Goal: Task Accomplishment & Management: Use online tool/utility

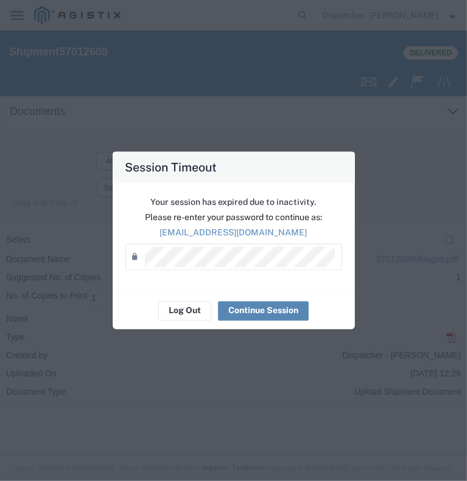
click at [265, 318] on button "Continue Session" at bounding box center [263, 310] width 91 height 19
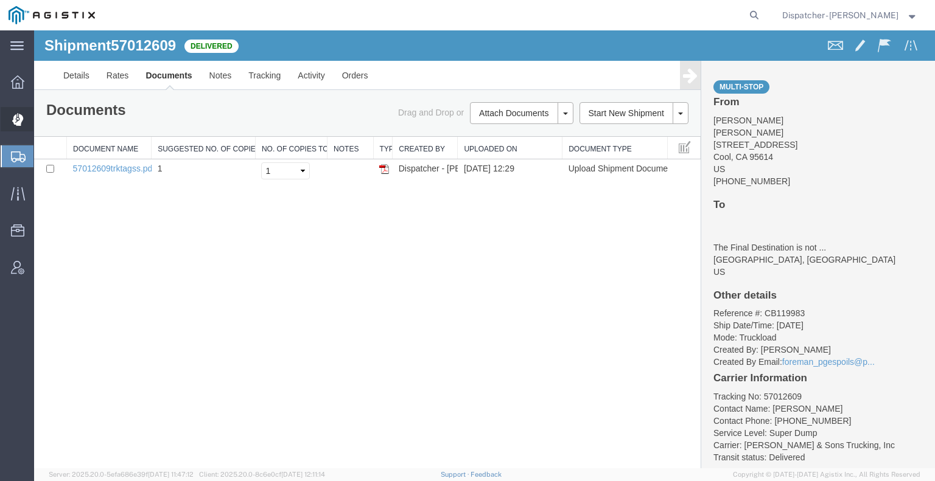
click at [17, 122] on icon at bounding box center [17, 120] width 11 height 12
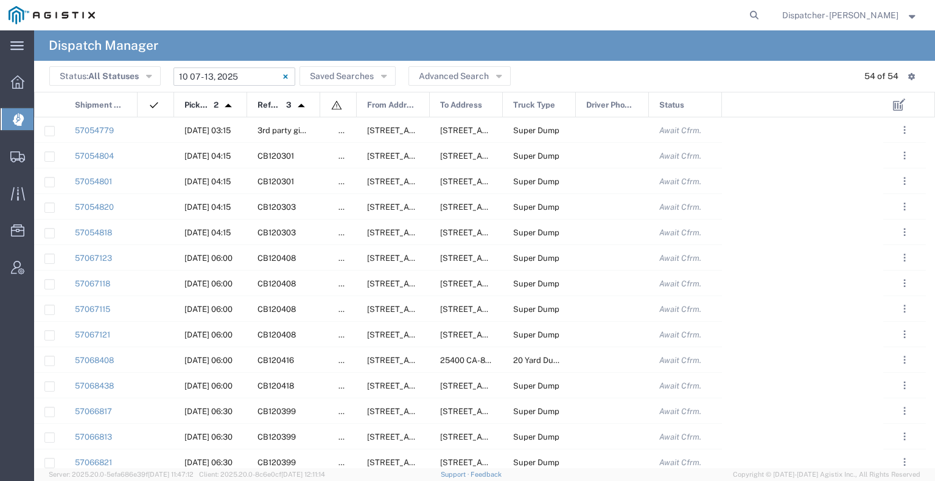
click at [237, 74] on input "[DATE] - [DATE]" at bounding box center [234, 77] width 122 height 18
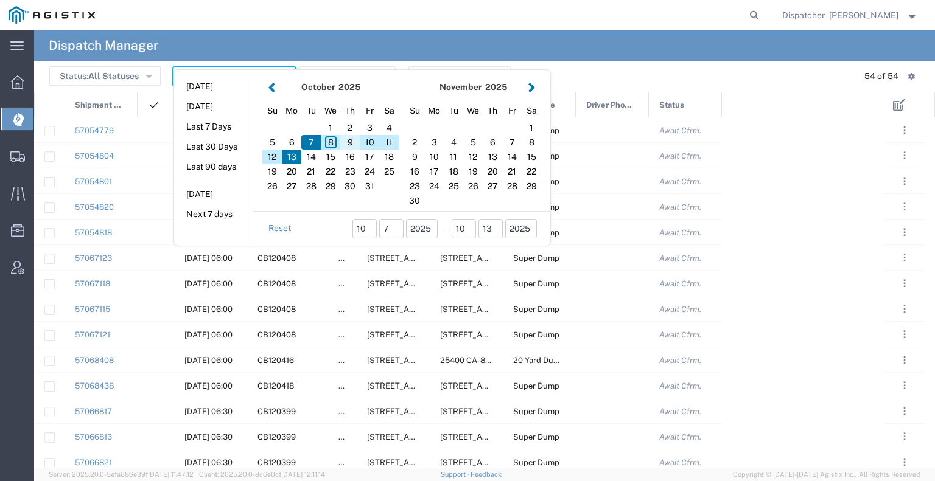
click at [354, 141] on div "9" at bounding box center [349, 142] width 19 height 15
type input "[DATE]"
type input "[DATE] - [DATE]"
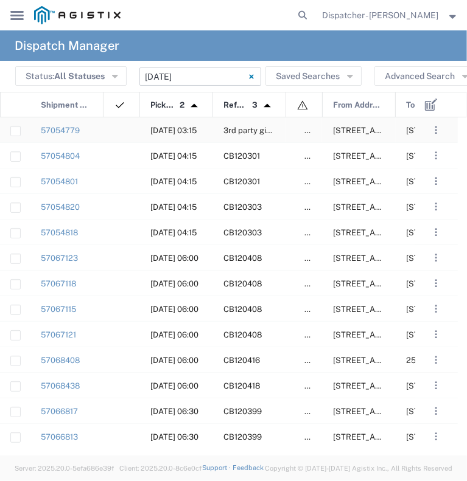
click at [107, 133] on div at bounding box center [121, 129] width 37 height 25
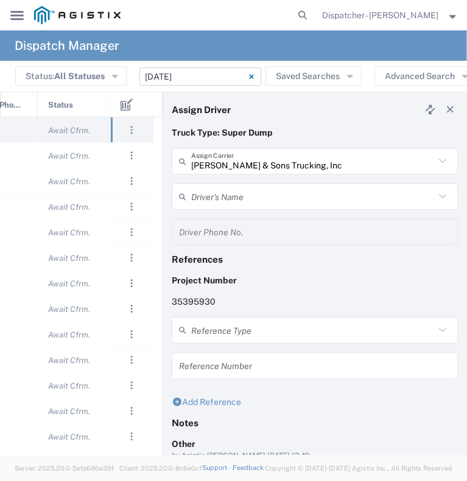
scroll to position [0, 479]
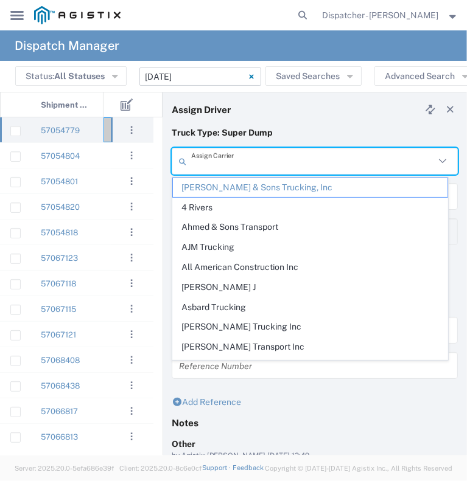
click at [337, 170] on input "text" at bounding box center [312, 161] width 243 height 21
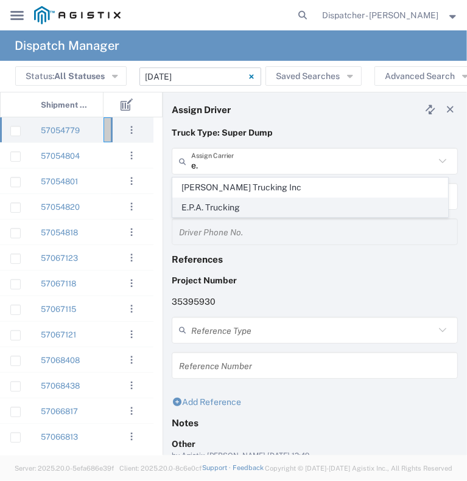
click at [299, 199] on span "E.P.A. Trucking" at bounding box center [310, 207] width 274 height 19
type input "E.P.A. Trucking"
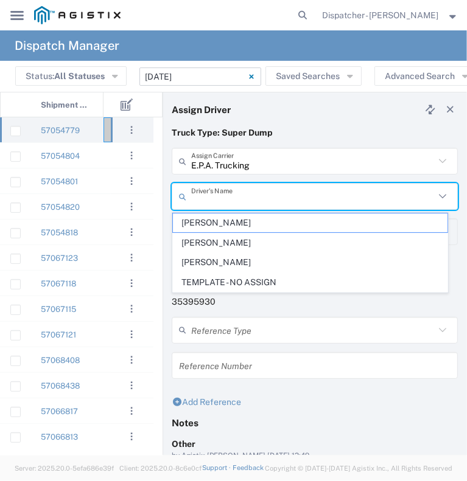
click at [299, 199] on input "text" at bounding box center [312, 196] width 243 height 21
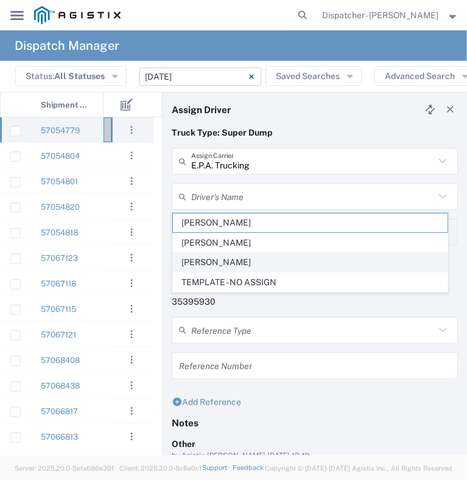
click at [281, 262] on span "[PERSON_NAME]" at bounding box center [310, 262] width 274 height 19
type input "[PERSON_NAME]"
type input "6505371145"
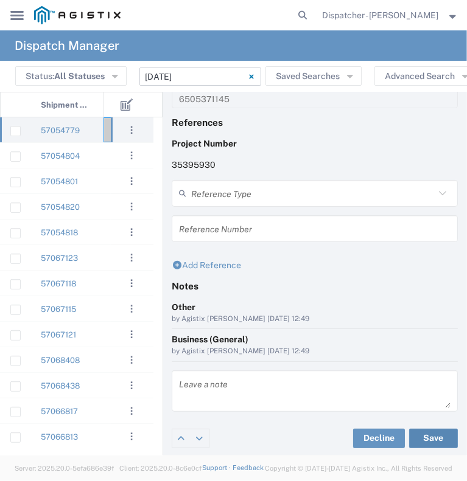
click at [426, 436] on button "Save" at bounding box center [433, 438] width 49 height 19
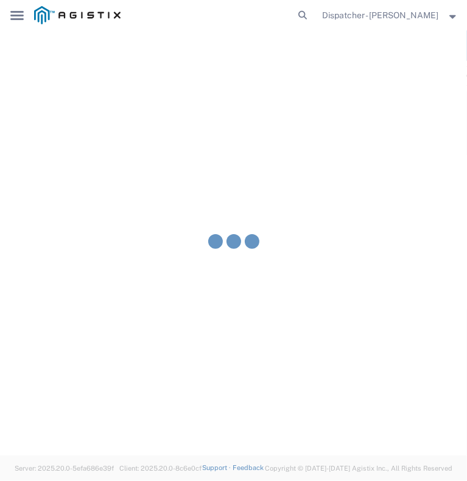
type input "[PERSON_NAME]"
type input "E.P.A. Trucking"
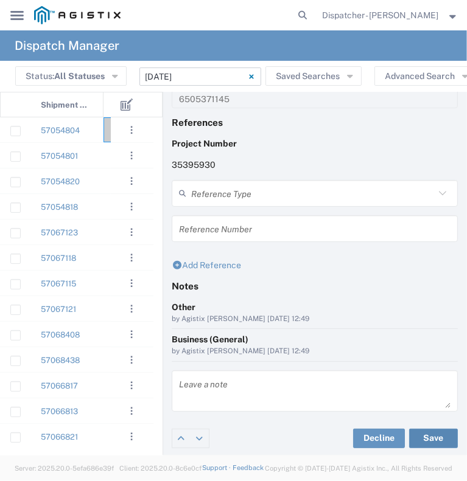
click at [18, 456] on agx-app-version "Server: 2025.20.0-5efa686e39f [DATE] 11:47:12 Client: 2025.20.0-8c6e0cf [DATE] …" at bounding box center [233, 469] width 467 height 26
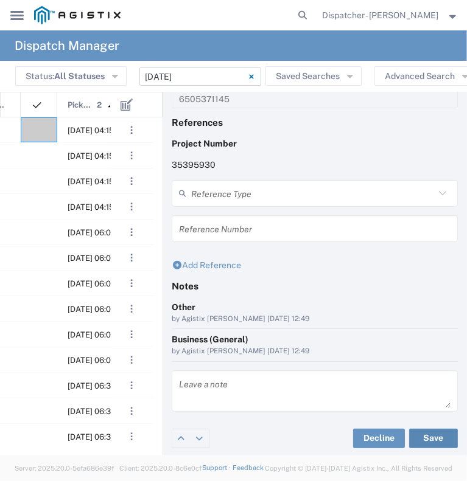
scroll to position [0, 124]
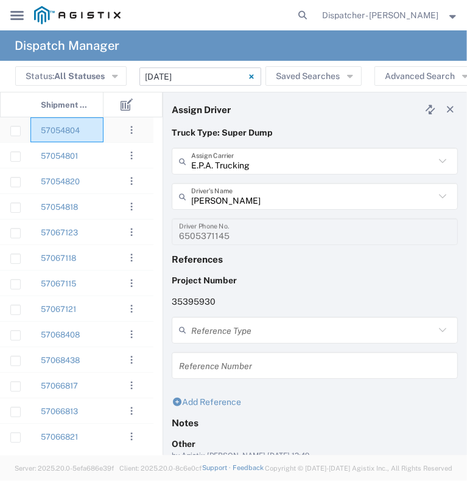
click at [95, 133] on div "57054804" at bounding box center [66, 129] width 73 height 25
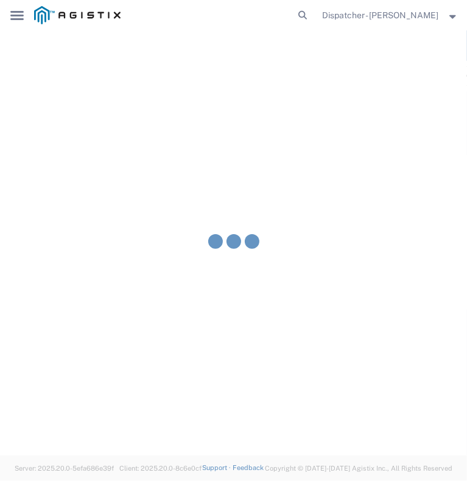
type input "[PERSON_NAME] & Sons Trucking, Inc"
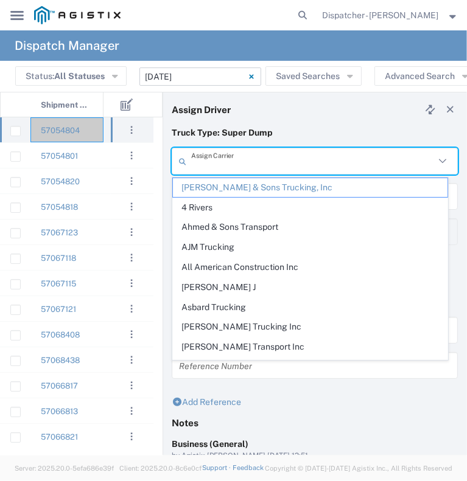
click at [246, 165] on input "text" at bounding box center [312, 161] width 243 height 21
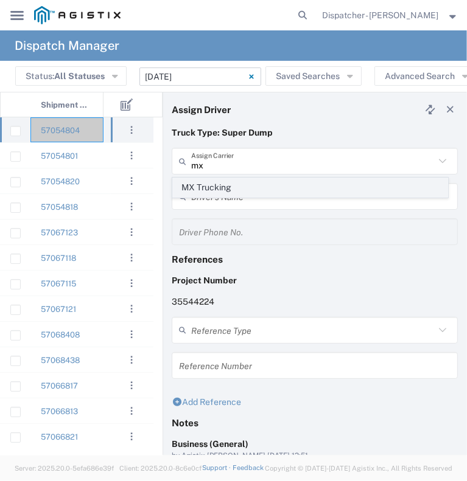
click at [231, 191] on span "MX Trucking" at bounding box center [310, 187] width 274 height 19
type input "MX Trucking"
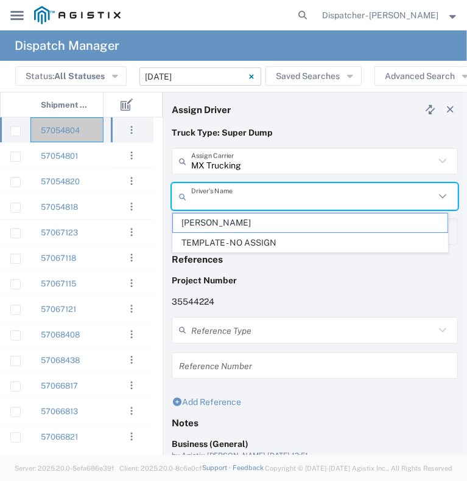
click at [228, 195] on input "text" at bounding box center [312, 196] width 243 height 21
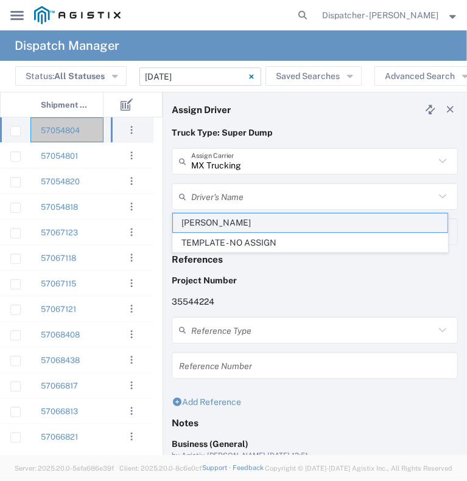
click at [223, 221] on span "[PERSON_NAME]" at bounding box center [310, 223] width 274 height 19
type input "[PERSON_NAME]"
type input "[PHONE_NUMBER]"
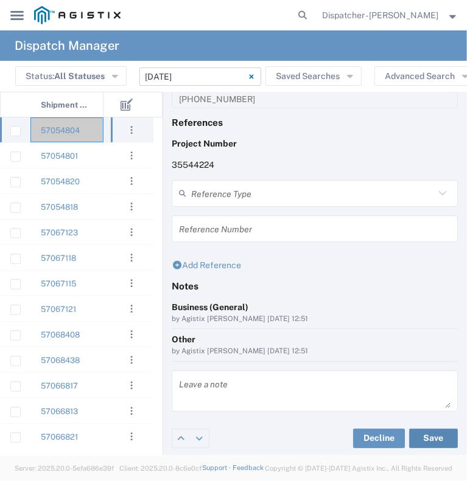
click at [424, 435] on button "Save" at bounding box center [433, 438] width 49 height 19
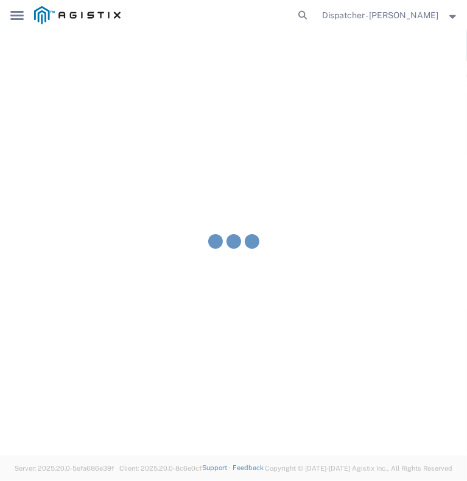
type input "[PERSON_NAME]"
type input "MX Trucking"
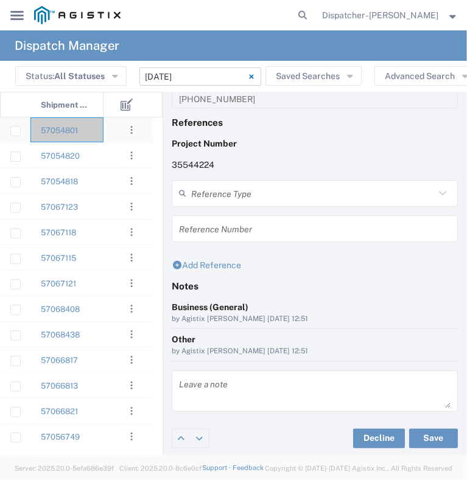
click at [94, 136] on div "57054801" at bounding box center [66, 129] width 73 height 25
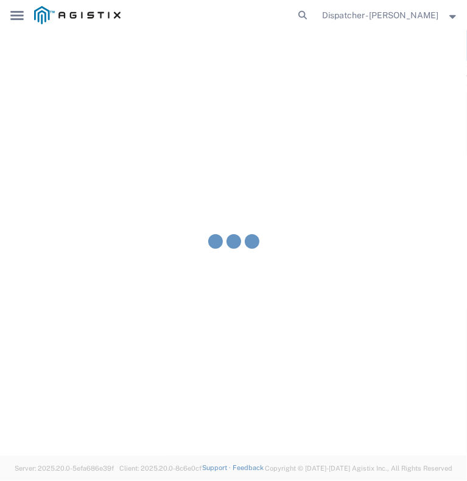
type input "[PERSON_NAME] & Sons Trucking, Inc"
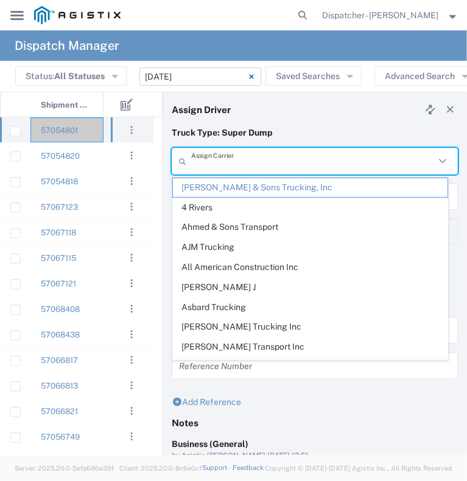
click at [239, 162] on input "text" at bounding box center [312, 161] width 243 height 21
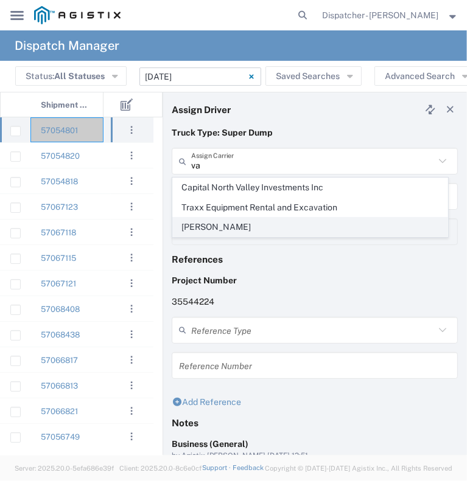
click at [212, 226] on span "[PERSON_NAME]" at bounding box center [310, 227] width 274 height 19
type input "[PERSON_NAME]"
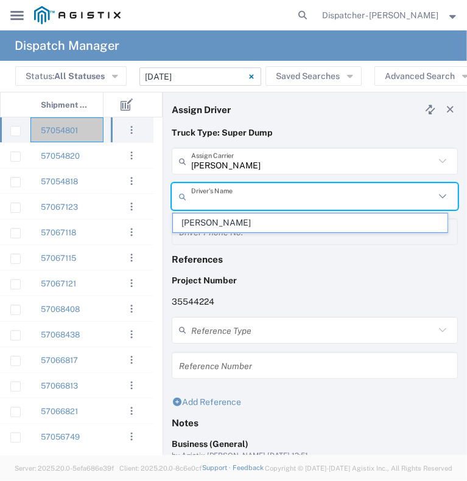
click at [214, 198] on input "text" at bounding box center [312, 196] width 243 height 21
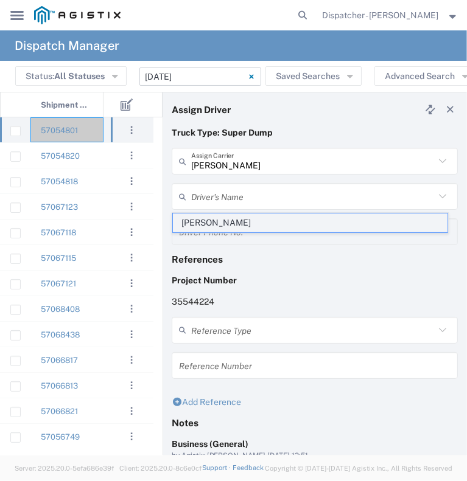
click at [209, 226] on span "[PERSON_NAME]" at bounding box center [310, 223] width 274 height 19
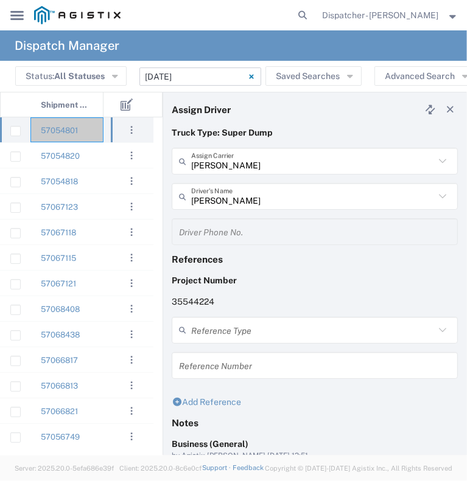
scroll to position [137, 0]
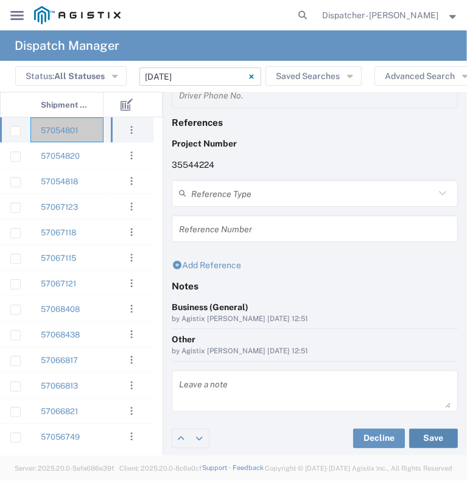
click at [416, 445] on button "Save" at bounding box center [433, 438] width 49 height 19
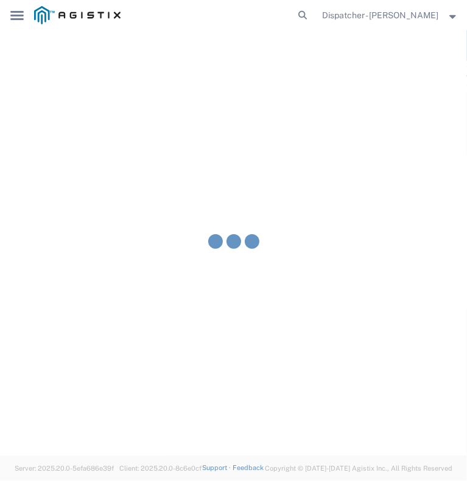
type input "[PERSON_NAME]"
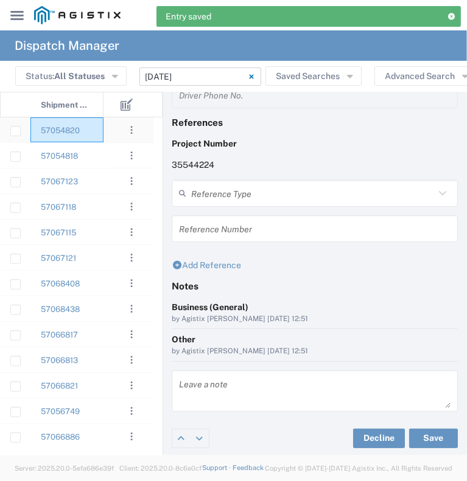
click at [90, 133] on div "57054820" at bounding box center [66, 129] width 73 height 25
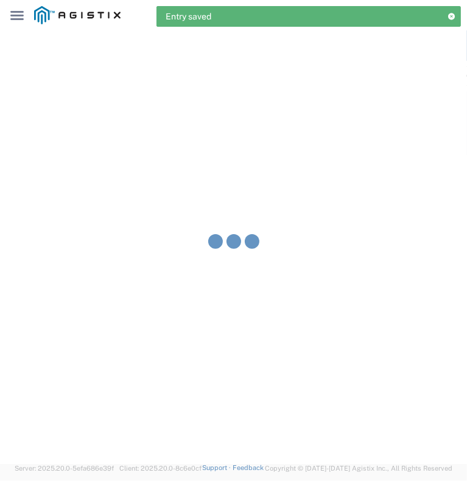
type input "[PERSON_NAME] & Sons Trucking, Inc"
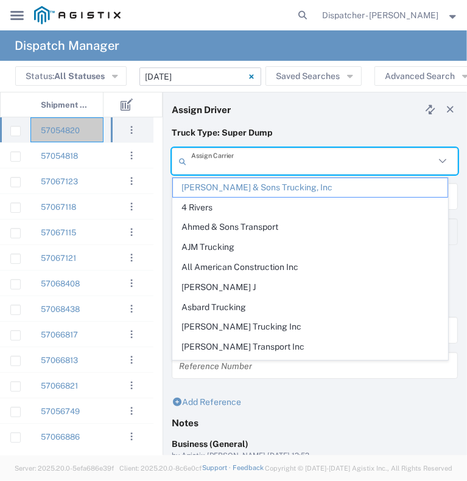
click at [250, 160] on input "text" at bounding box center [312, 161] width 243 height 21
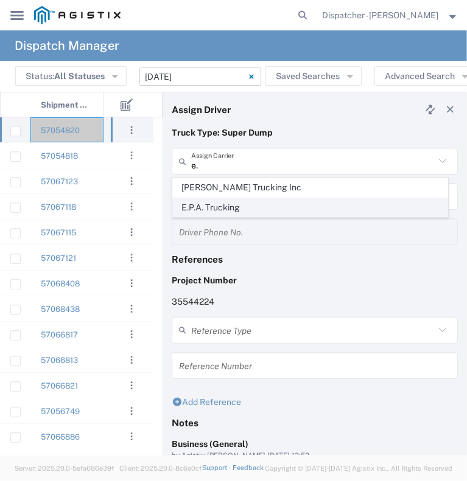
click at [226, 206] on span "E.P.A. Trucking" at bounding box center [310, 207] width 274 height 19
type input "E.P.A. Trucking"
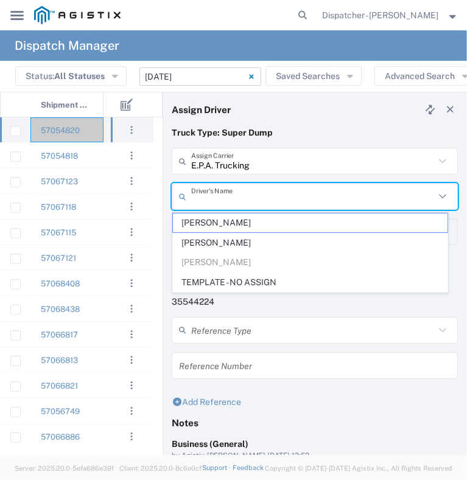
click at [236, 200] on input "text" at bounding box center [312, 196] width 243 height 21
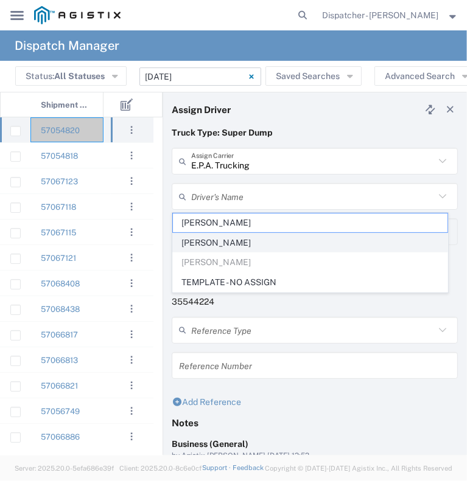
click at [225, 237] on span "[PERSON_NAME]" at bounding box center [310, 243] width 274 height 19
type input "[PERSON_NAME]"
type input "[PHONE_NUMBER]"
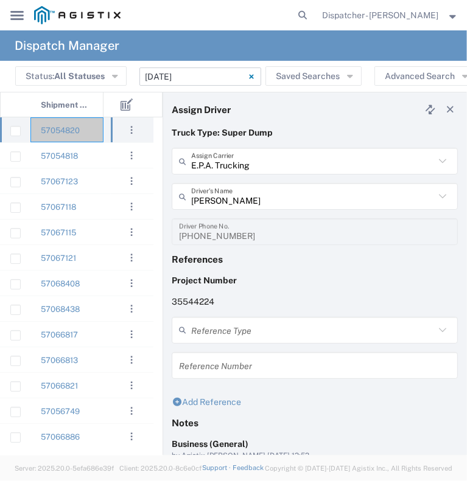
scroll to position [137, 0]
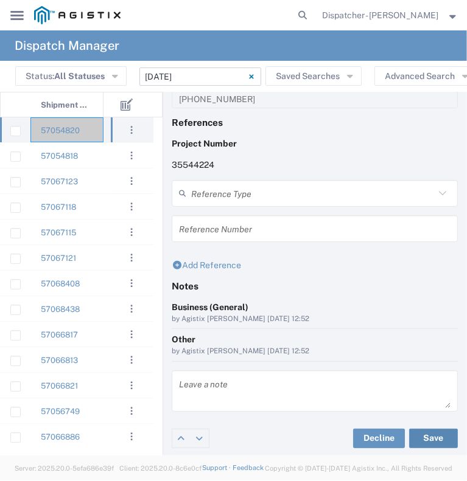
click at [427, 431] on button "Save" at bounding box center [433, 438] width 49 height 19
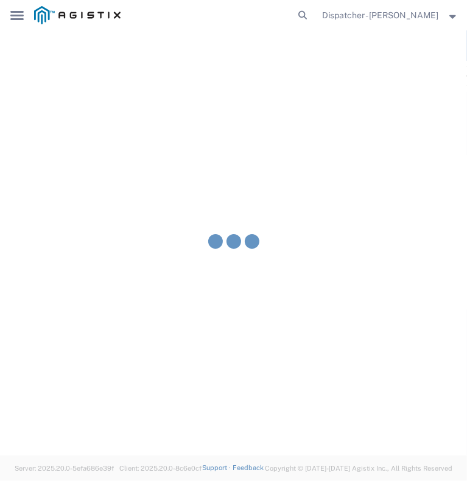
type input "[PERSON_NAME]"
type input "E.P.A. Trucking"
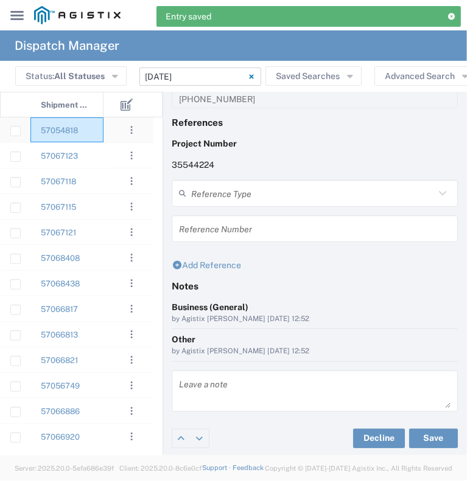
click at [86, 139] on div "57054818" at bounding box center [66, 129] width 73 height 25
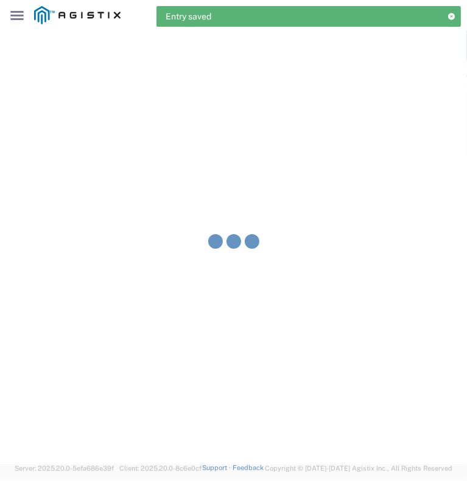
type input "[PERSON_NAME] & Sons Trucking, Inc"
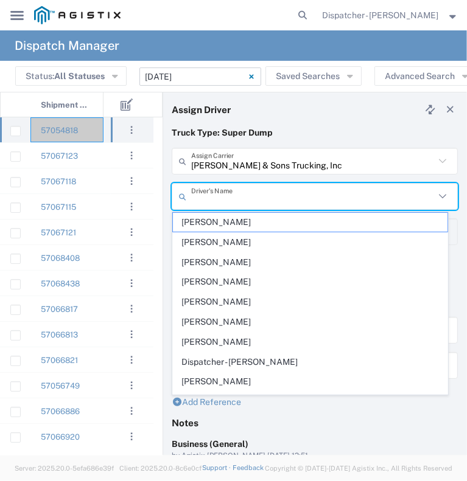
click at [236, 197] on input "text" at bounding box center [312, 196] width 243 height 21
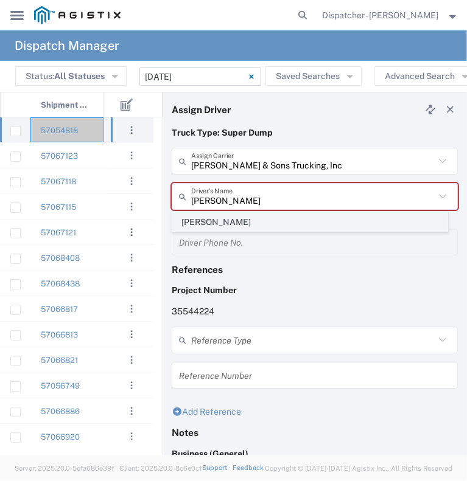
click at [229, 225] on span "[PERSON_NAME]" at bounding box center [310, 222] width 274 height 19
type input "[PERSON_NAME]"
type input "2096295517"
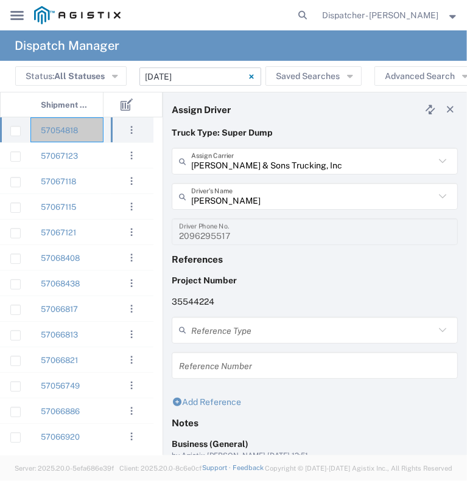
scroll to position [137, 0]
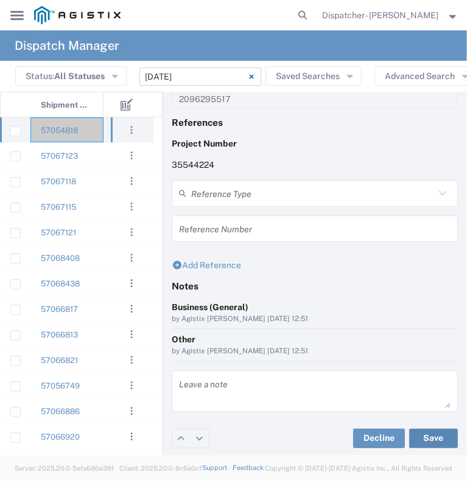
click at [417, 435] on button "Save" at bounding box center [433, 438] width 49 height 19
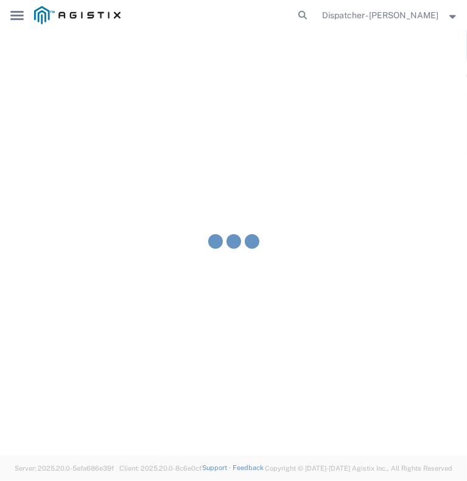
type input "[PERSON_NAME]"
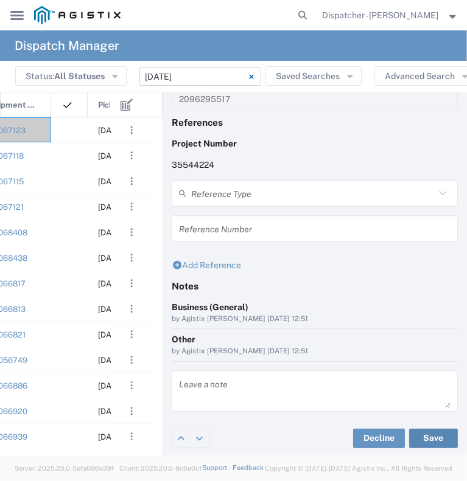
scroll to position [0, 131]
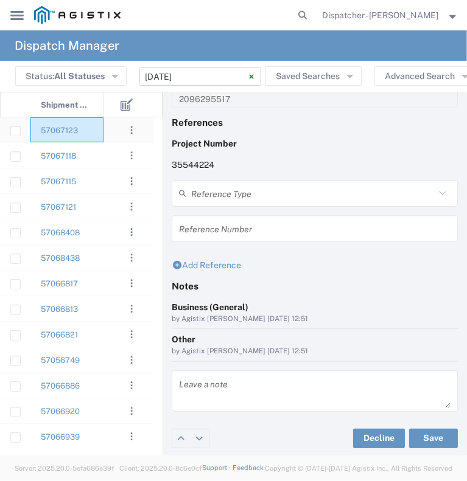
click at [101, 139] on div "57067123" at bounding box center [66, 129] width 73 height 25
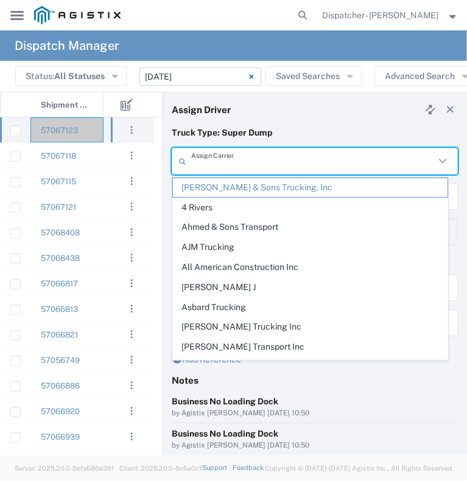
click at [286, 165] on input "text" at bounding box center [312, 161] width 243 height 21
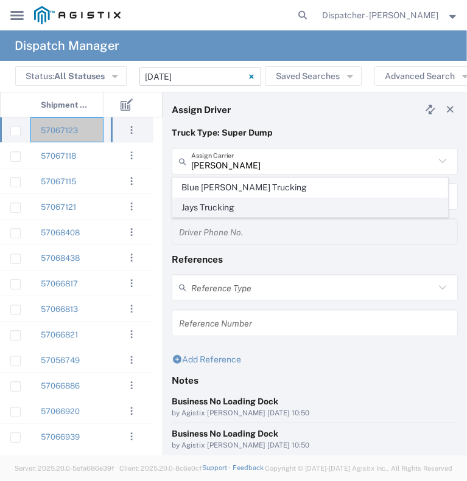
click at [253, 205] on span "Jays Trucking" at bounding box center [310, 207] width 274 height 19
type input "Jays Trucking"
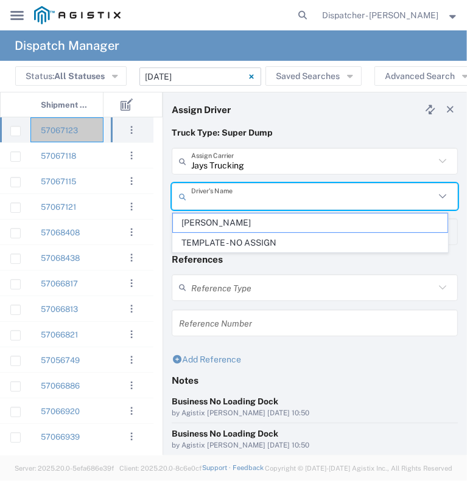
click at [235, 194] on input "text" at bounding box center [312, 196] width 243 height 21
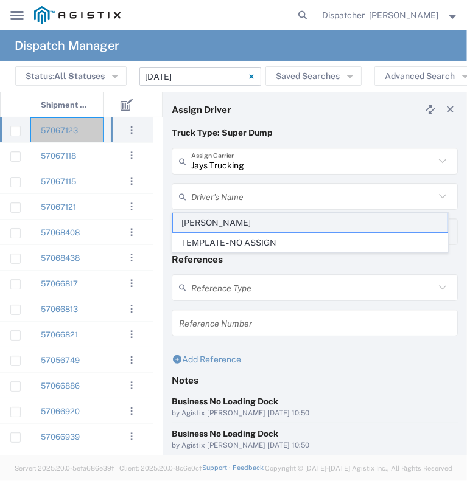
click at [227, 228] on span "[PERSON_NAME]" at bounding box center [310, 223] width 274 height 19
type input "[PERSON_NAME]"
type input "[PHONE_NUMBER]"
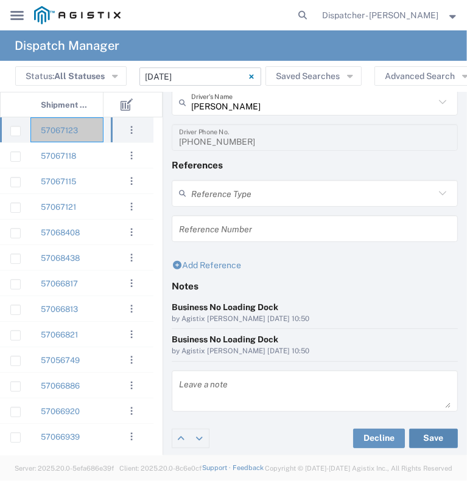
click at [421, 434] on button "Save" at bounding box center [433, 438] width 49 height 19
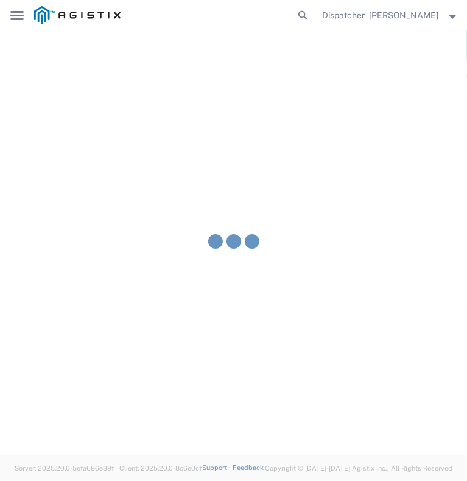
type input "[PERSON_NAME]"
type input "Jays Trucking"
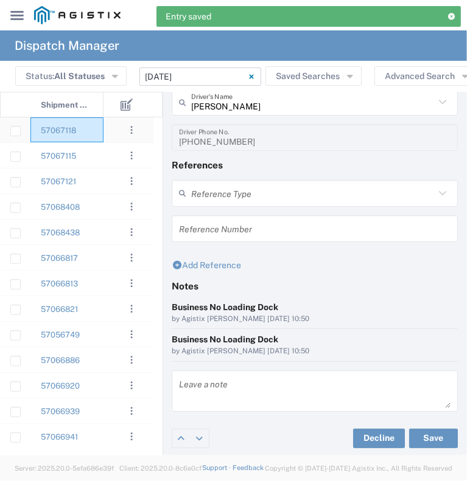
click at [88, 137] on div "57067118" at bounding box center [66, 129] width 73 height 25
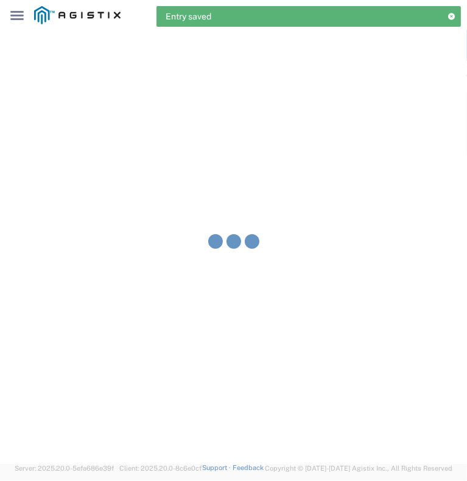
type input "[PERSON_NAME] & Sons Trucking, Inc"
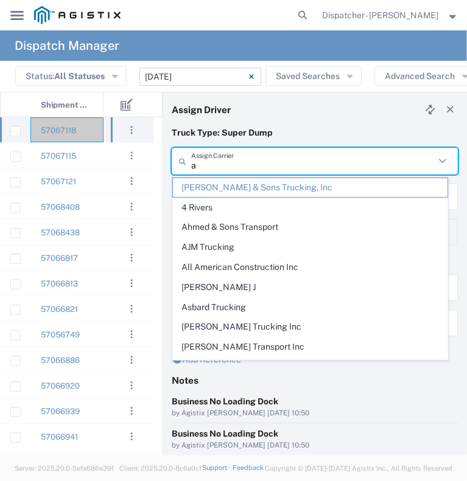
click at [212, 163] on input "a" at bounding box center [312, 161] width 243 height 21
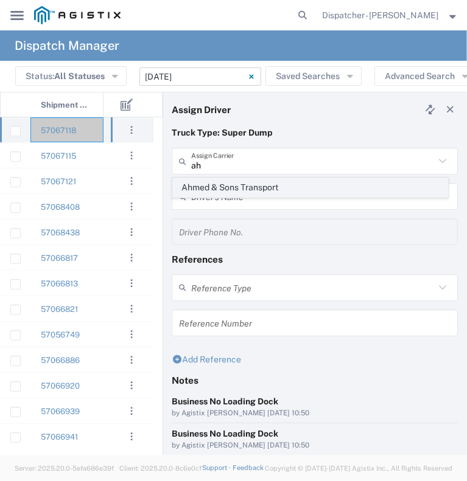
click at [212, 187] on span "Ahmed & Sons Transport" at bounding box center [310, 187] width 274 height 19
type input "Ahmed & Sons Transport"
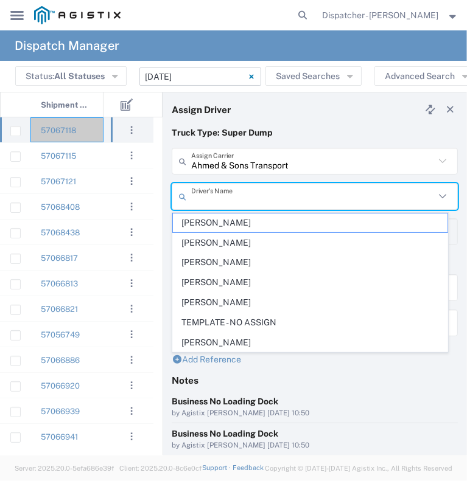
click at [209, 198] on input "text" at bounding box center [312, 196] width 243 height 21
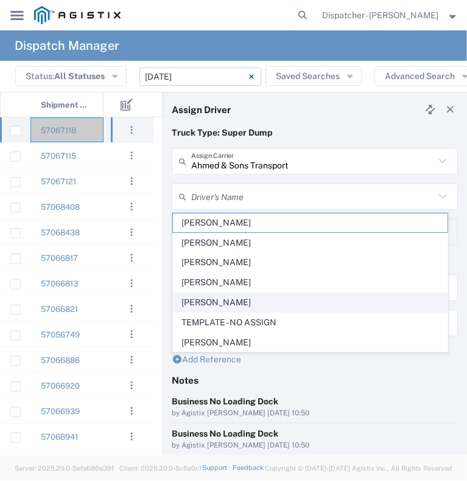
click at [206, 299] on span "[PERSON_NAME]" at bounding box center [310, 302] width 274 height 19
type input "[PERSON_NAME]"
type input "5308283257"
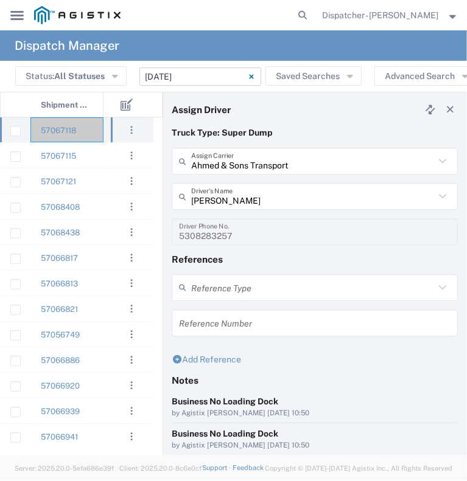
scroll to position [94, 0]
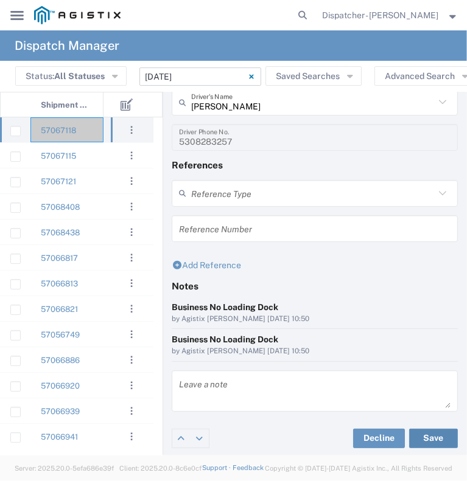
click at [425, 435] on button "Save" at bounding box center [433, 438] width 49 height 19
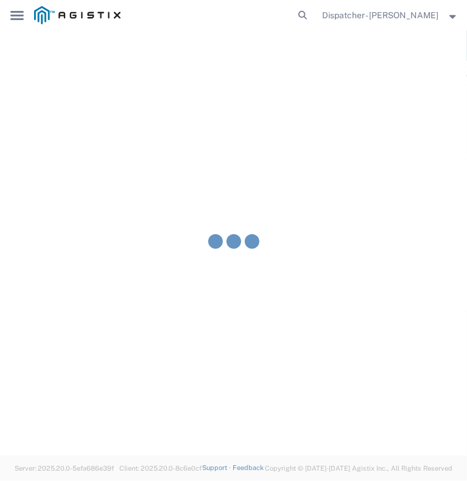
type input "[PERSON_NAME]"
type input "Ahmed & Sons Transport"
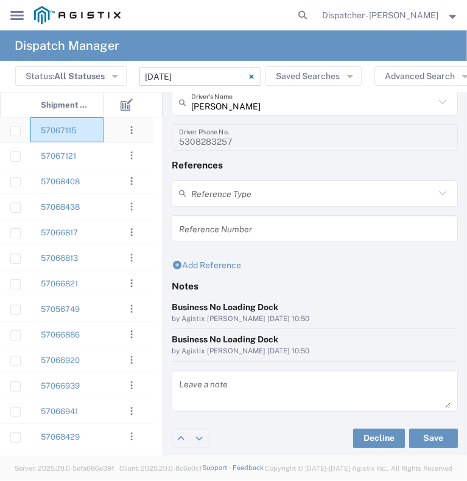
click at [91, 133] on div "57067115" at bounding box center [66, 129] width 73 height 25
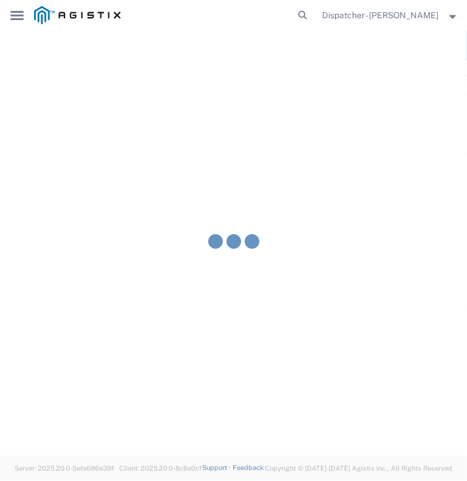
type input "[PERSON_NAME] & Sons Trucking, Inc"
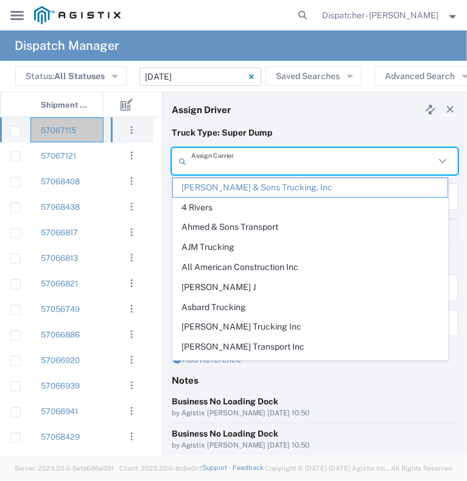
click at [224, 162] on input "text" at bounding box center [312, 161] width 243 height 21
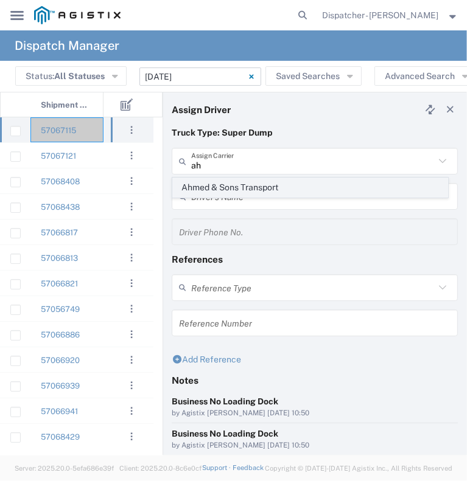
click at [220, 183] on span "Ahmed & Sons Transport" at bounding box center [310, 187] width 274 height 19
type input "Ahmed & Sons Transport"
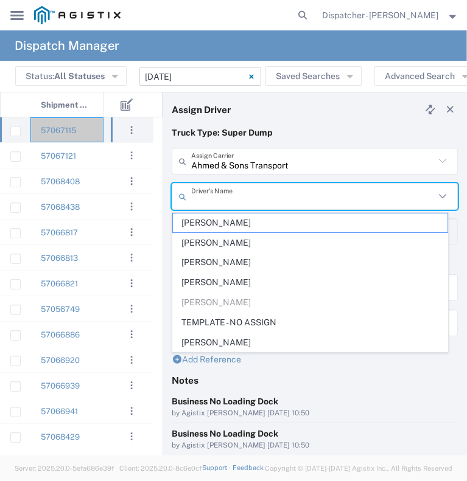
click at [218, 196] on input "text" at bounding box center [312, 196] width 243 height 21
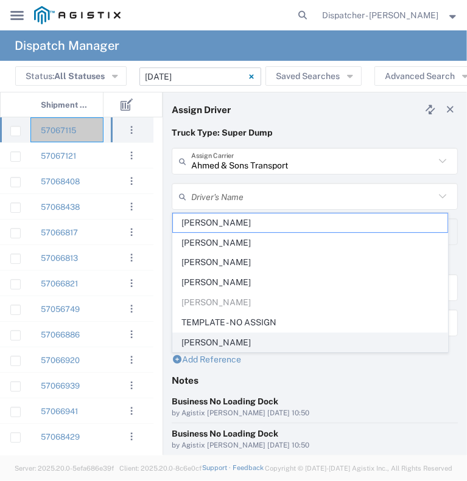
click at [207, 339] on span "[PERSON_NAME]" at bounding box center [310, 342] width 274 height 19
type input "[PERSON_NAME]"
type input "[PHONE_NUMBER]"
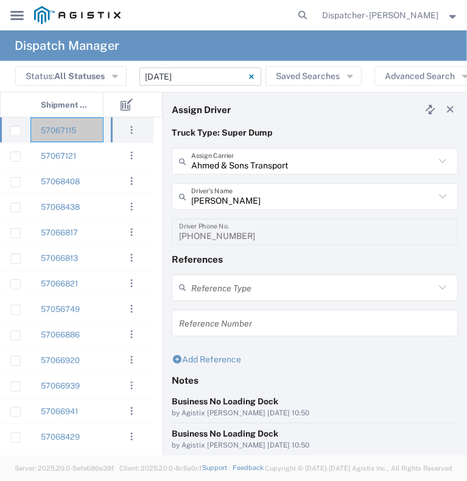
scroll to position [94, 0]
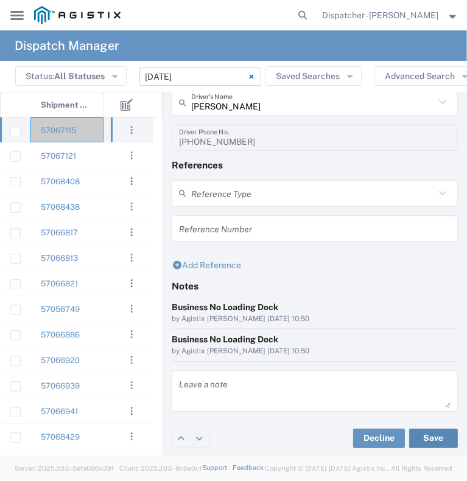
click at [417, 442] on button "Save" at bounding box center [433, 438] width 49 height 19
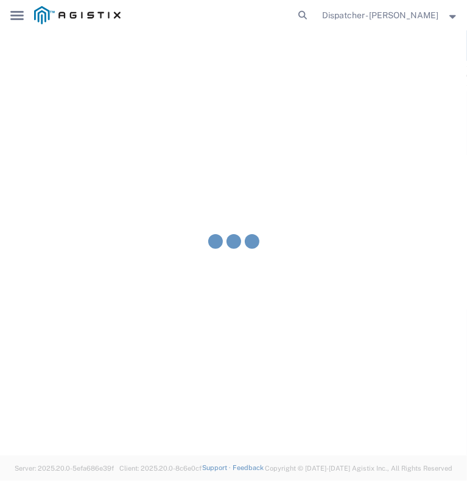
type input "[PERSON_NAME]"
type input "Ahmed & Sons Transport"
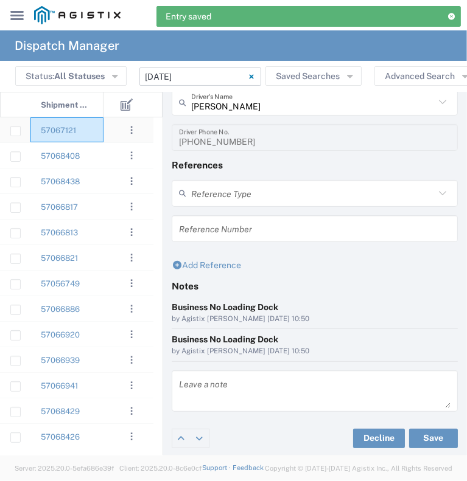
click at [96, 129] on div "57067121" at bounding box center [66, 129] width 73 height 25
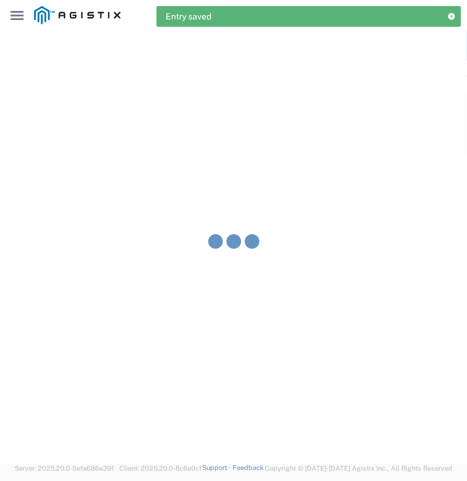
type input "[PERSON_NAME] & Sons Trucking, Inc"
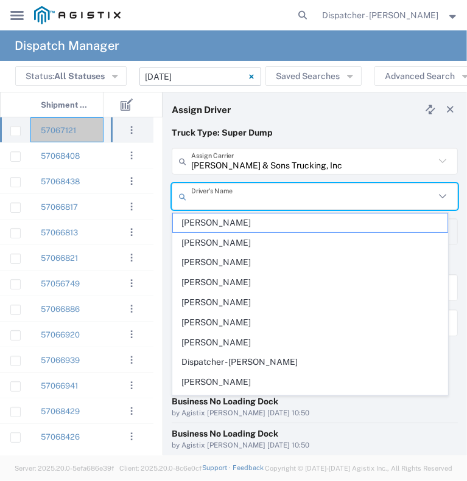
click at [244, 194] on input "text" at bounding box center [312, 196] width 243 height 21
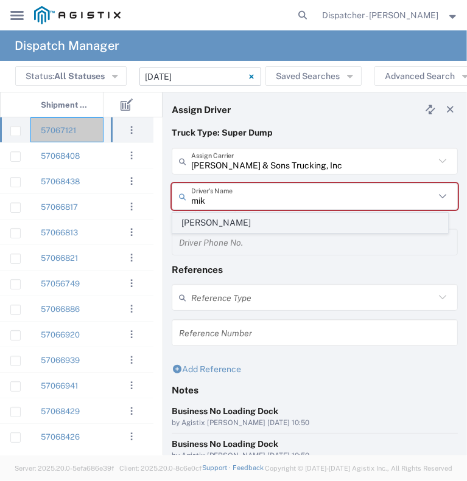
click at [235, 221] on span "[PERSON_NAME]" at bounding box center [310, 223] width 274 height 19
type input "[PERSON_NAME]"
type input "[PHONE_NUMBER]"
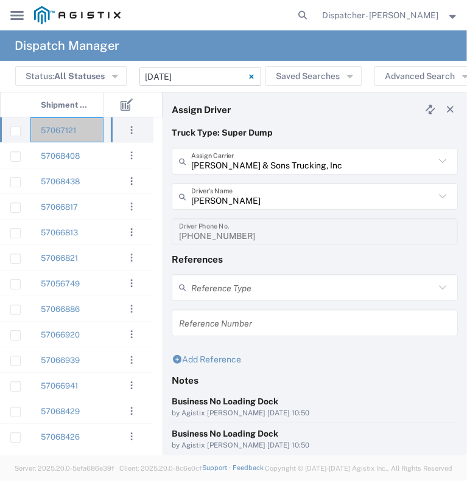
scroll to position [94, 0]
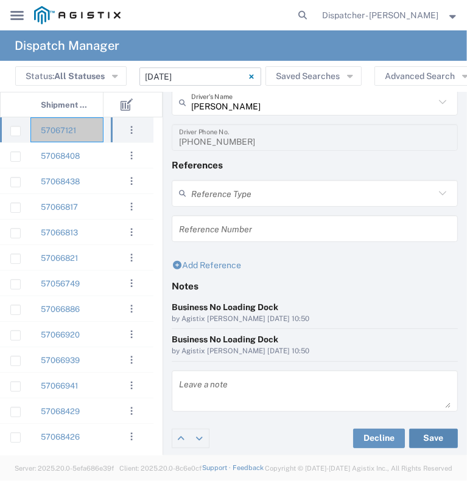
click at [414, 438] on button "Save" at bounding box center [433, 438] width 49 height 19
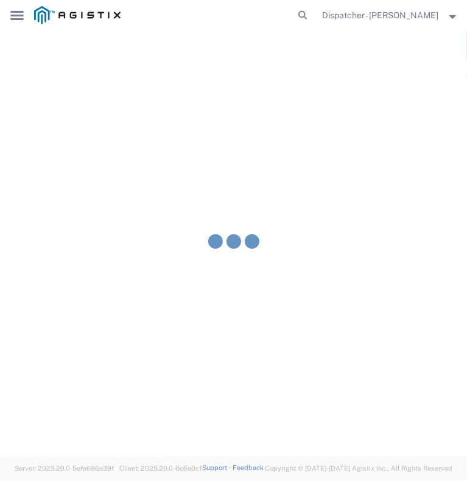
type input "[PERSON_NAME]"
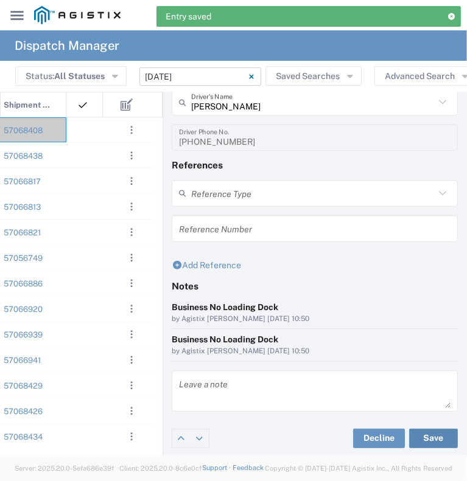
scroll to position [0, 86]
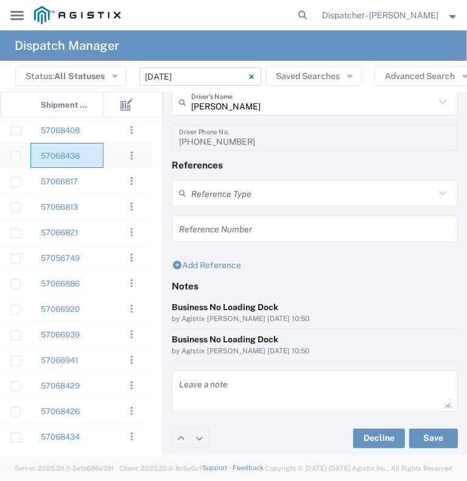
click at [97, 156] on div "57068438" at bounding box center [66, 155] width 73 height 25
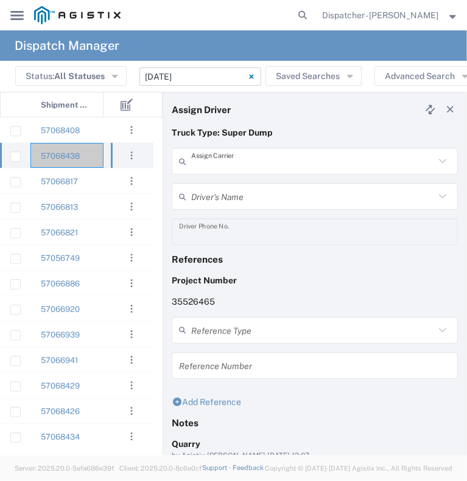
click at [215, 158] on input "text" at bounding box center [312, 161] width 243 height 21
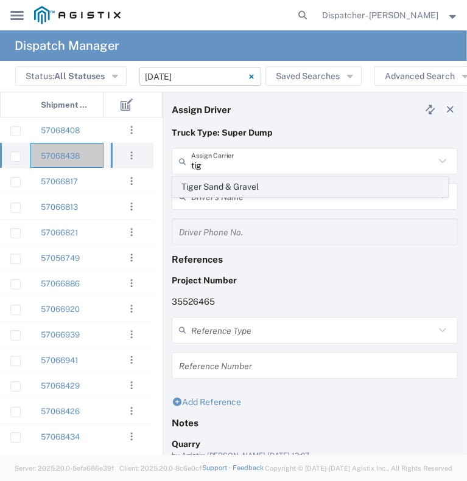
click at [208, 180] on span "Tiger Sand & Gravel" at bounding box center [310, 187] width 274 height 19
type input "Tiger Sand & Gravel"
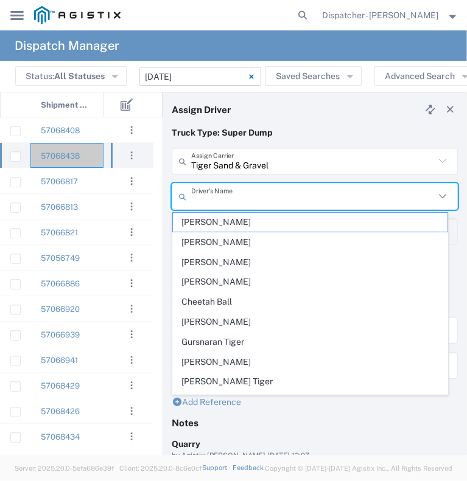
click at [205, 197] on input "text" at bounding box center [312, 196] width 243 height 21
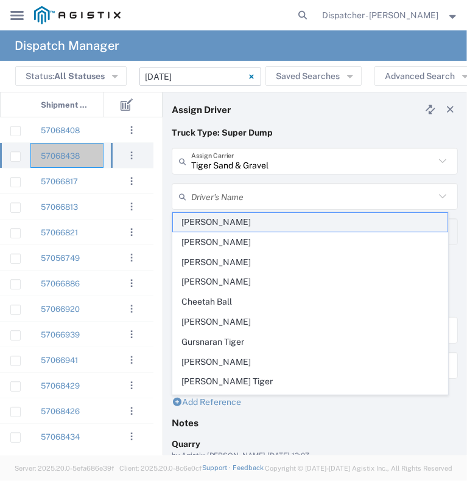
click at [202, 228] on span "[PERSON_NAME]" at bounding box center [310, 222] width 274 height 19
type input "[PERSON_NAME]"
type input "9167189049"
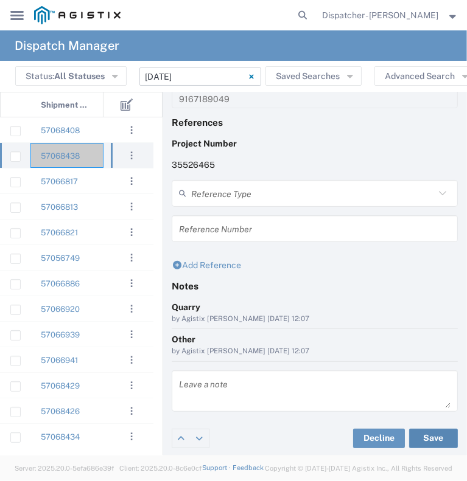
click at [424, 436] on button "Save" at bounding box center [433, 438] width 49 height 19
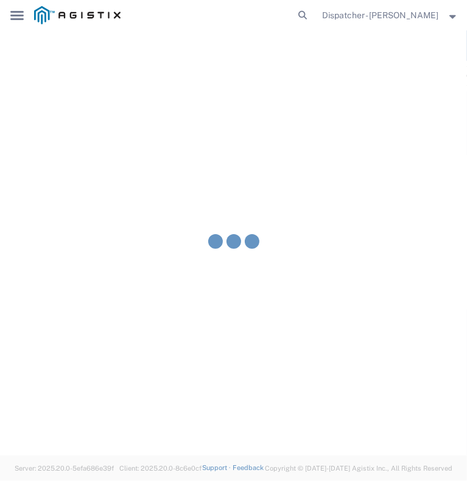
type input "[PERSON_NAME]"
type input "Tiger Sand & Gravel"
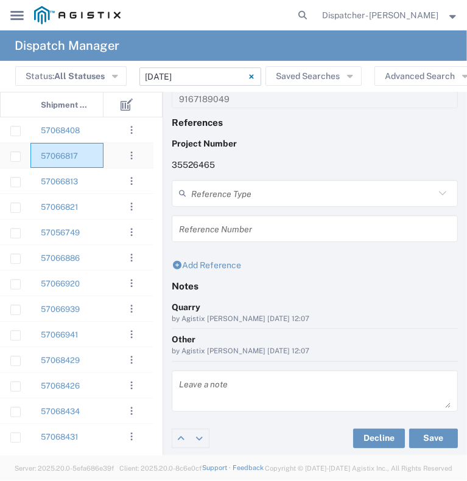
click at [92, 158] on div "57066817" at bounding box center [66, 155] width 73 height 25
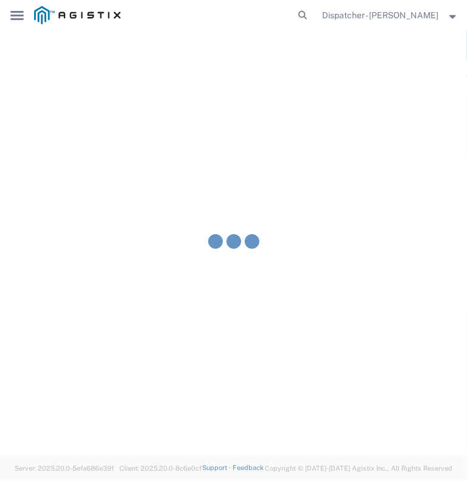
type input "[PERSON_NAME] & Sons Trucking, Inc"
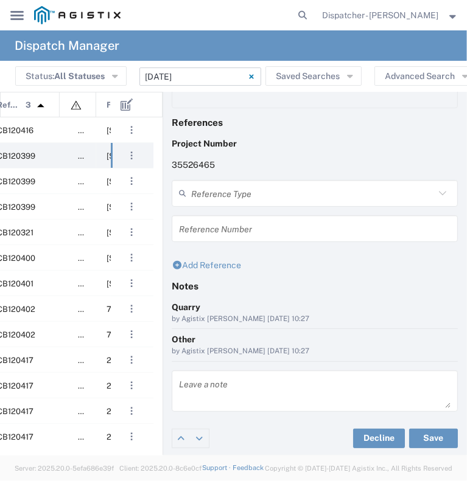
scroll to position [0, 305]
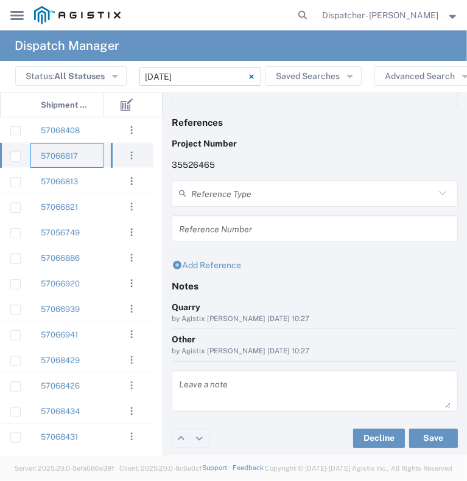
click at [86, 158] on div "57066817" at bounding box center [66, 155] width 73 height 25
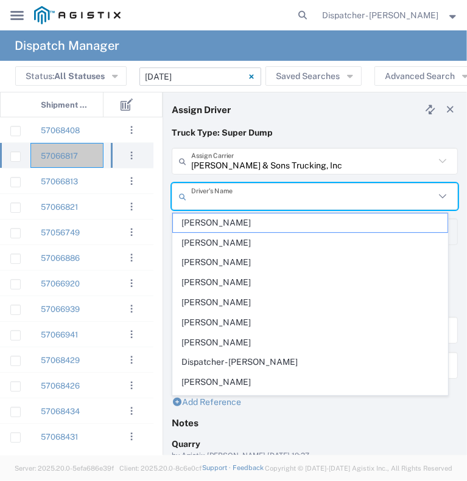
click at [222, 195] on input "text" at bounding box center [312, 196] width 243 height 21
type input "a"
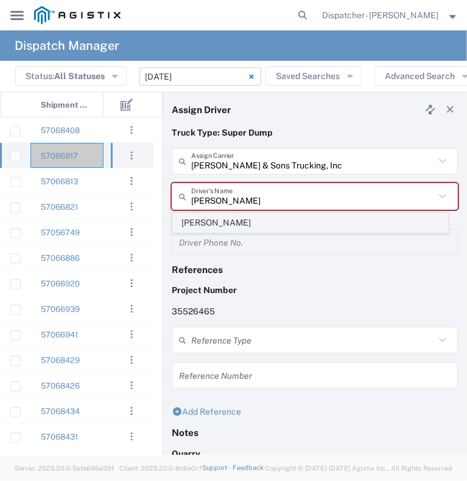
click at [214, 217] on span "[PERSON_NAME]" at bounding box center [310, 223] width 274 height 19
type input "[PERSON_NAME]"
type input "[PHONE_NUMBER]"
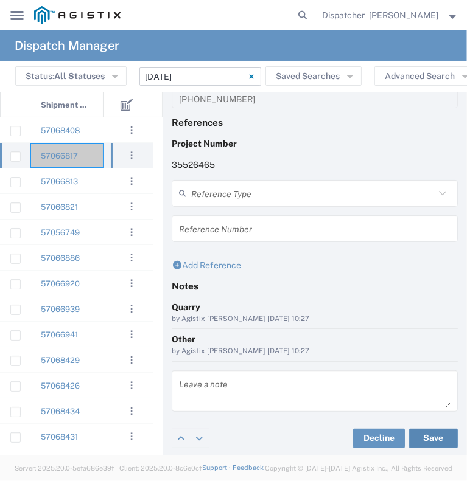
click at [415, 433] on button "Save" at bounding box center [433, 438] width 49 height 19
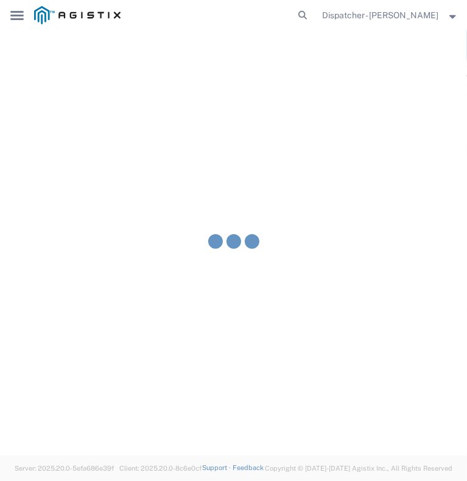
type input "[PERSON_NAME]"
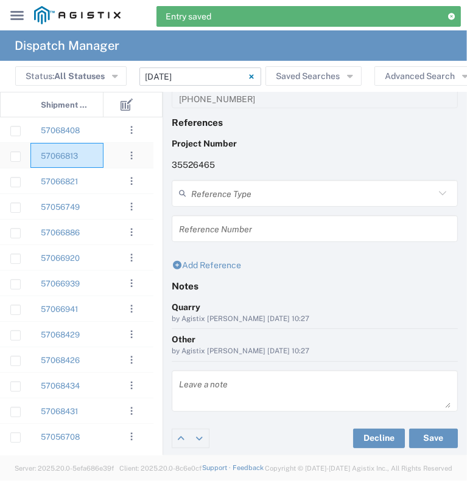
click at [93, 162] on div "57066813" at bounding box center [66, 155] width 73 height 25
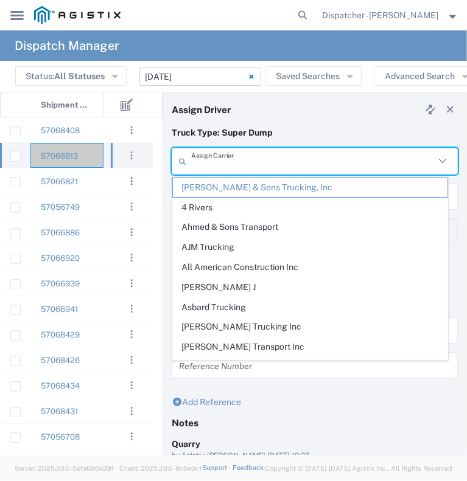
click at [217, 162] on input "text" at bounding box center [312, 161] width 243 height 21
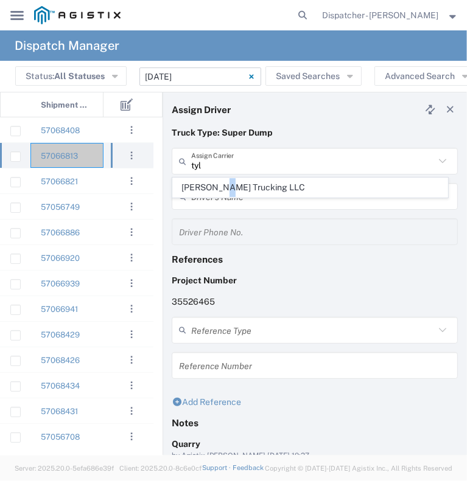
drag, startPoint x: 217, startPoint y: 194, endPoint x: 214, endPoint y: 187, distance: 7.1
click at [214, 187] on span "[PERSON_NAME] Trucking LLC" at bounding box center [310, 187] width 274 height 19
type input "[PERSON_NAME] Trucking LLC"
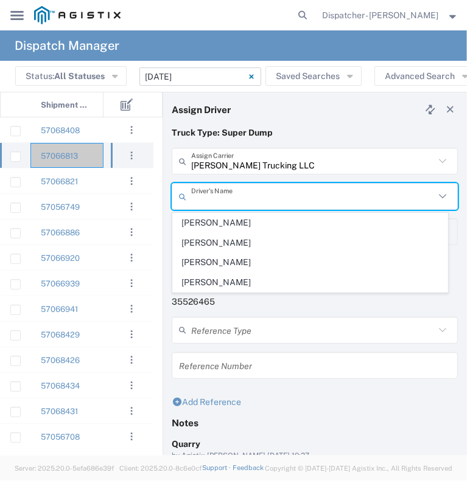
click at [214, 187] on input "text" at bounding box center [312, 196] width 243 height 21
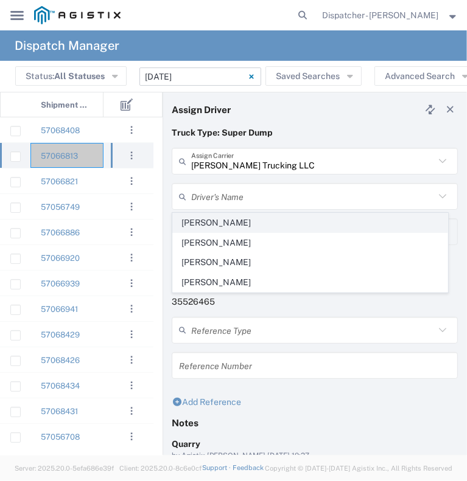
click at [208, 229] on span "[PERSON_NAME]" at bounding box center [310, 223] width 274 height 19
type input "[PERSON_NAME]"
type input "5308707576"
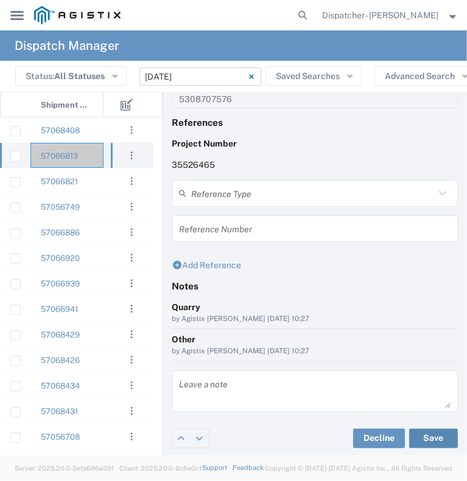
click at [419, 444] on button "Save" at bounding box center [433, 438] width 49 height 19
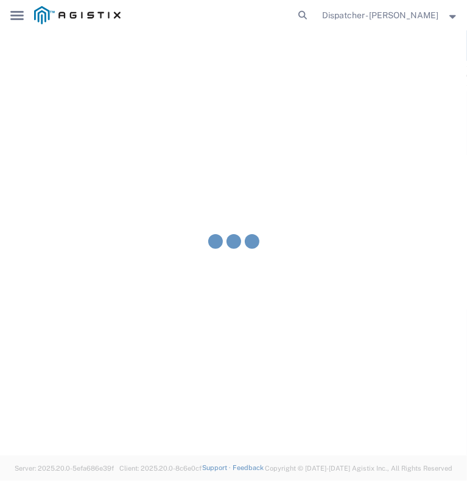
type input "[PERSON_NAME]"
type input "[PERSON_NAME] Trucking LLC"
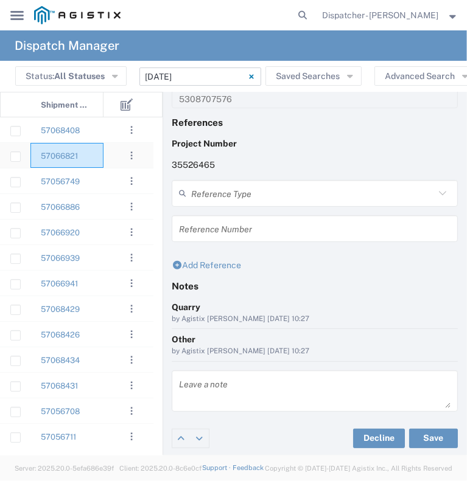
click at [90, 152] on div "57066821" at bounding box center [66, 155] width 73 height 25
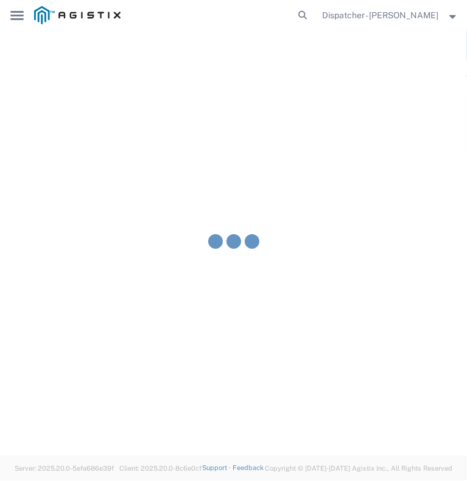
type input "[PERSON_NAME] & Sons Trucking, Inc"
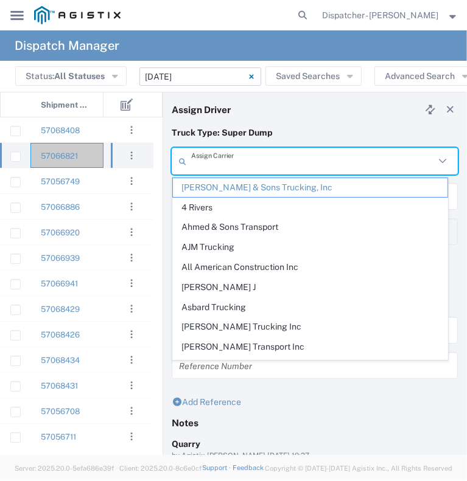
click at [232, 164] on input "text" at bounding box center [312, 161] width 243 height 21
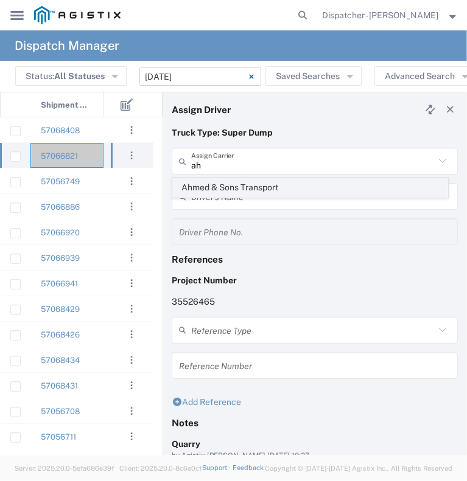
click at [215, 188] on span "Ahmed & Sons Transport" at bounding box center [310, 187] width 274 height 19
type input "Ahmed & Sons Transport"
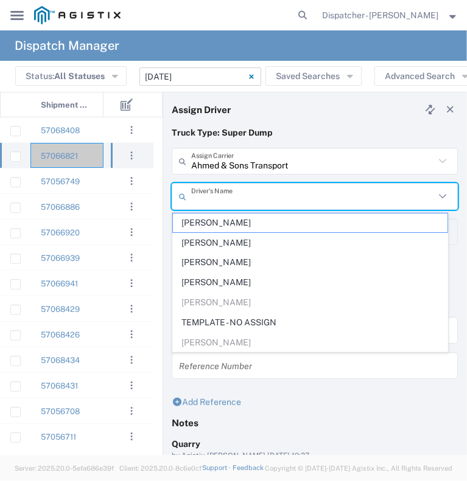
click at [214, 195] on input "text" at bounding box center [312, 196] width 243 height 21
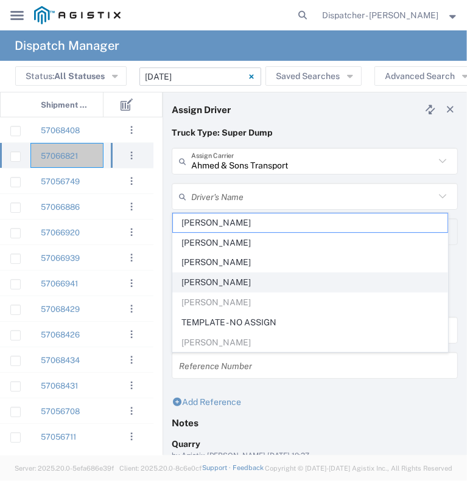
click at [209, 282] on span "[PERSON_NAME]" at bounding box center [310, 282] width 274 height 19
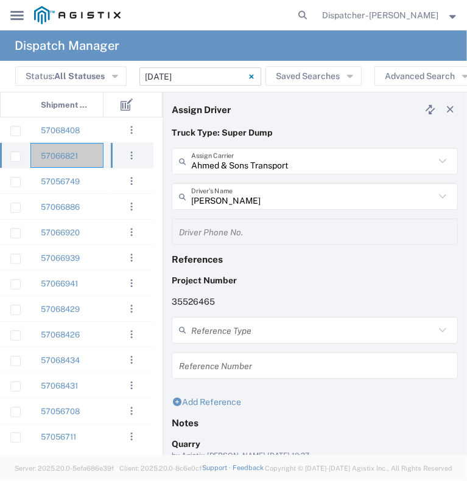
scroll to position [137, 0]
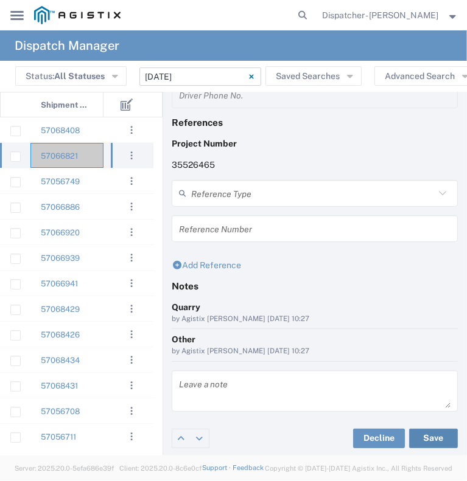
click at [436, 437] on button "Save" at bounding box center [433, 438] width 49 height 19
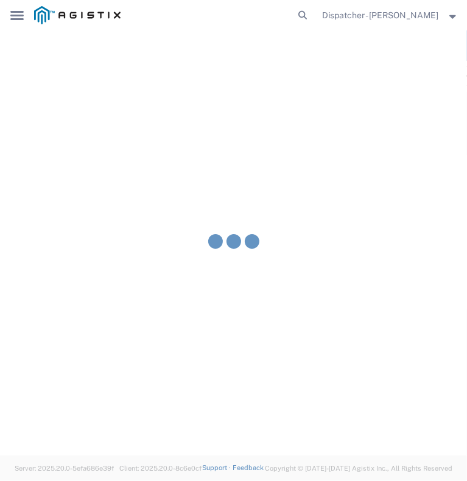
type input "[PERSON_NAME]"
type input "Ahmed & Sons Transport"
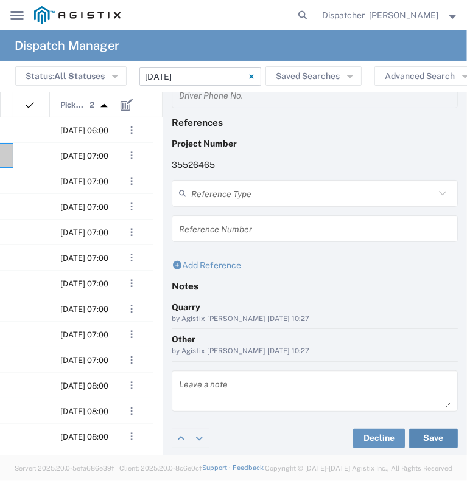
scroll to position [0, 143]
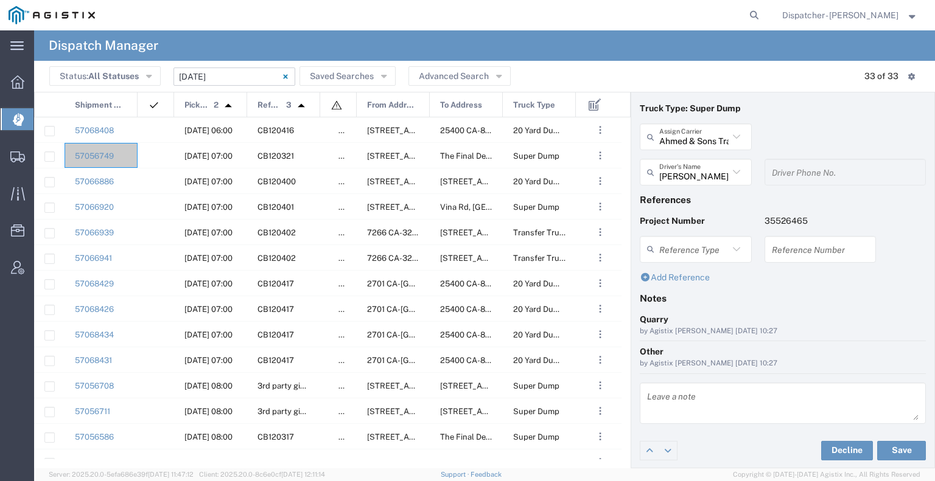
click at [265, 78] on input "[DATE] - [DATE]" at bounding box center [234, 77] width 122 height 18
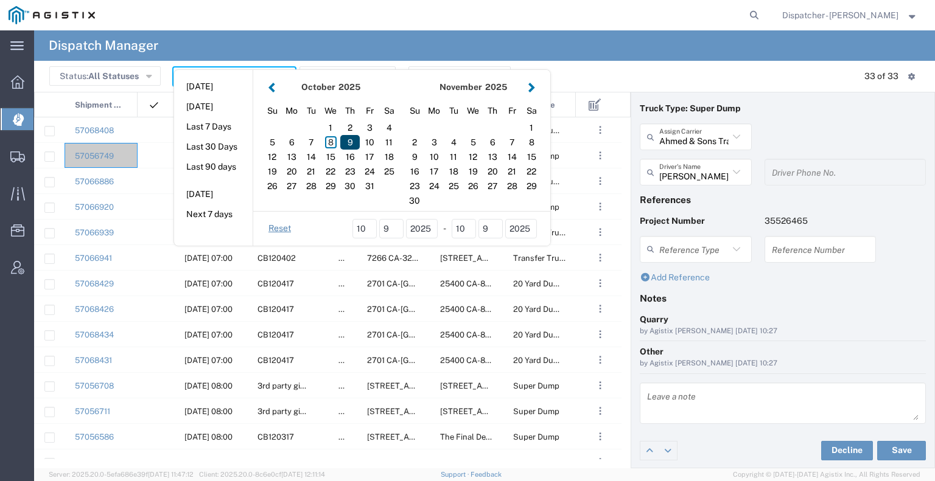
click at [349, 142] on div "9" at bounding box center [349, 142] width 19 height 15
click at [346, 145] on div "9" at bounding box center [349, 142] width 19 height 15
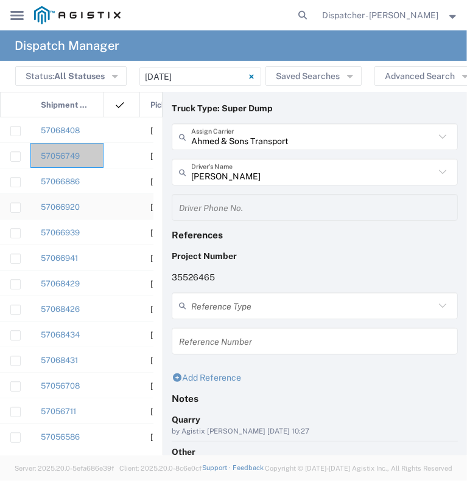
click at [108, 198] on div at bounding box center [121, 206] width 37 height 25
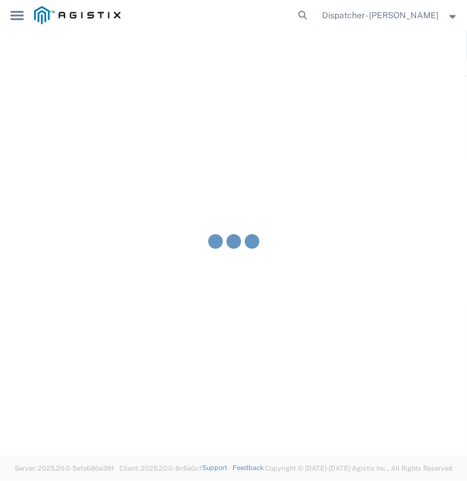
type input "[PERSON_NAME] & Sons Trucking, Inc"
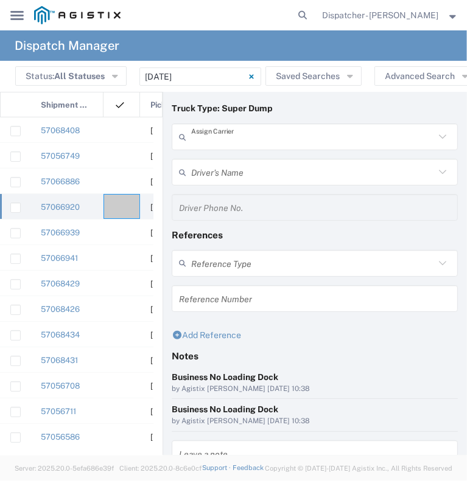
click at [392, 136] on input "text" at bounding box center [312, 137] width 243 height 21
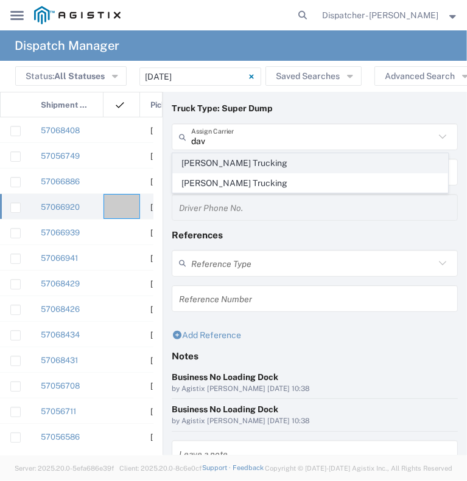
click at [341, 165] on span "[PERSON_NAME] Trucking" at bounding box center [310, 163] width 274 height 19
type input "[PERSON_NAME] Trucking"
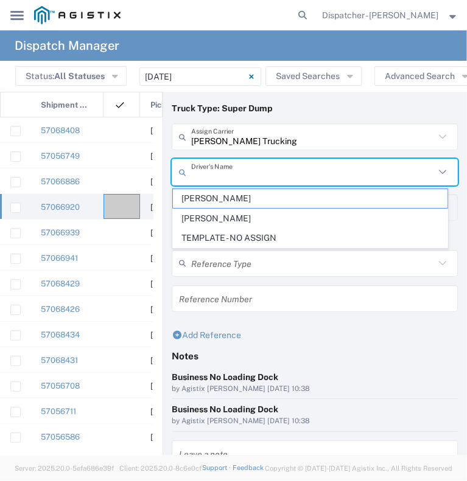
click at [317, 175] on input "text" at bounding box center [312, 172] width 243 height 21
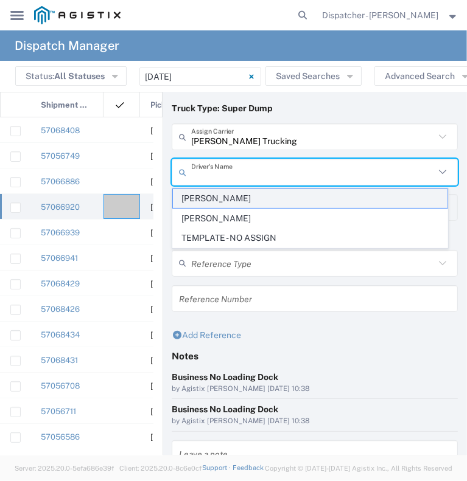
click at [307, 201] on span "[PERSON_NAME]" at bounding box center [310, 198] width 274 height 19
type input "[PERSON_NAME]"
type input "[PHONE_NUMBER]"
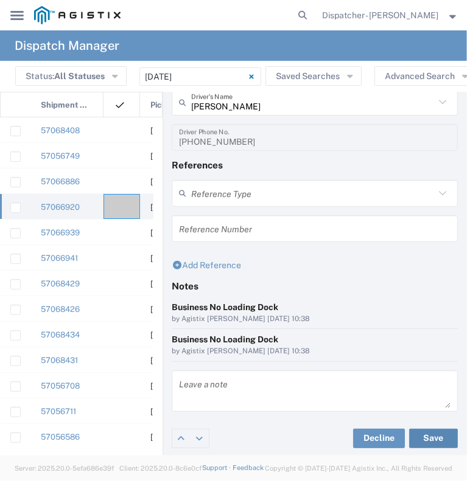
click at [417, 438] on button "Save" at bounding box center [433, 438] width 49 height 19
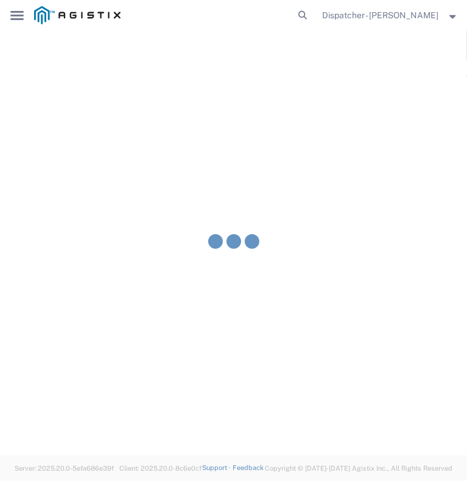
type input "[PERSON_NAME]"
type input "[PERSON_NAME] Trucking"
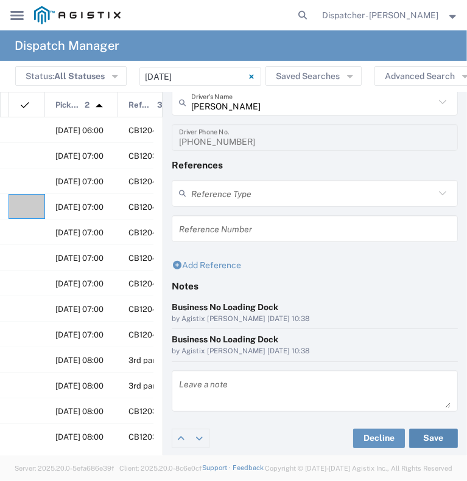
scroll to position [0, 146]
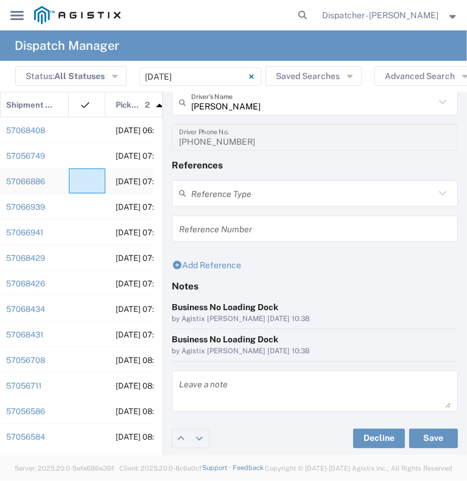
click at [91, 177] on div at bounding box center [87, 181] width 37 height 25
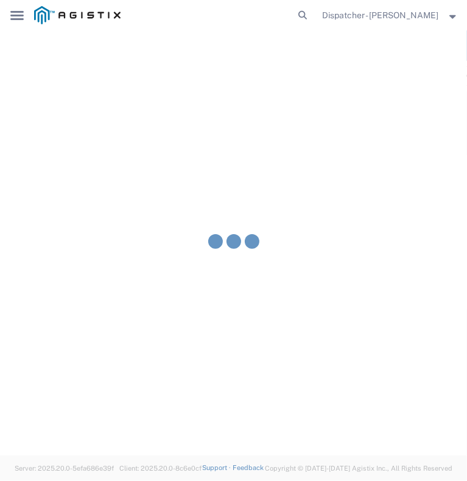
type input "[PERSON_NAME] & Sons Trucking, Inc"
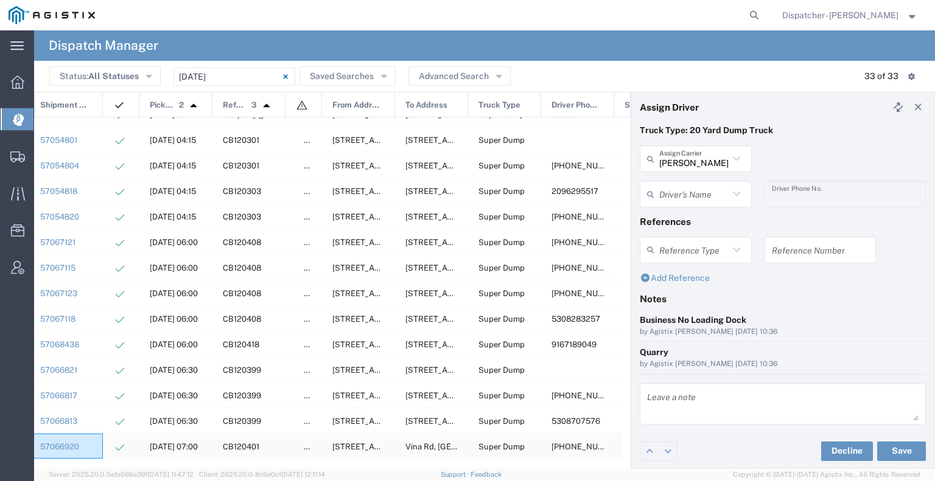
click at [86, 443] on div "57066920" at bounding box center [66, 446] width 73 height 25
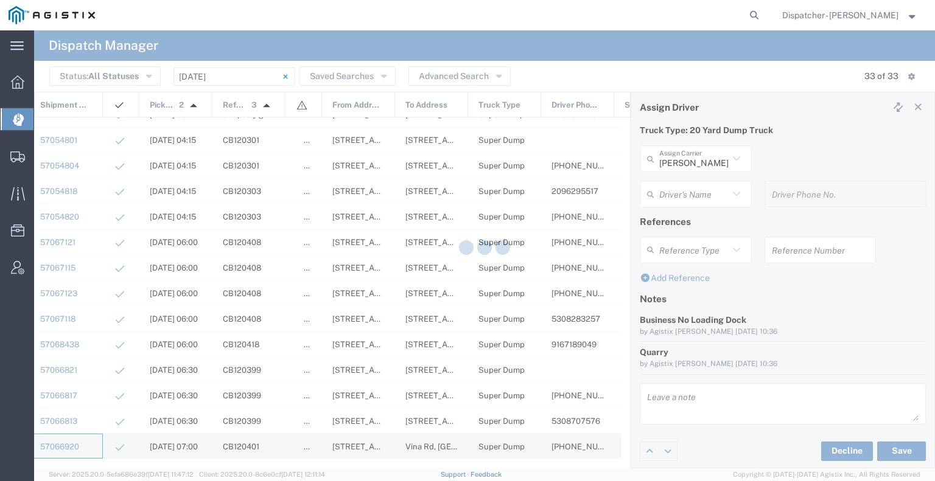
type input "[PERSON_NAME] Trucking"
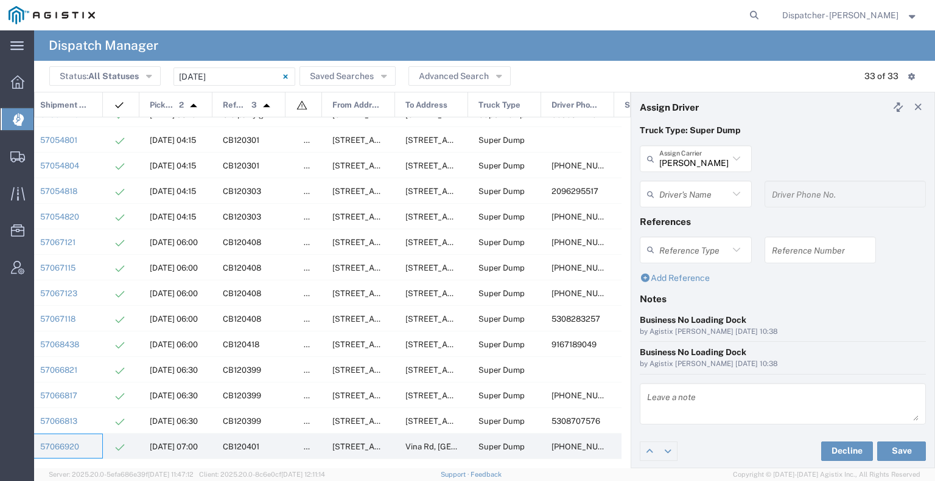
type input "[PERSON_NAME]"
type input "[PHONE_NUMBER]"
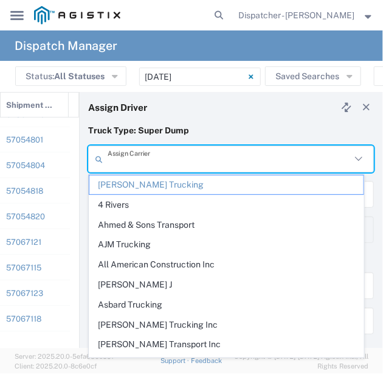
click at [247, 166] on input "text" at bounding box center [229, 158] width 243 height 21
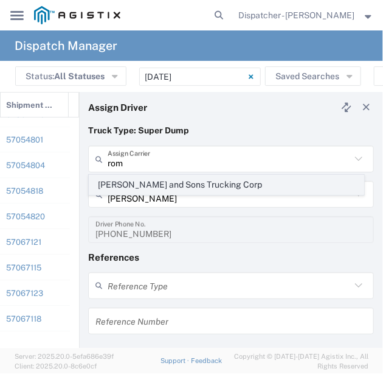
click at [239, 180] on span "[PERSON_NAME] and Sons Trucking Corp" at bounding box center [226, 184] width 274 height 19
type input "[PERSON_NAME] and Sons Trucking Corp"
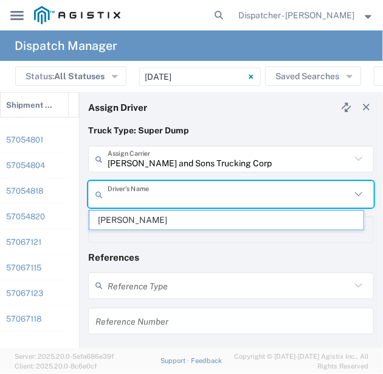
click at [233, 187] on input "text" at bounding box center [229, 194] width 243 height 21
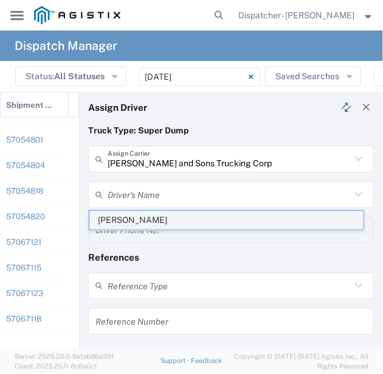
click at [225, 211] on span "[PERSON_NAME]" at bounding box center [226, 220] width 274 height 19
type input "[PERSON_NAME]"
type input "[PHONE_NUMBER]"
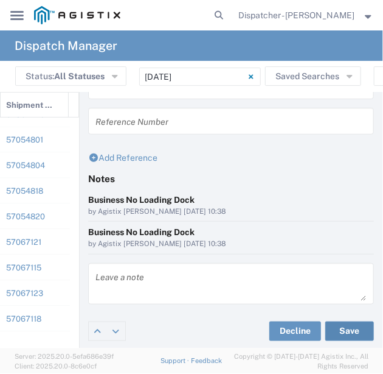
click at [343, 324] on button "Save" at bounding box center [350, 330] width 49 height 19
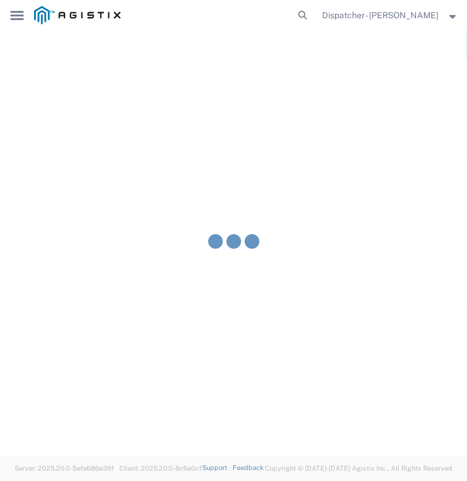
type input "[PERSON_NAME]"
type input "[PERSON_NAME] and Sons Trucking Corp"
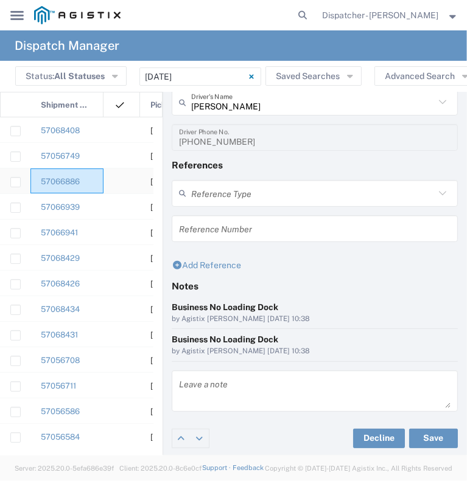
click at [99, 184] on div "57066886" at bounding box center [66, 181] width 73 height 25
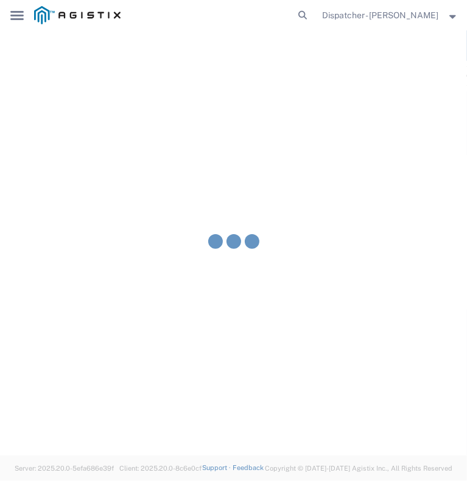
type input "[PERSON_NAME] & Sons Trucking, Inc"
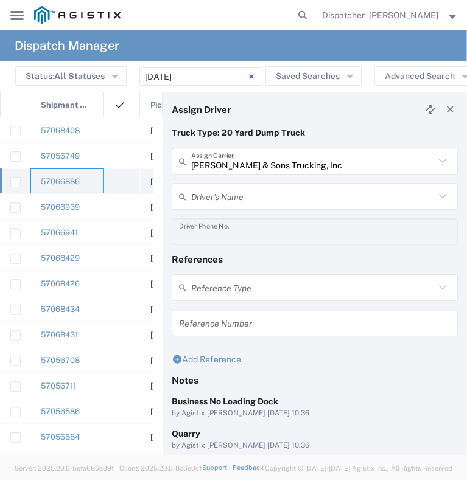
click at [90, 181] on div "57066886" at bounding box center [66, 181] width 73 height 25
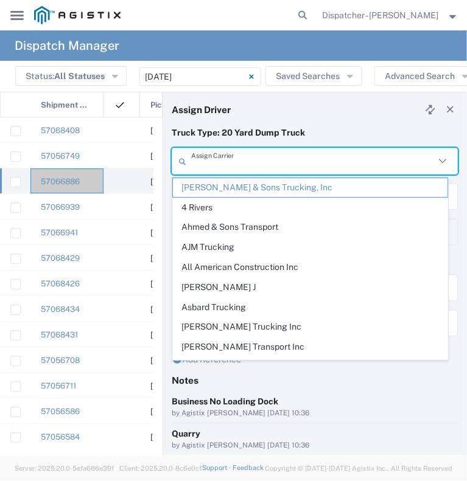
click at [271, 151] on input "text" at bounding box center [312, 161] width 243 height 21
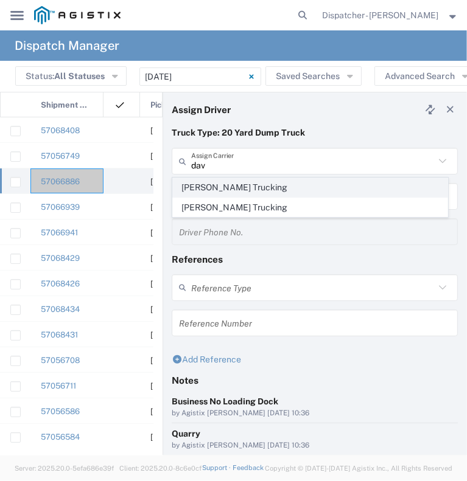
click at [228, 195] on span "[PERSON_NAME] Trucking" at bounding box center [310, 187] width 274 height 19
type input "[PERSON_NAME] Trucking"
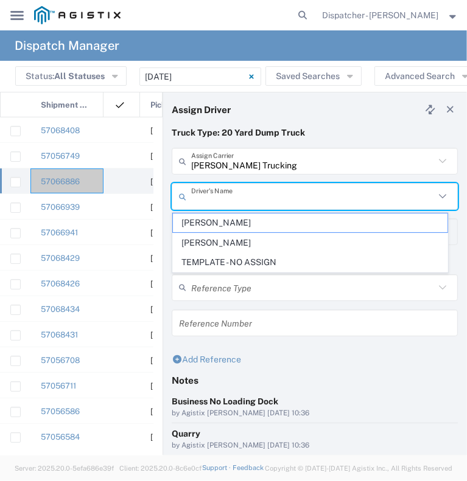
click at [228, 195] on input "text" at bounding box center [312, 196] width 243 height 21
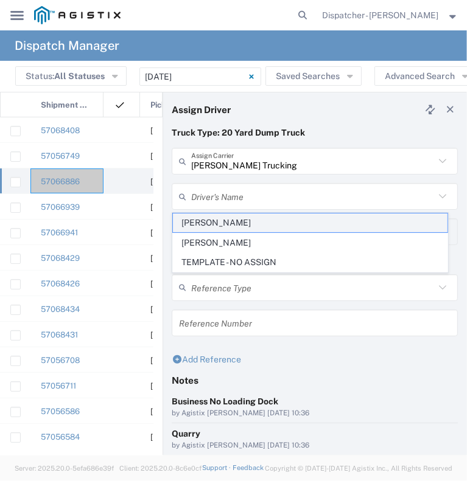
click at [223, 228] on span "[PERSON_NAME]" at bounding box center [310, 223] width 274 height 19
type input "[PERSON_NAME]"
type input "[PHONE_NUMBER]"
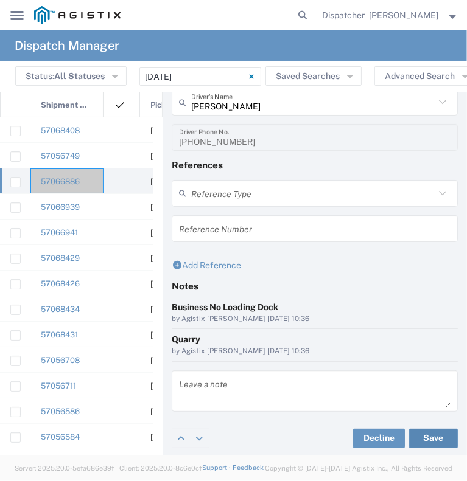
click at [428, 438] on button "Save" at bounding box center [433, 438] width 49 height 19
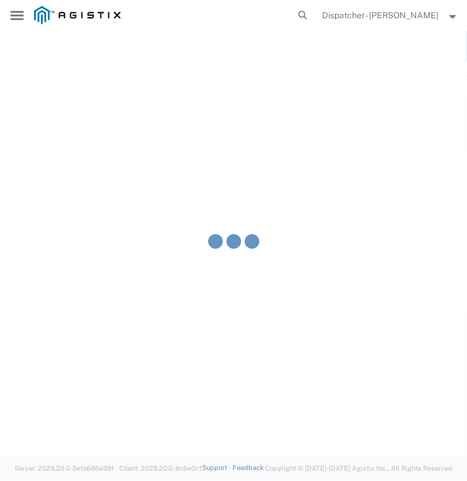
type input "[PERSON_NAME]"
type input "[PERSON_NAME] Trucking"
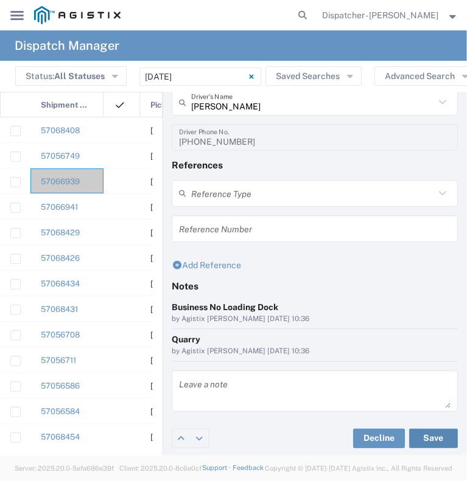
click at [409, 429] on button "Save" at bounding box center [433, 438] width 49 height 19
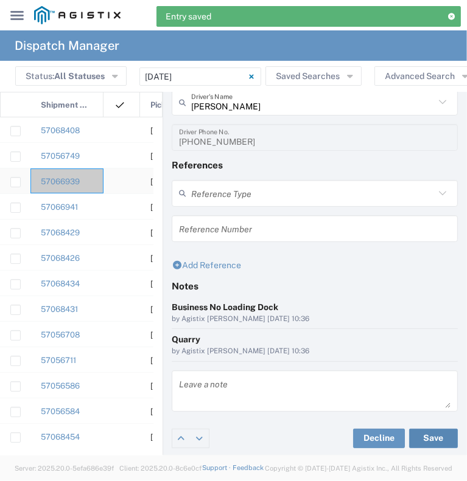
click at [409, 429] on button "Save" at bounding box center [433, 438] width 49 height 19
click at [89, 183] on div "57066939" at bounding box center [66, 181] width 73 height 25
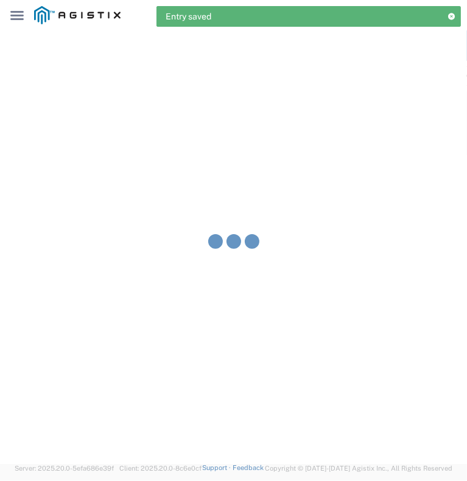
type input "[PERSON_NAME] & Sons Trucking, Inc"
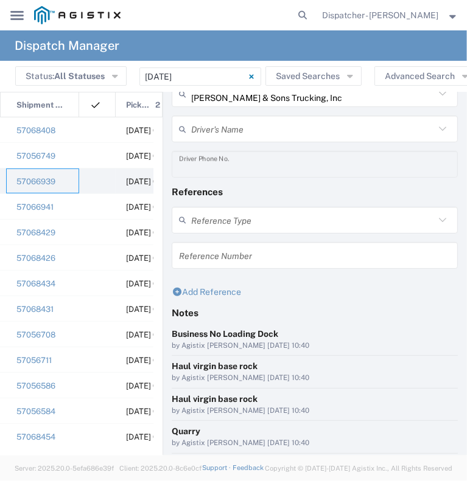
scroll to position [0, 49]
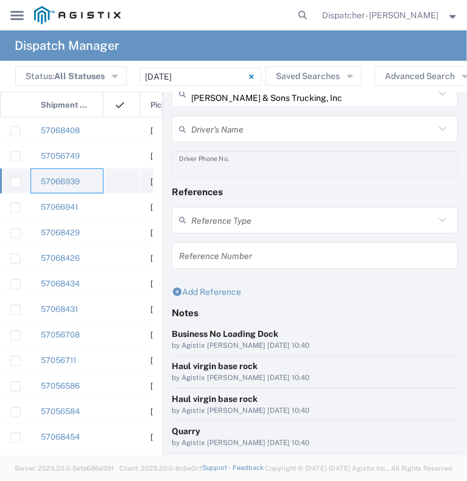
click at [96, 184] on div "57066939" at bounding box center [66, 181] width 73 height 25
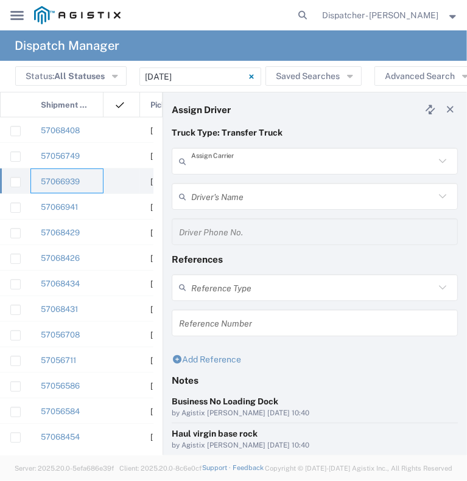
click at [250, 155] on input "text" at bounding box center [312, 161] width 243 height 21
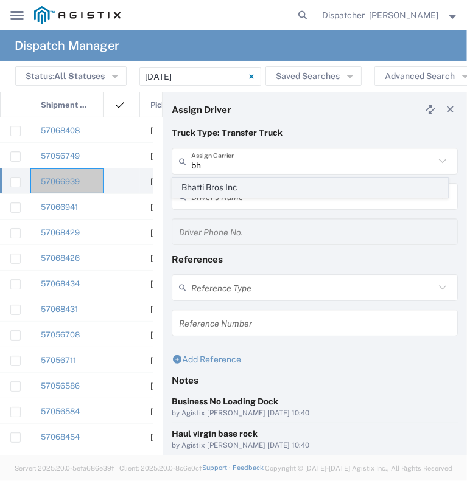
click at [237, 186] on span "Bhatti Bros Inc" at bounding box center [310, 187] width 274 height 19
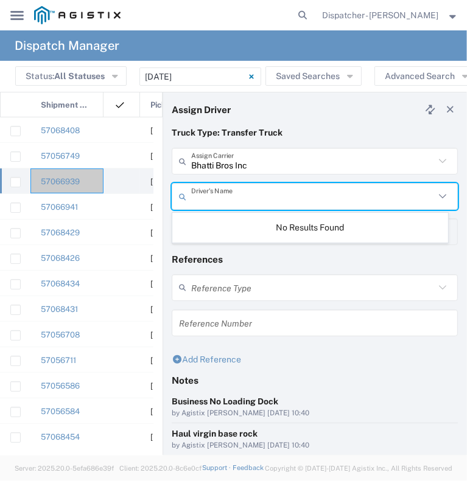
click at [236, 196] on input "text" at bounding box center [312, 196] width 243 height 21
drag, startPoint x: 236, startPoint y: 196, endPoint x: 396, endPoint y: 323, distance: 204.5
click at [396, 323] on form "Truck Type: Transfer Truck Bhatti Bros Inc Assign Carrier Bhatti Bros Inc Drive…" at bounding box center [315, 353] width 286 height 453
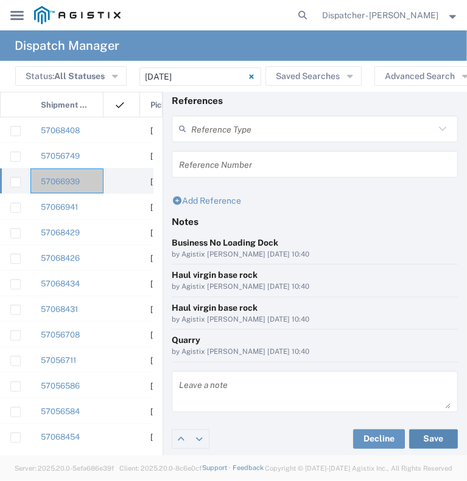
click at [421, 433] on button "Save" at bounding box center [433, 439] width 49 height 19
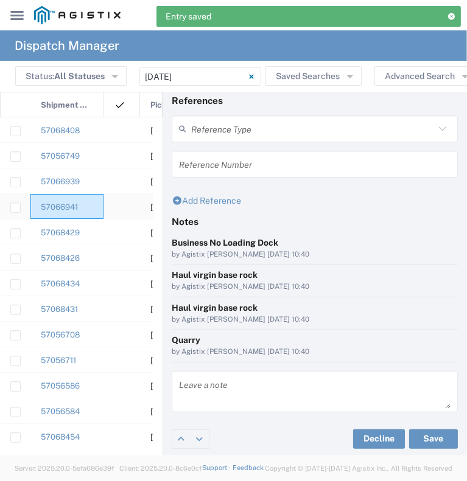
click at [100, 206] on div "57066941" at bounding box center [66, 206] width 73 height 25
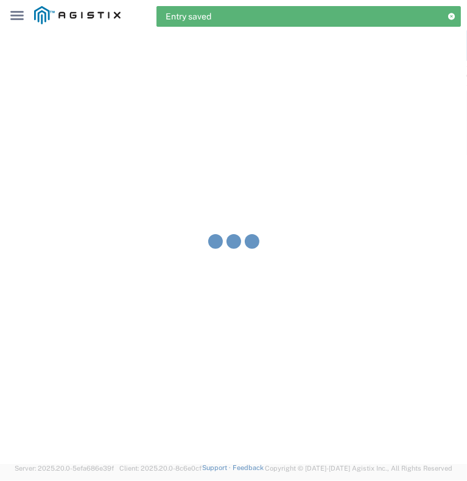
type input "[PERSON_NAME] & Sons Trucking, Inc"
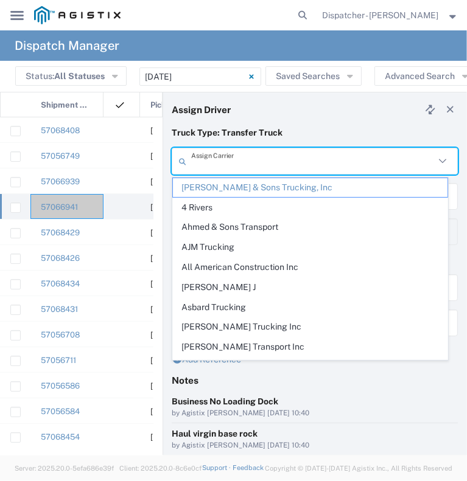
click at [253, 156] on input "text" at bounding box center [312, 161] width 243 height 21
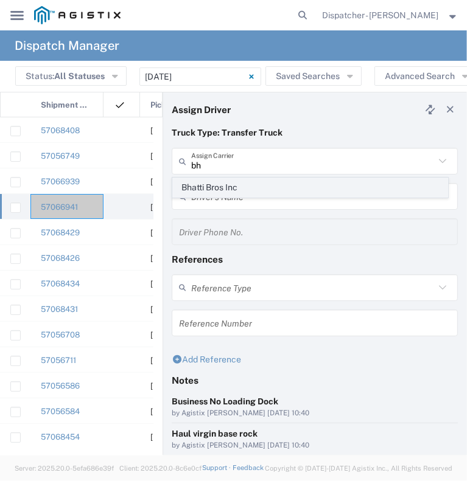
click at [231, 193] on span "Bhatti Bros Inc" at bounding box center [310, 187] width 274 height 19
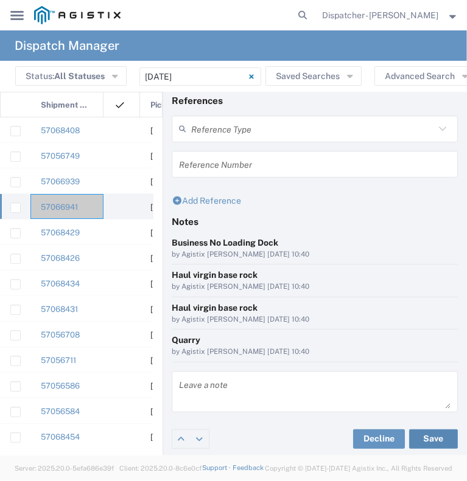
click at [421, 436] on button "Save" at bounding box center [433, 439] width 49 height 19
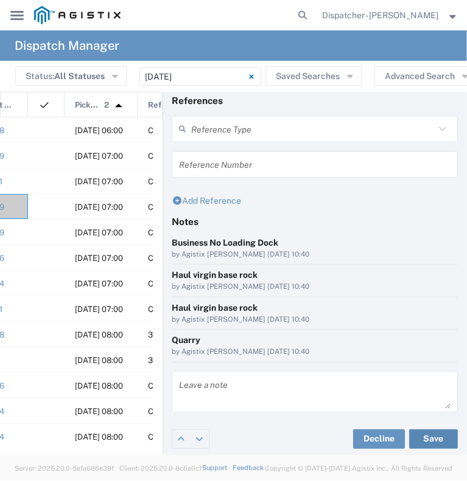
scroll to position [0, 105]
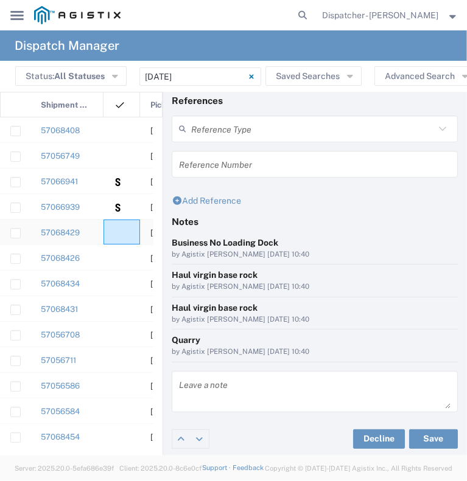
click at [114, 230] on agx-ag-table-icon-cell at bounding box center [118, 232] width 8 height 9
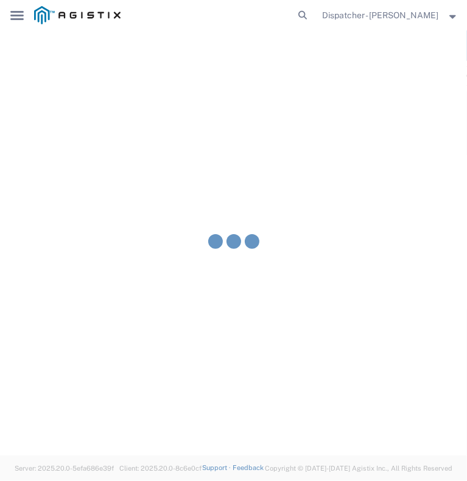
type input "[PERSON_NAME] & Sons Trucking, Inc"
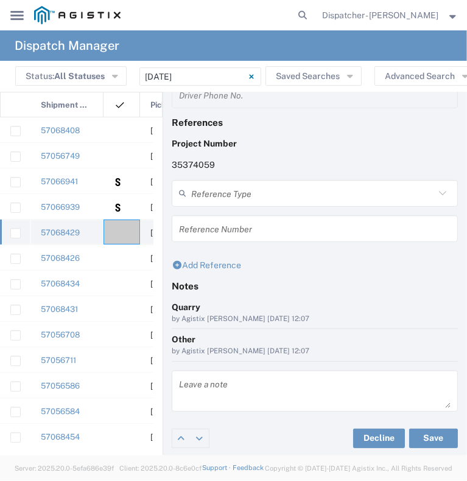
click at [117, 240] on div at bounding box center [121, 232] width 37 height 25
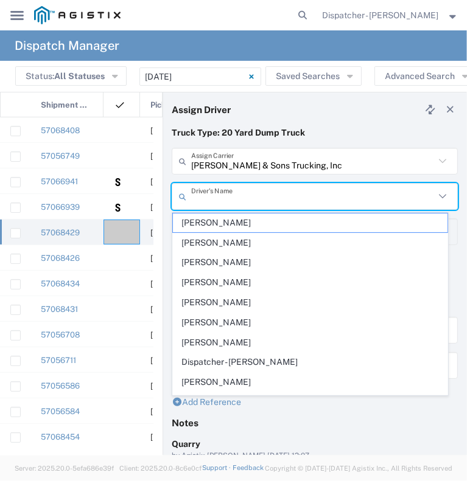
click at [275, 204] on input "text" at bounding box center [312, 196] width 243 height 21
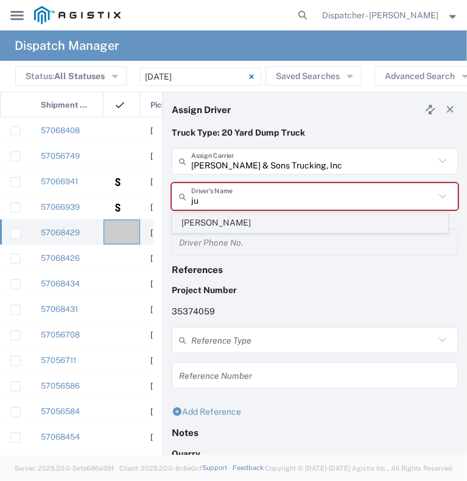
click at [257, 221] on span "[PERSON_NAME]" at bounding box center [310, 223] width 274 height 19
type input "[PERSON_NAME]"
type input "[PHONE_NUMBER]"
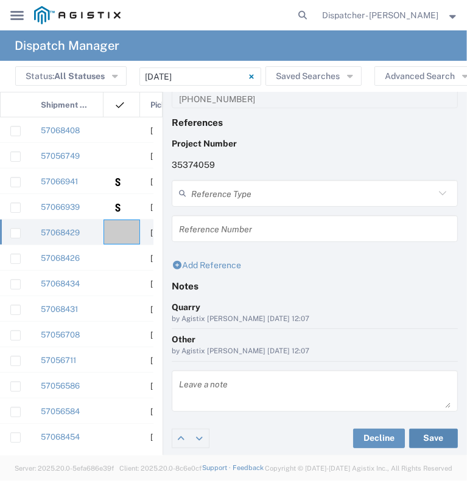
click at [428, 436] on button "Save" at bounding box center [433, 438] width 49 height 19
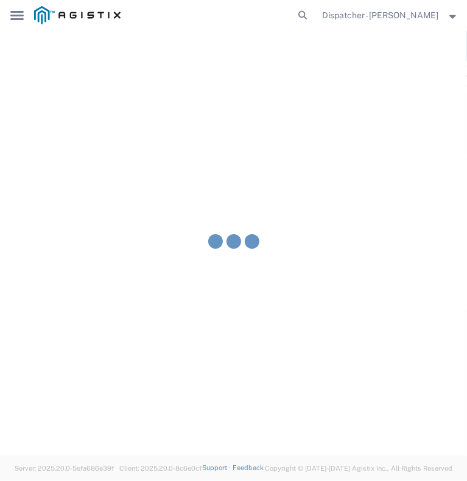
type input "[PERSON_NAME]"
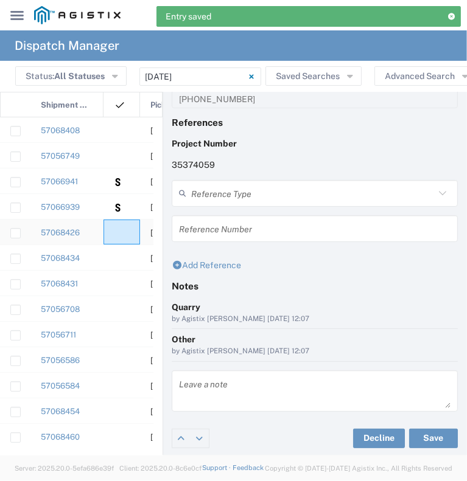
click at [122, 238] on div at bounding box center [121, 232] width 37 height 25
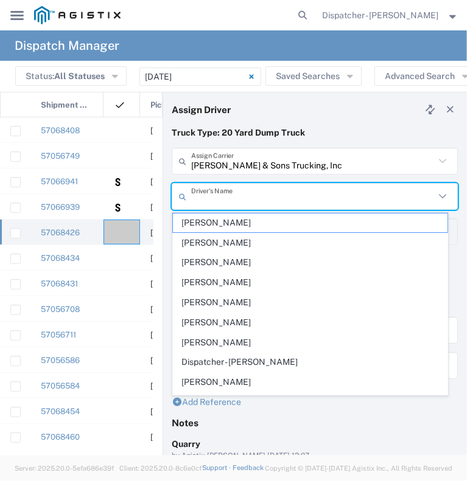
click at [232, 203] on input "text" at bounding box center [312, 196] width 243 height 21
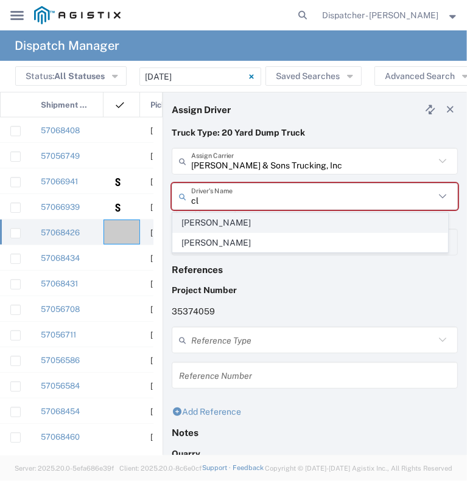
click at [223, 219] on span "[PERSON_NAME]" at bounding box center [310, 223] width 274 height 19
type input "[PERSON_NAME]"
type input "9258126210"
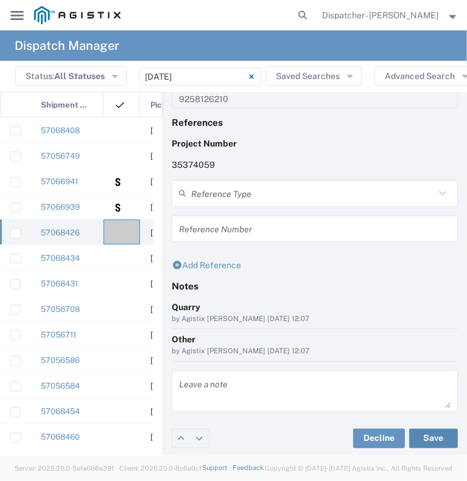
click at [419, 440] on button "Save" at bounding box center [433, 438] width 49 height 19
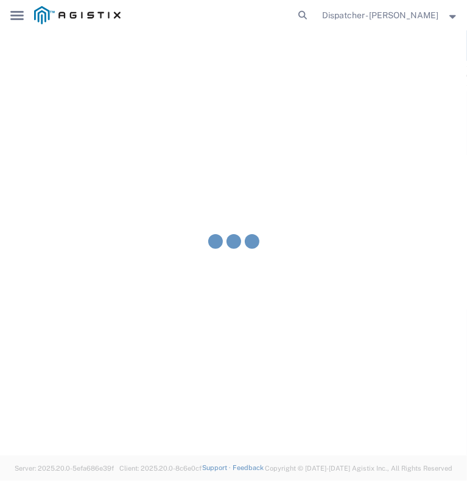
type input "[PERSON_NAME]"
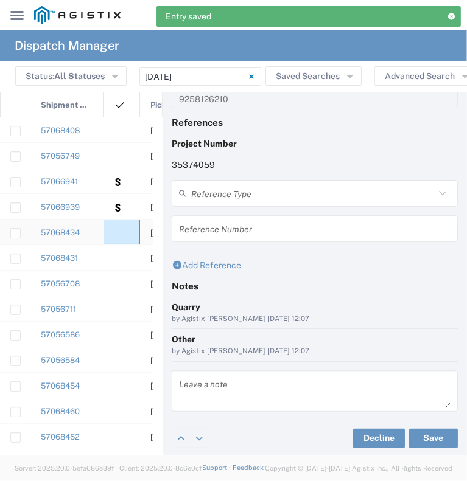
click at [121, 234] on agx-ag-table-icon-cell at bounding box center [118, 232] width 8 height 9
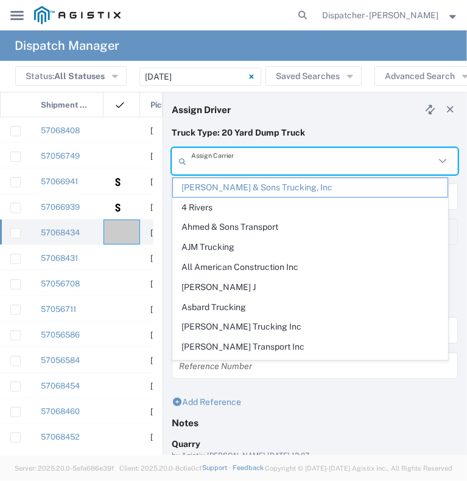
click at [283, 158] on input "text" at bounding box center [312, 161] width 243 height 21
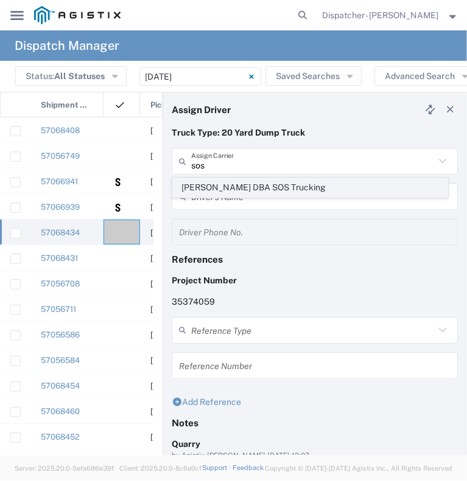
click at [274, 189] on span "[PERSON_NAME] DBA SOS Trucking" at bounding box center [310, 187] width 274 height 19
type input "[PERSON_NAME] DBA SOS Trucking"
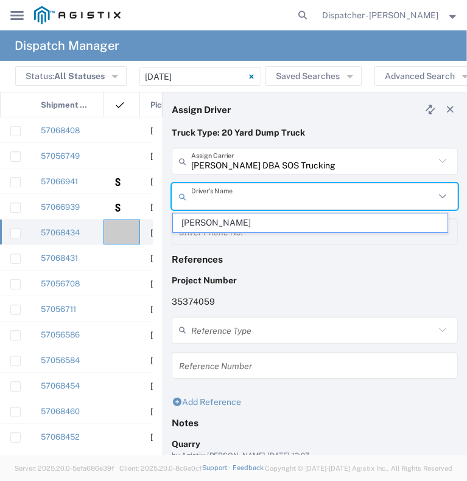
click at [257, 193] on input "text" at bounding box center [312, 196] width 243 height 21
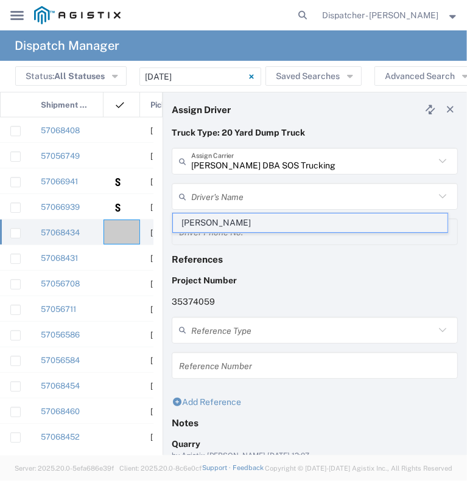
click at [247, 222] on span "[PERSON_NAME]" at bounding box center [310, 223] width 274 height 19
type input "[PERSON_NAME]"
type input "5306810173"
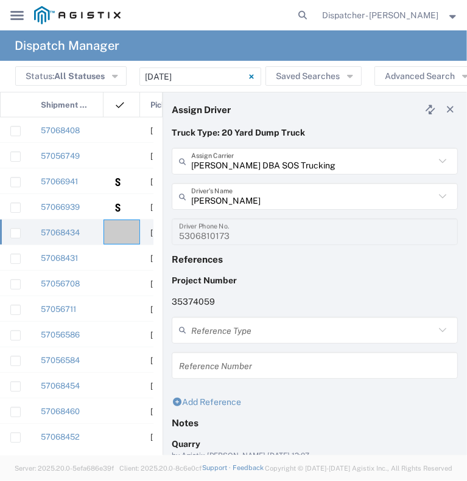
scroll to position [137, 0]
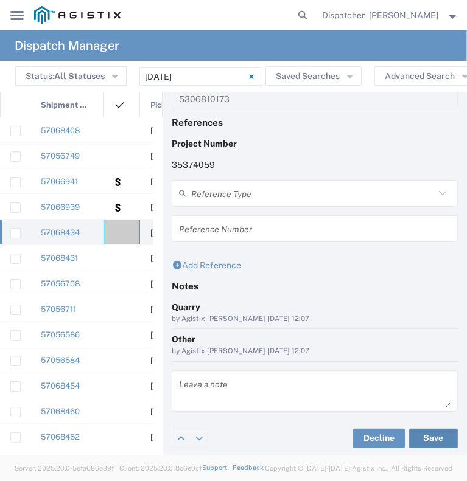
click at [430, 440] on button "Save" at bounding box center [433, 438] width 49 height 19
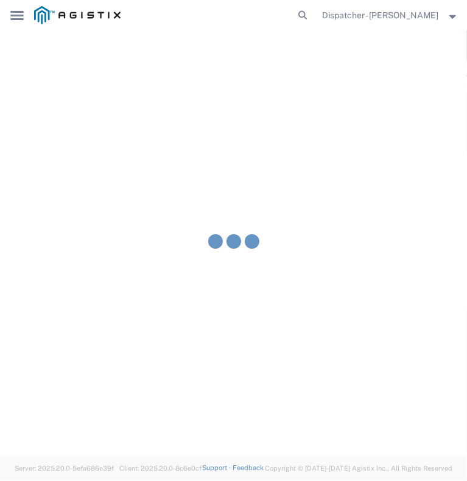
type input "[PERSON_NAME]"
type input "[PERSON_NAME] DBA SOS Trucking"
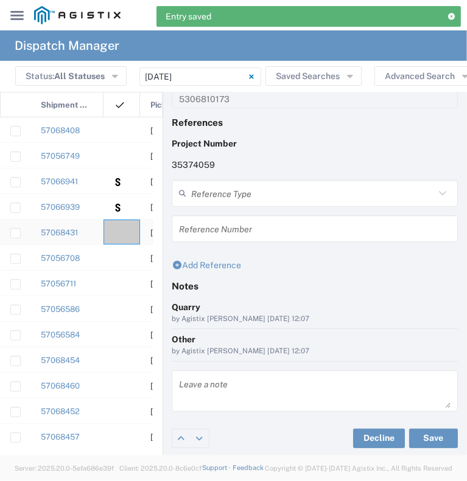
click at [126, 243] on div at bounding box center [121, 232] width 37 height 25
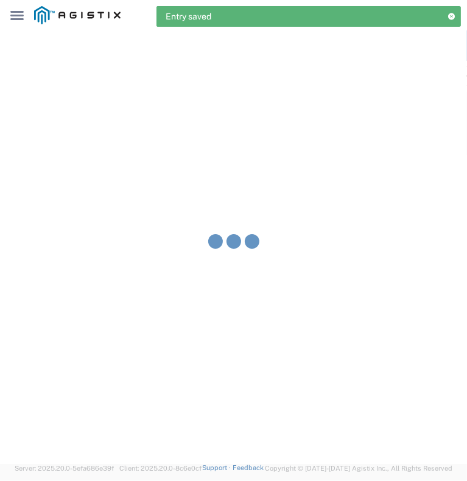
type input "[PERSON_NAME] & Sons Trucking, Inc"
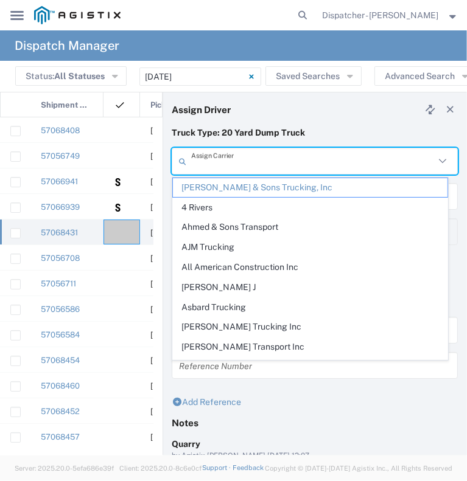
click at [241, 164] on input "text" at bounding box center [312, 161] width 243 height 21
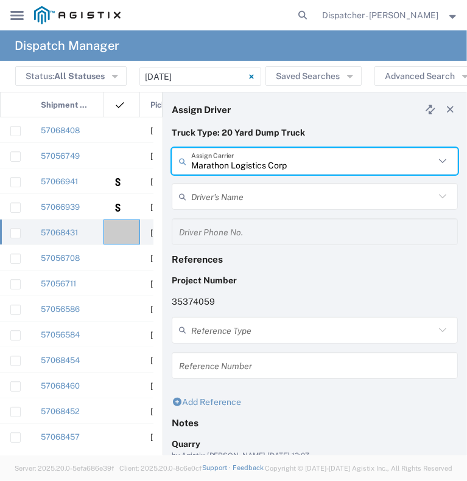
type input "Marathon Logistics Corp"
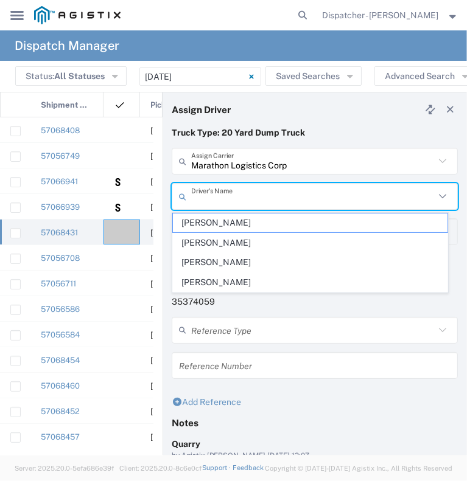
click at [237, 191] on input "text" at bounding box center [312, 196] width 243 height 21
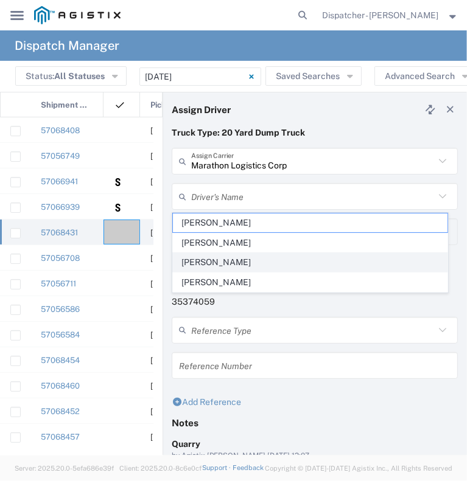
click at [230, 259] on span "[PERSON_NAME]" at bounding box center [310, 262] width 274 height 19
type input "[PERSON_NAME]"
type input "[PHONE_NUMBER]"
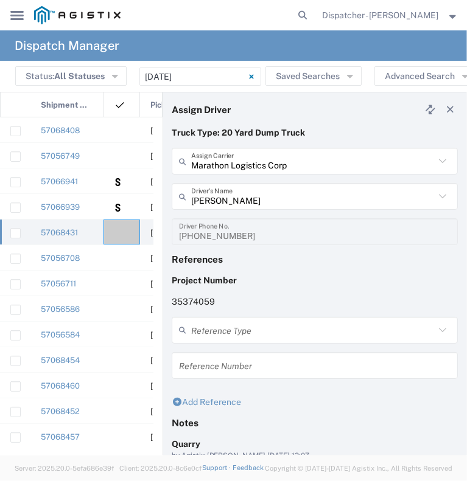
scroll to position [137, 0]
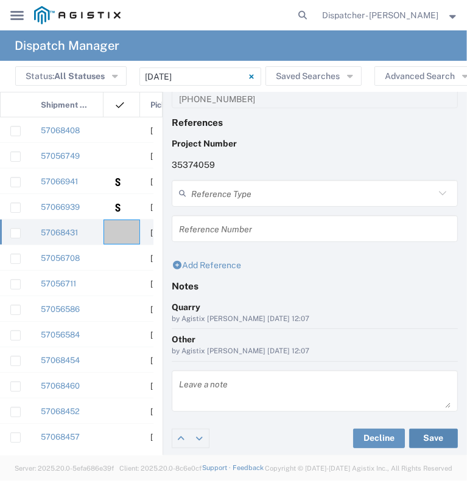
click at [424, 442] on button "Save" at bounding box center [433, 438] width 49 height 19
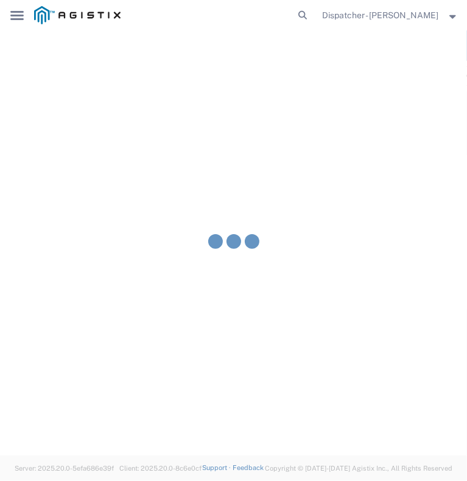
type input "[PERSON_NAME]"
type input "Marathon Logistics Corp"
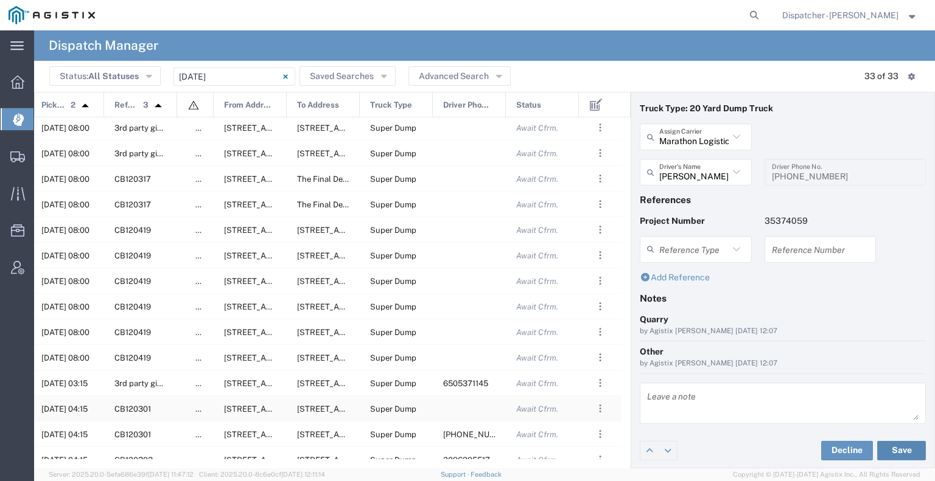
scroll to position [119, 0]
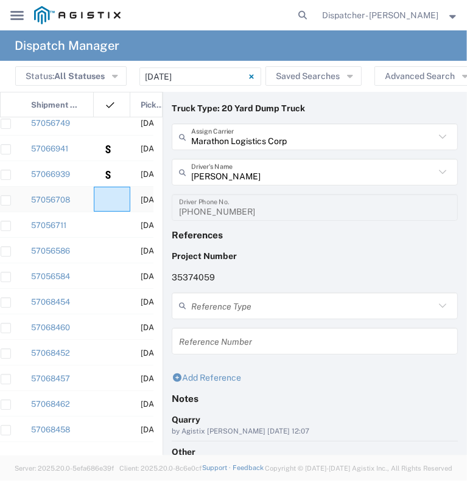
click at [106, 200] on agx-ag-table-icon-cell at bounding box center [108, 199] width 8 height 9
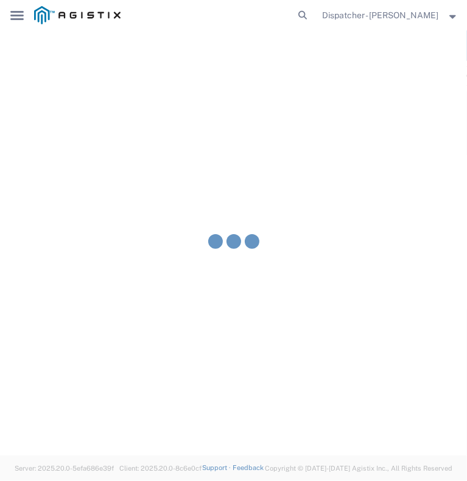
type input "[PERSON_NAME] & Sons Trucking, Inc"
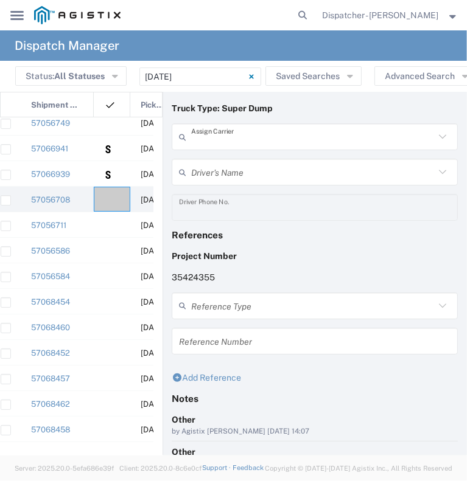
click at [223, 139] on input "text" at bounding box center [312, 137] width 243 height 21
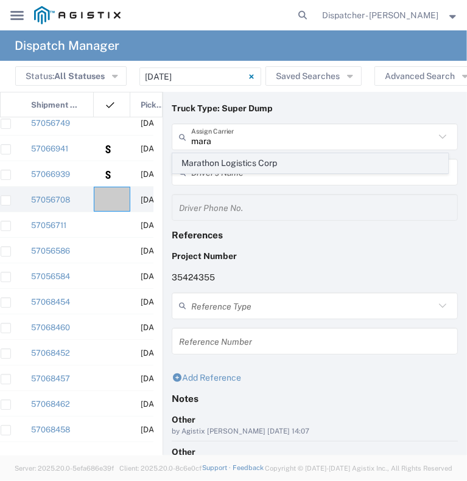
click at [222, 159] on span "Marathon Logistics Corp" at bounding box center [310, 163] width 274 height 19
type input "Marathon Logistics Corp"
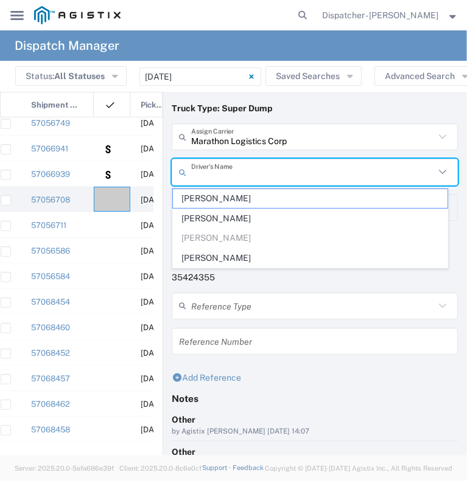
click at [219, 173] on input "text" at bounding box center [312, 172] width 243 height 21
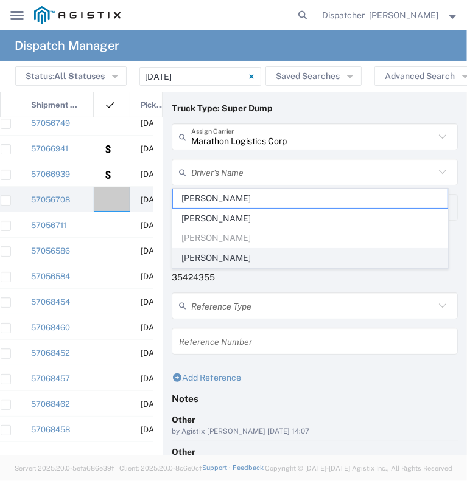
click at [214, 253] on span "[PERSON_NAME]" at bounding box center [310, 258] width 274 height 19
type input "[PERSON_NAME]"
type input "[PHONE_NUMBER]"
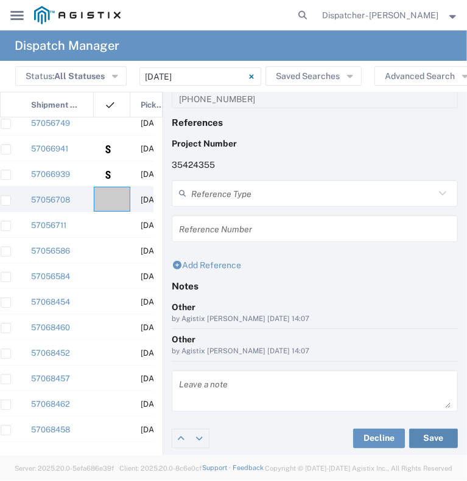
click at [423, 435] on button "Save" at bounding box center [433, 438] width 49 height 19
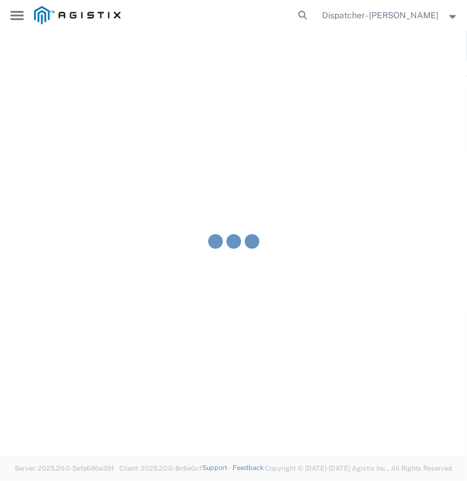
type input "[PERSON_NAME]"
type input "Marathon Logistics Corp"
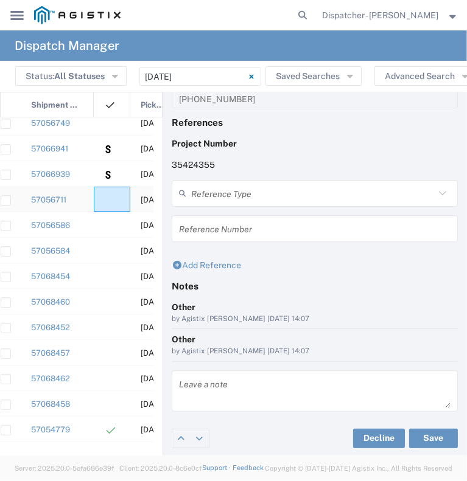
click at [113, 200] on div at bounding box center [112, 199] width 37 height 25
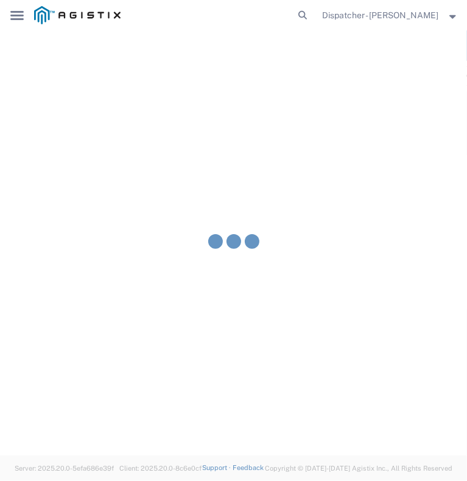
type input "[PERSON_NAME] & Sons Trucking, Inc"
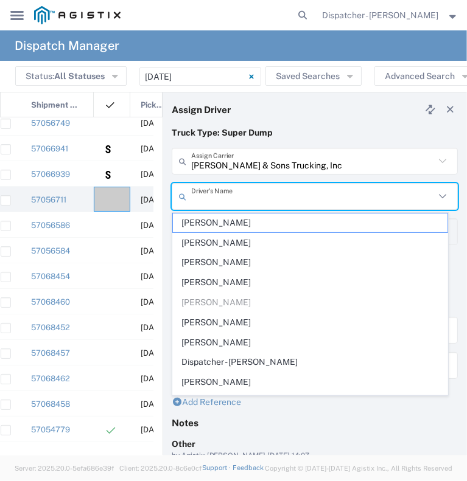
click at [260, 197] on input "text" at bounding box center [312, 196] width 243 height 21
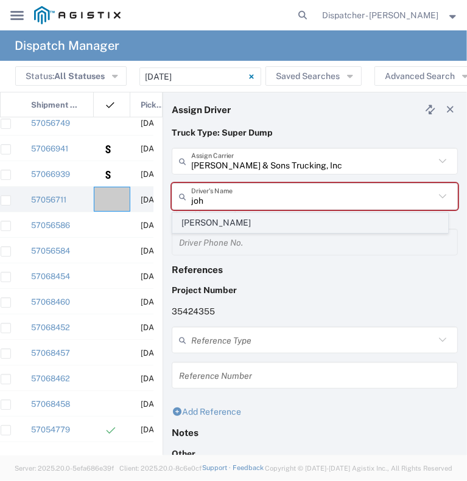
click at [254, 223] on span "[PERSON_NAME]" at bounding box center [310, 223] width 274 height 19
type input "[PERSON_NAME]"
type input "9253660399"
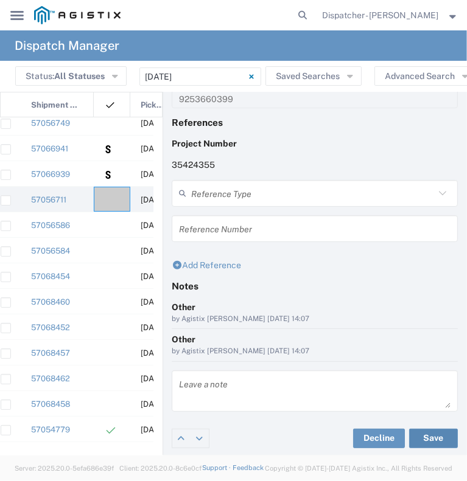
click at [416, 444] on button "Save" at bounding box center [433, 438] width 49 height 19
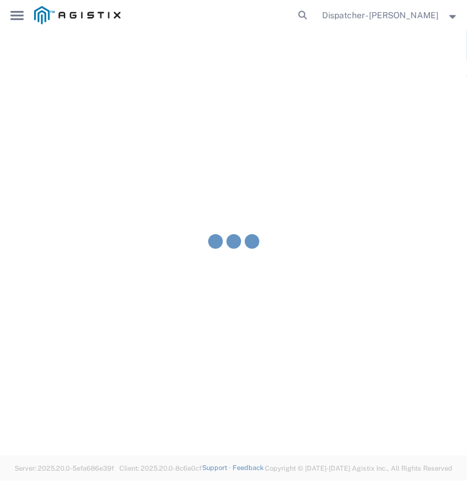
type input "[PERSON_NAME]"
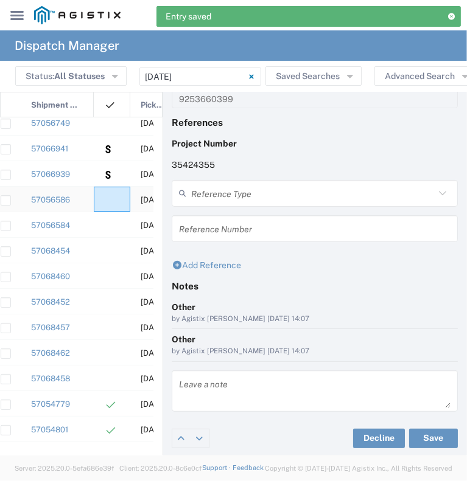
click at [104, 199] on agx-ag-table-icon-cell at bounding box center [108, 199] width 8 height 9
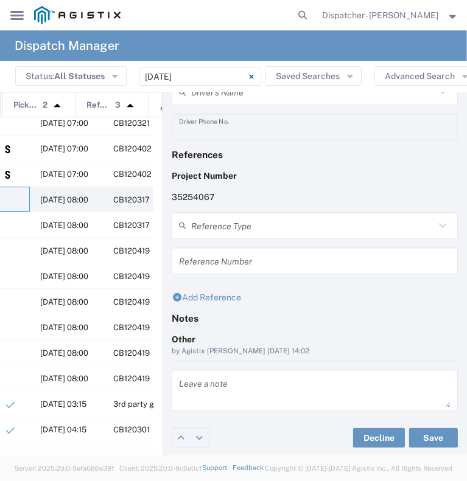
scroll to position [0, 145]
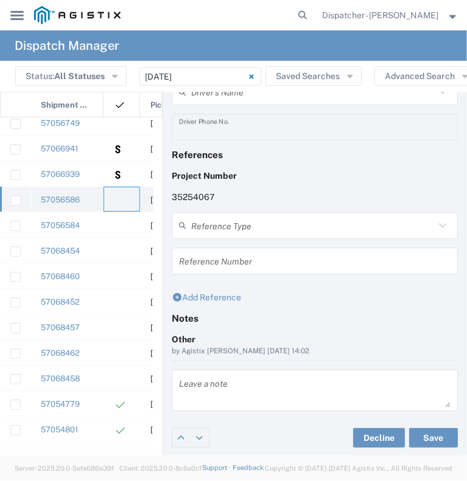
click at [126, 198] on div at bounding box center [121, 199] width 37 height 25
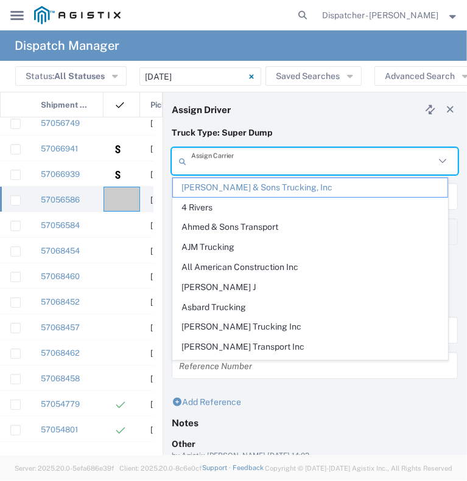
click at [271, 160] on input "text" at bounding box center [312, 161] width 243 height 21
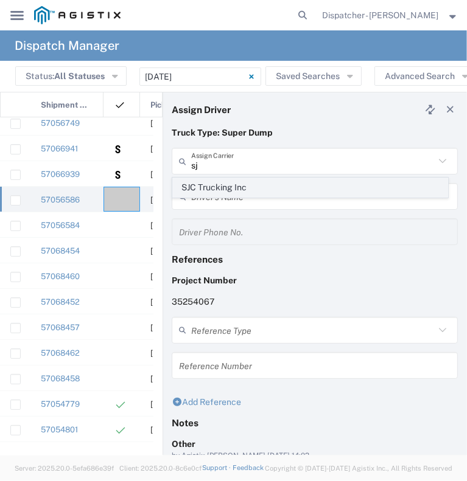
click at [256, 184] on span "SJC Trucking Inc" at bounding box center [310, 187] width 274 height 19
type input "SJC Trucking Inc"
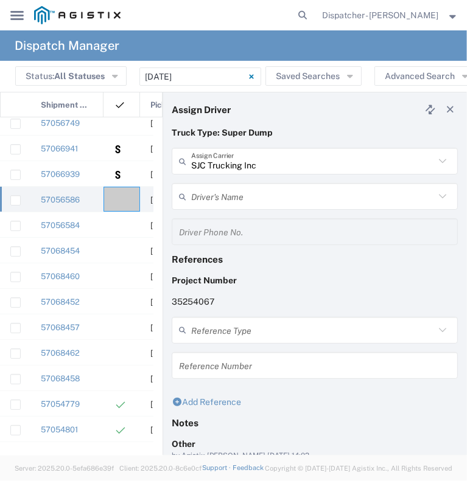
click at [250, 200] on input "text" at bounding box center [312, 196] width 243 height 21
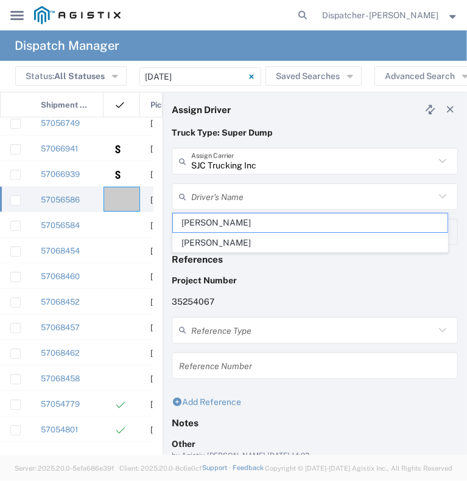
drag, startPoint x: 246, startPoint y: 225, endPoint x: 373, endPoint y: 298, distance: 146.4
click at [373, 298] on form "Truck Type: Super Dump SJC Trucking Inc Assign Carrier SJC Trucking Inc Driver'…" at bounding box center [315, 326] width 286 height 398
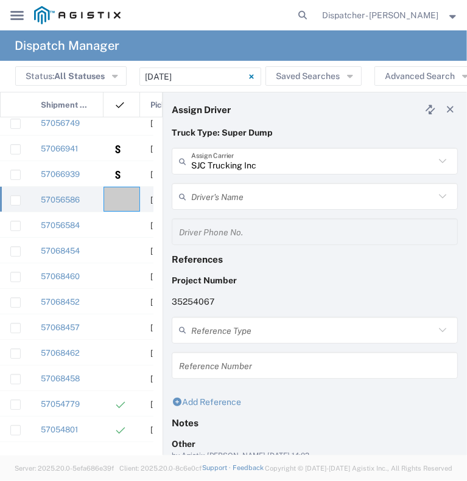
click at [373, 298] on p "35254067" at bounding box center [315, 302] width 286 height 13
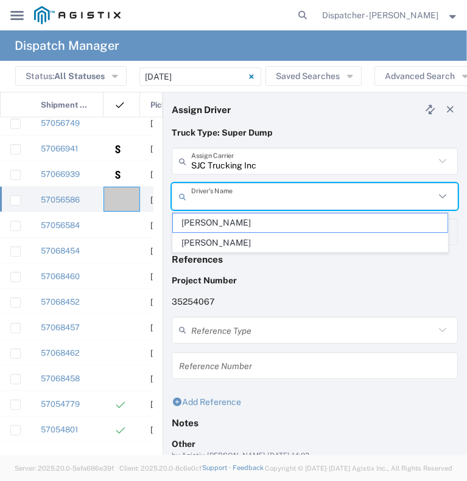
click at [278, 192] on input "text" at bounding box center [312, 196] width 243 height 21
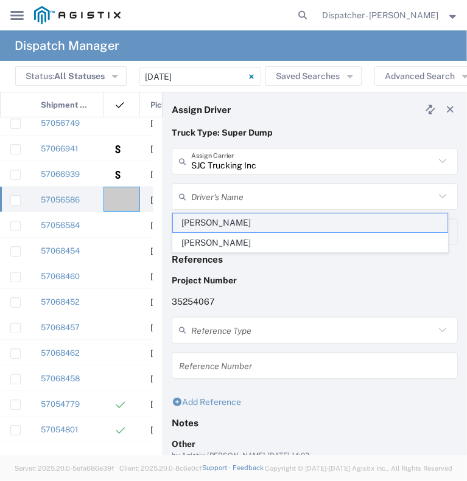
click at [272, 223] on span "[PERSON_NAME]" at bounding box center [310, 223] width 274 height 19
type input "[PERSON_NAME]"
type input "9255187628"
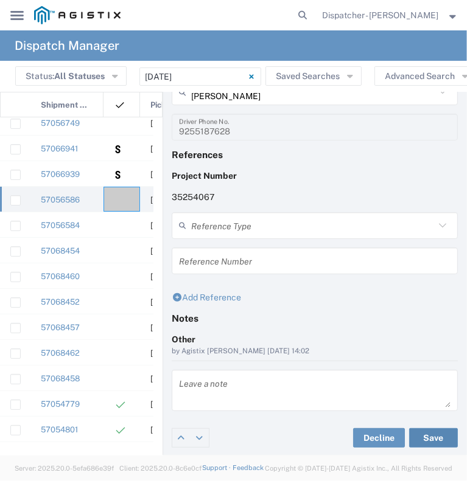
click at [420, 438] on button "Save" at bounding box center [433, 437] width 49 height 19
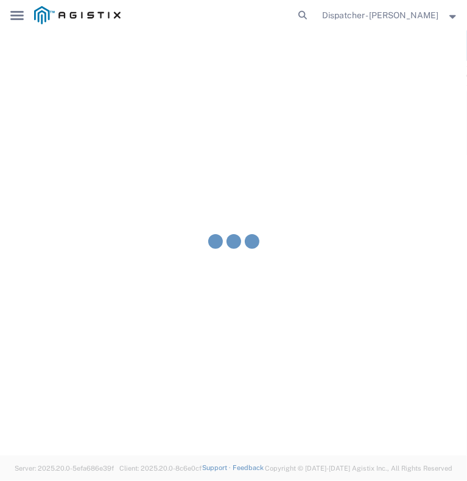
type input "[PERSON_NAME]"
type input "SJC Trucking Inc"
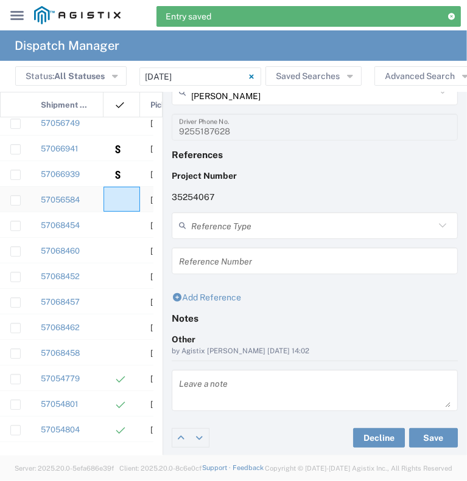
click at [118, 206] on div at bounding box center [121, 199] width 37 height 25
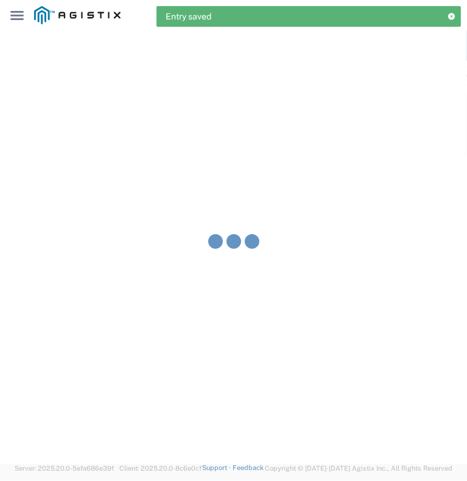
type input "[PERSON_NAME] & Sons Trucking, Inc"
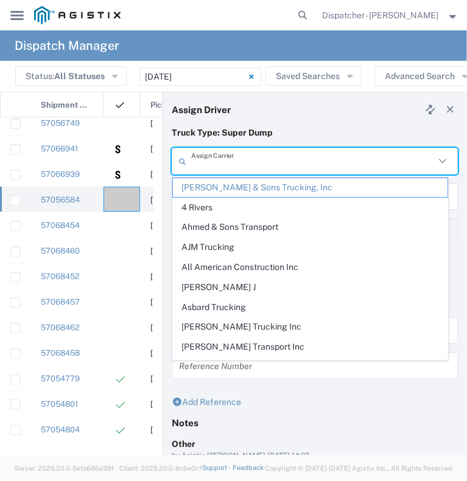
click at [246, 167] on input "text" at bounding box center [312, 161] width 243 height 21
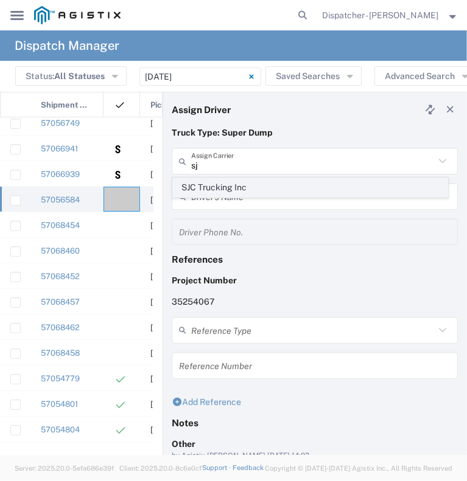
click at [222, 195] on span "SJC Trucking Inc" at bounding box center [310, 187] width 274 height 19
type input "SJC Trucking Inc"
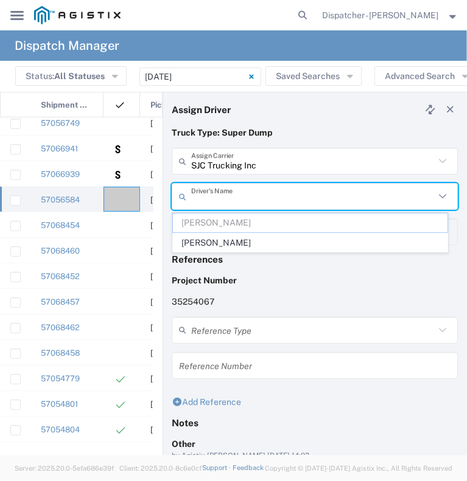
click at [232, 192] on input "text" at bounding box center [312, 196] width 243 height 21
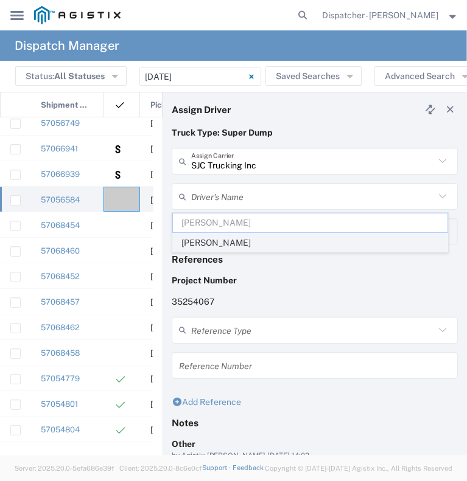
click at [217, 241] on span "[PERSON_NAME]" at bounding box center [310, 243] width 274 height 19
type input "[PERSON_NAME]"
type input "9255187628"
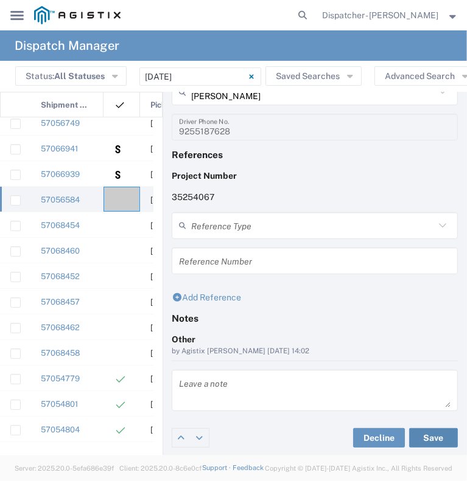
click at [416, 438] on button "Save" at bounding box center [433, 437] width 49 height 19
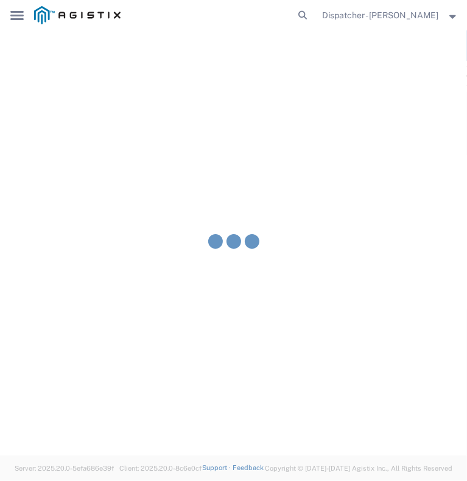
type input "[PERSON_NAME]"
type input "SJC Trucking Inc"
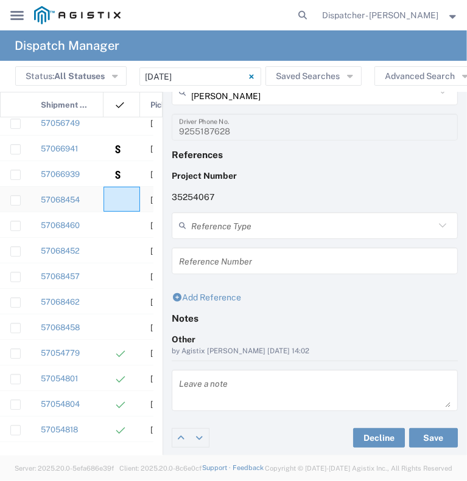
click at [128, 201] on div at bounding box center [121, 199] width 37 height 25
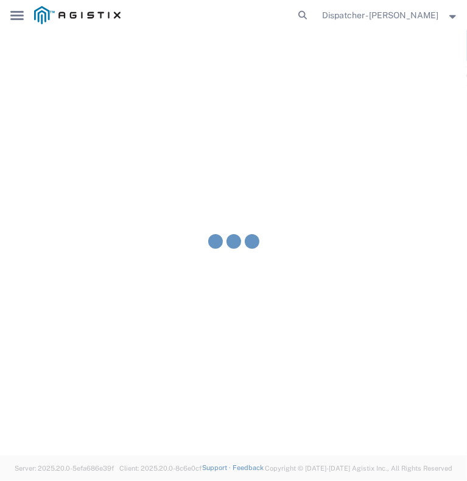
type input "[PERSON_NAME] & Sons Trucking, Inc"
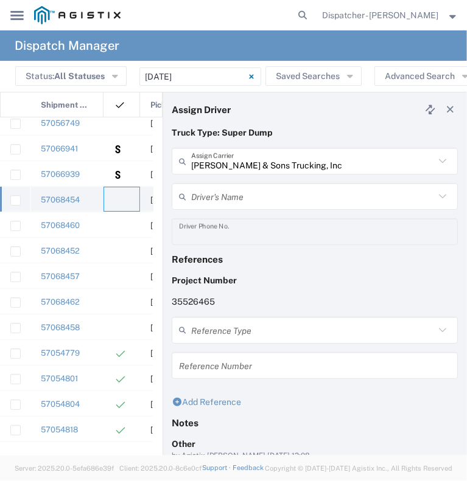
click at [122, 198] on div at bounding box center [121, 199] width 37 height 25
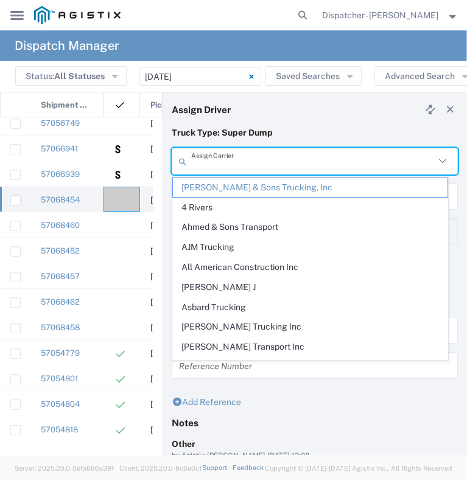
click at [253, 158] on input "text" at bounding box center [312, 161] width 243 height 21
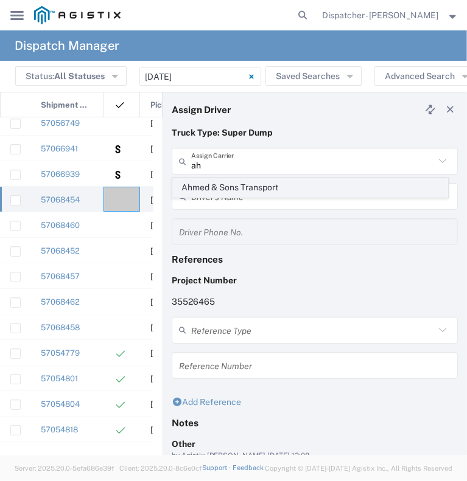
click at [209, 186] on span "Ahmed & Sons Transport" at bounding box center [310, 187] width 274 height 19
type input "Ahmed & Sons Transport"
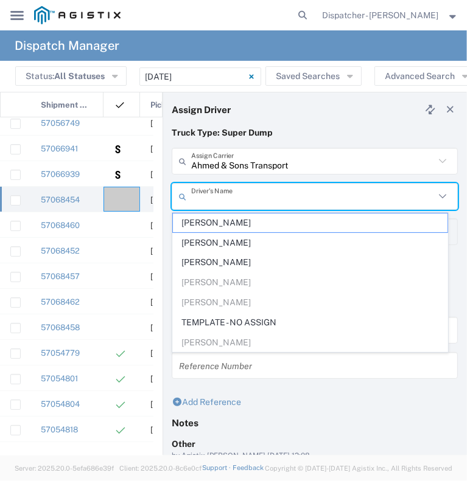
click at [215, 201] on input "text" at bounding box center [312, 196] width 243 height 21
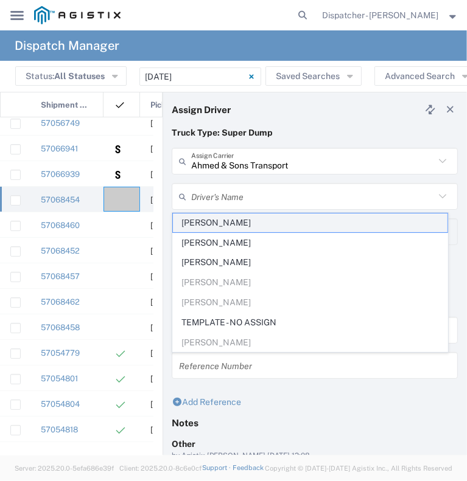
click at [216, 228] on span "[PERSON_NAME]" at bounding box center [310, 223] width 274 height 19
type input "[PERSON_NAME]"
type input "[PHONE_NUMBER]"
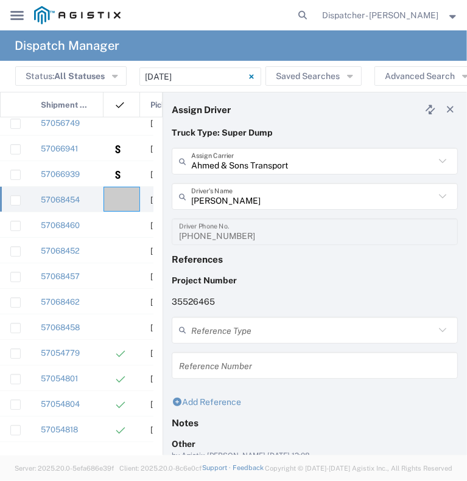
scroll to position [137, 0]
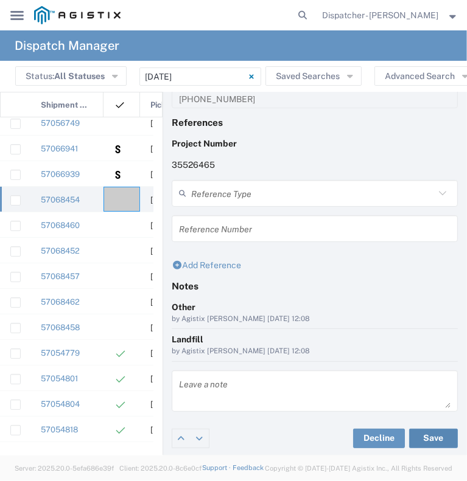
click at [418, 435] on button "Save" at bounding box center [433, 438] width 49 height 19
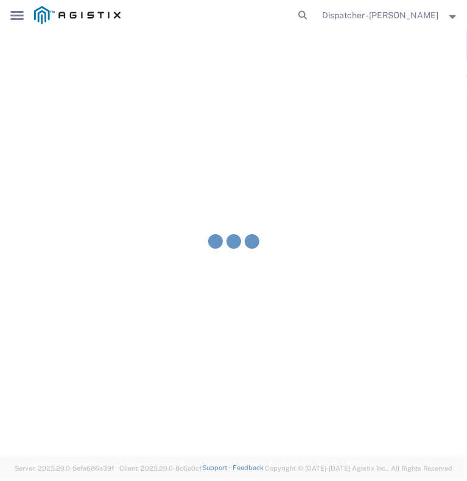
type input "[PERSON_NAME]"
type input "Ahmed & Sons Transport"
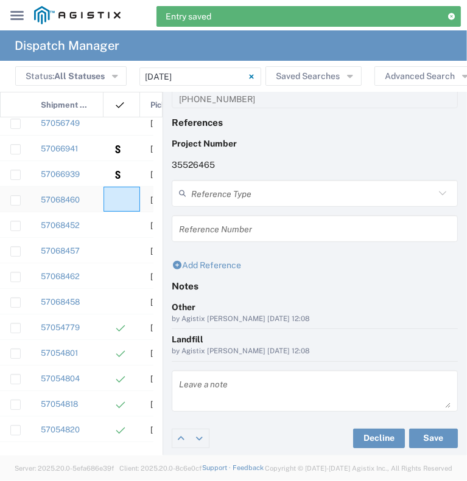
click at [112, 196] on div at bounding box center [121, 199] width 37 height 25
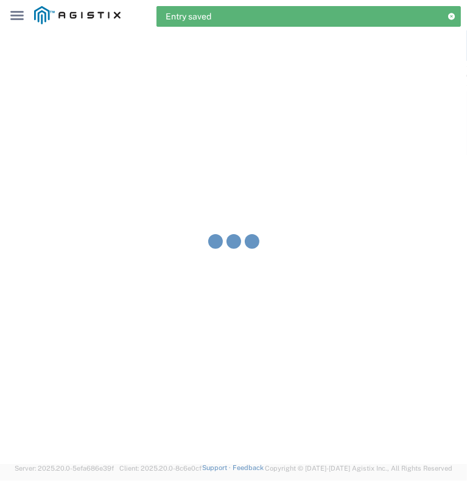
type input "[PERSON_NAME] & Sons Trucking, Inc"
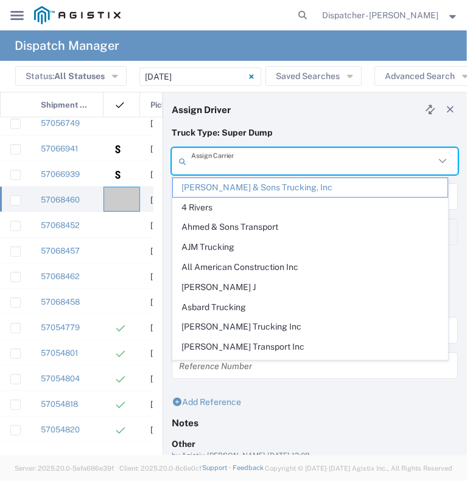
click at [254, 159] on input "text" at bounding box center [312, 161] width 243 height 21
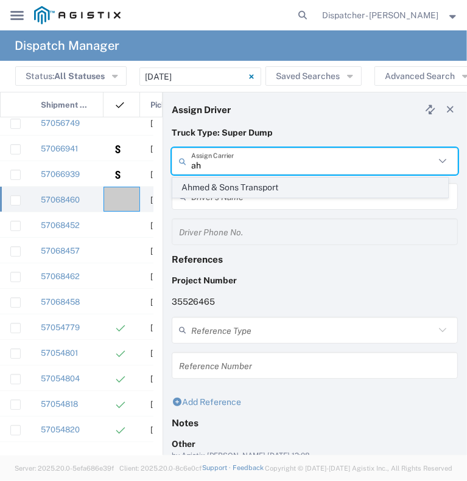
click at [241, 187] on span "Ahmed & Sons Transport" at bounding box center [310, 187] width 274 height 19
type input "Ahmed & Sons Transport"
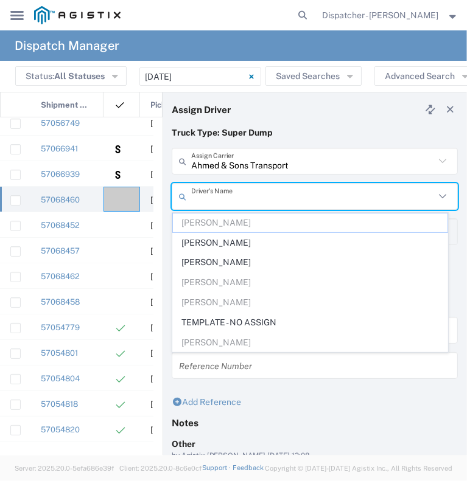
click at [236, 199] on input "text" at bounding box center [312, 196] width 243 height 21
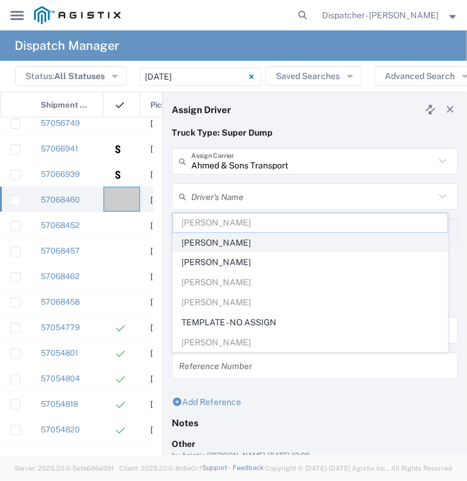
click at [246, 243] on span "[PERSON_NAME]" at bounding box center [310, 243] width 274 height 19
type input "[PERSON_NAME]"
type input "5103206678"
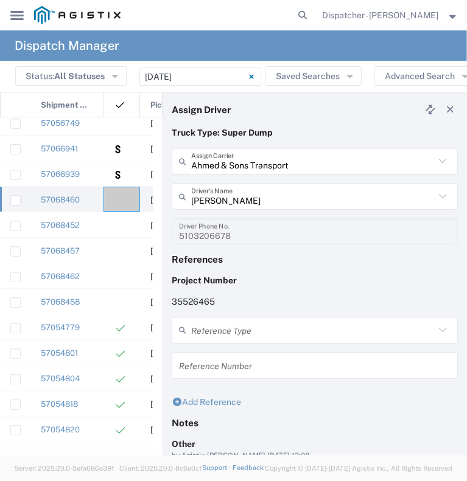
scroll to position [137, 0]
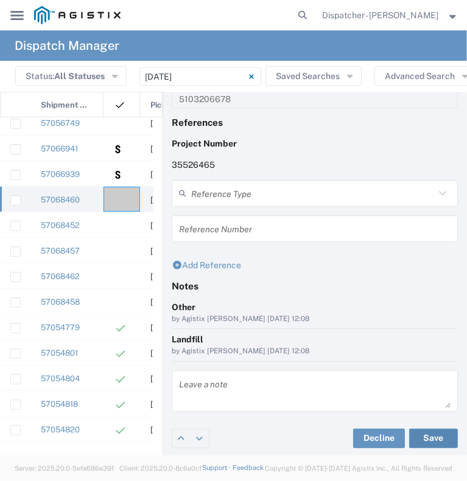
click at [425, 429] on button "Save" at bounding box center [433, 438] width 49 height 19
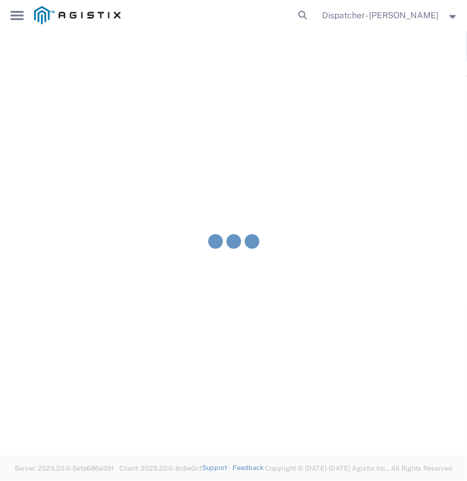
type input "[PERSON_NAME]"
type input "Ahmed & Sons Transport"
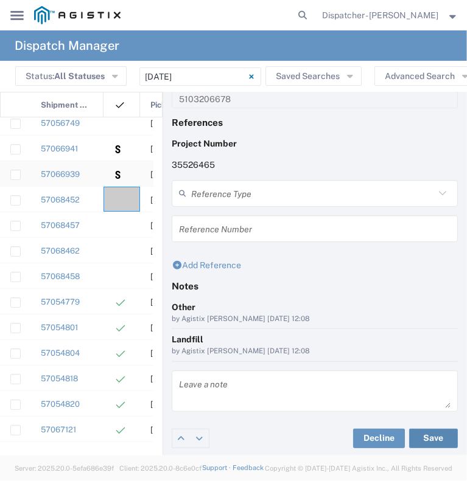
scroll to position [0, 0]
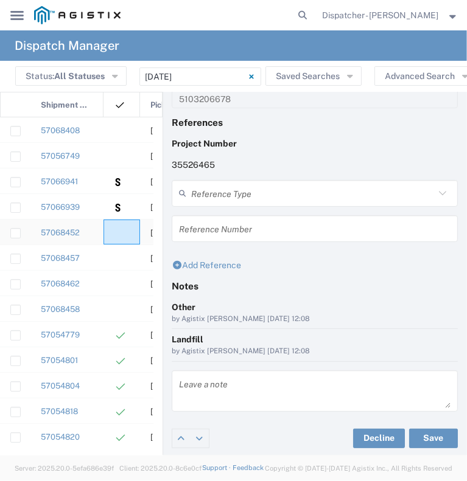
click at [114, 233] on agx-ag-table-icon-cell at bounding box center [118, 232] width 8 height 9
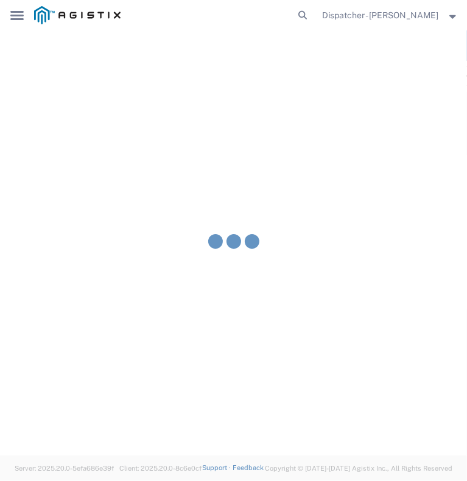
type input "[PERSON_NAME] & Sons Trucking, Inc"
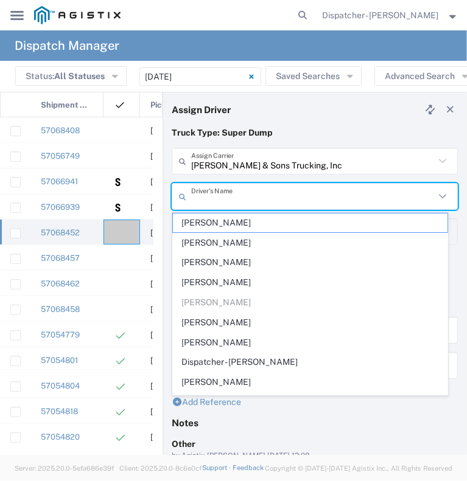
click at [240, 201] on input "text" at bounding box center [312, 196] width 243 height 21
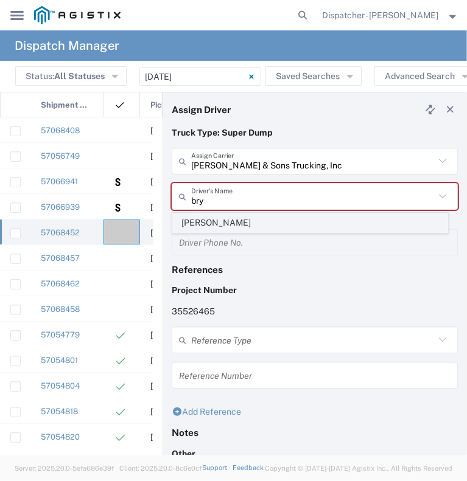
click at [234, 221] on span "[PERSON_NAME]" at bounding box center [310, 223] width 274 height 19
type input "[PERSON_NAME]"
type input "[PHONE_NUMBER]"
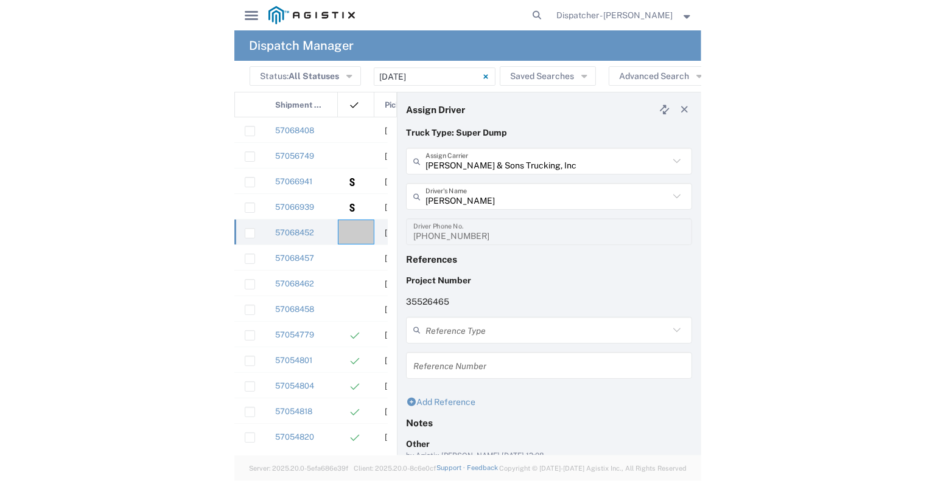
scroll to position [137, 0]
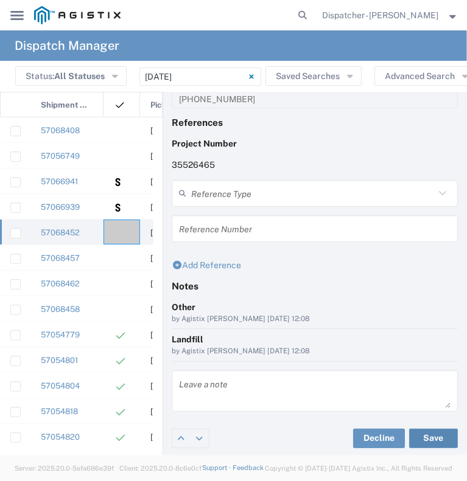
click at [414, 435] on button "Save" at bounding box center [433, 438] width 49 height 19
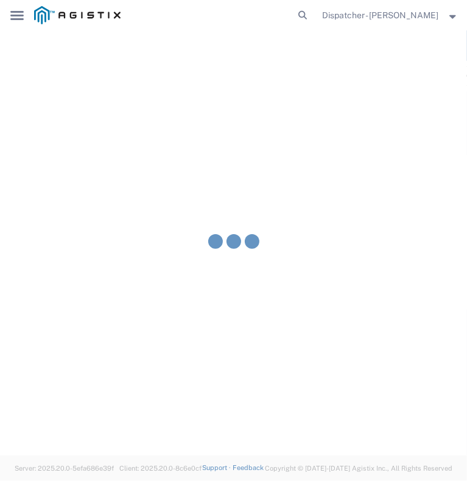
type input "[PERSON_NAME]"
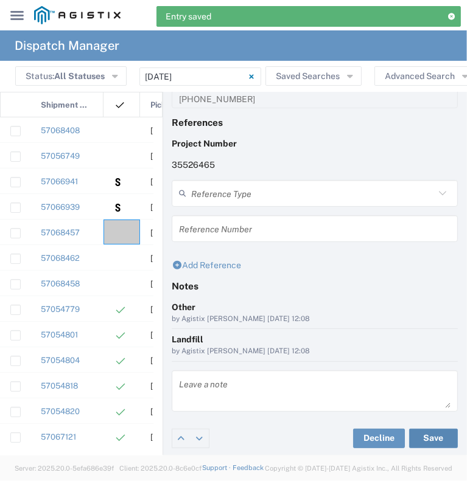
scroll to position [24, 0]
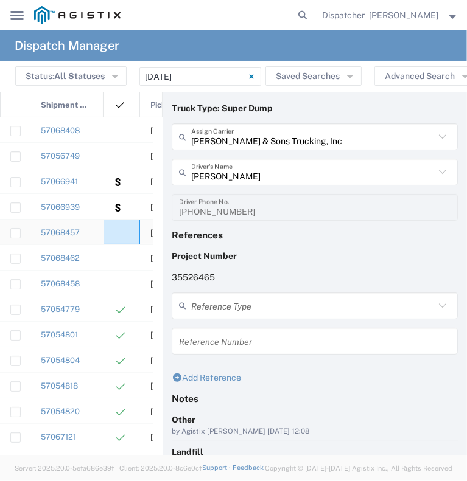
click at [127, 237] on div at bounding box center [121, 232] width 37 height 25
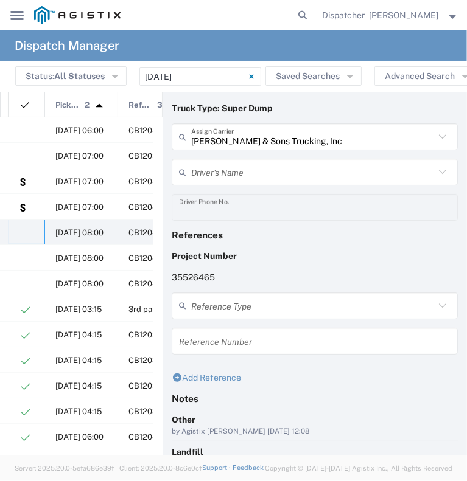
scroll to position [0, 170]
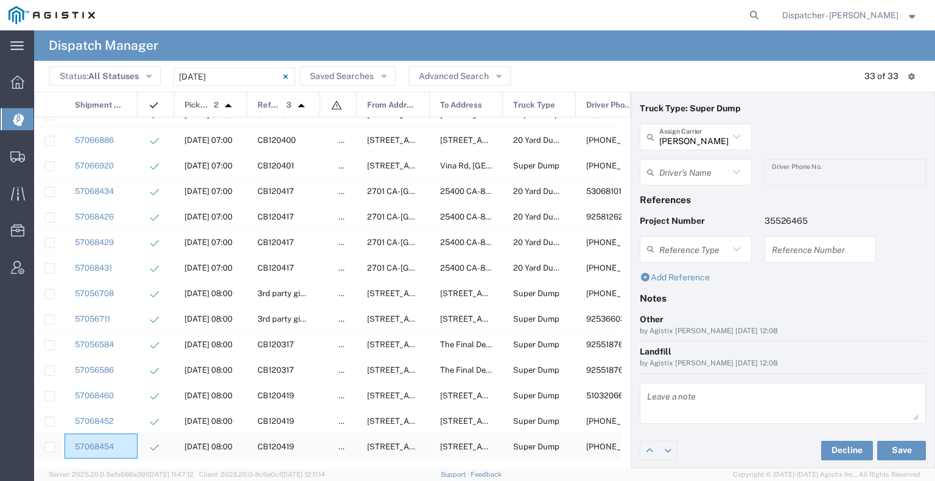
click at [125, 444] on div "57068454" at bounding box center [101, 446] width 73 height 25
click at [127, 421] on div "57068452" at bounding box center [101, 420] width 73 height 25
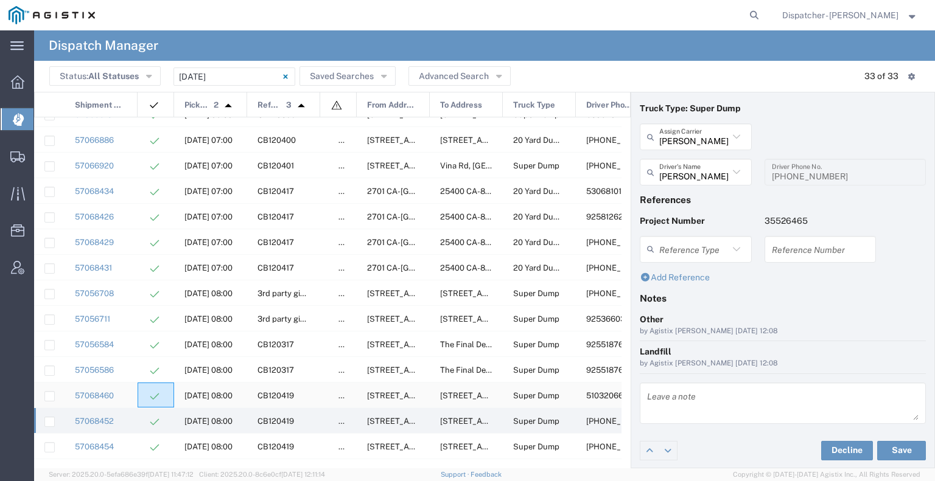
click at [139, 394] on div at bounding box center [156, 395] width 37 height 25
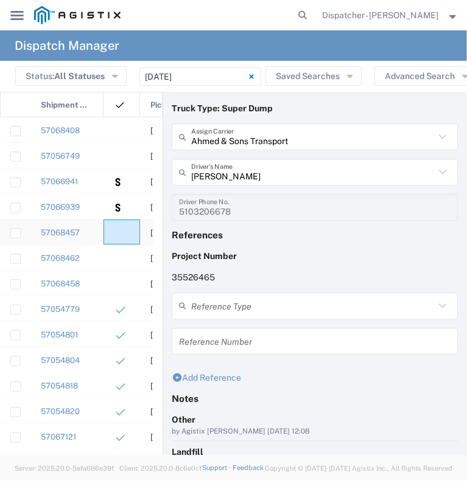
click at [118, 234] on agx-ag-table-icon-cell at bounding box center [118, 232] width 8 height 9
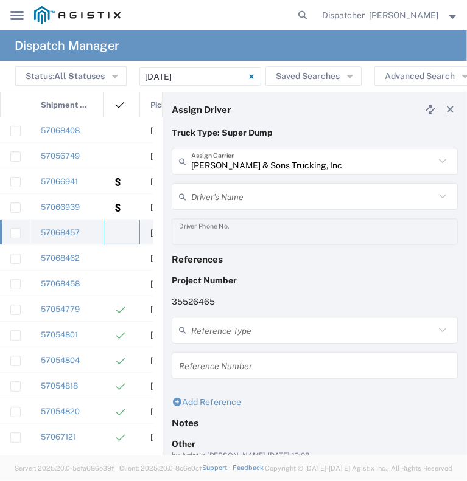
click at [126, 233] on div at bounding box center [121, 232] width 37 height 25
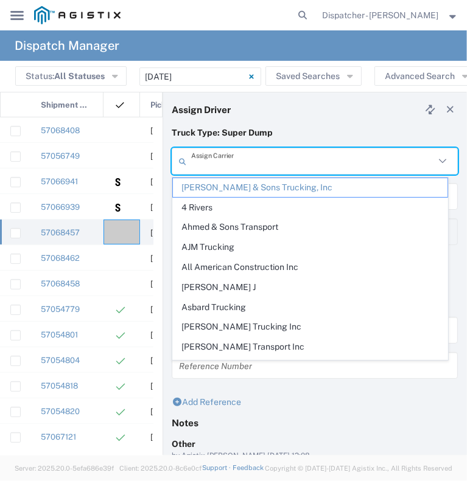
click at [228, 166] on input "text" at bounding box center [312, 161] width 243 height 21
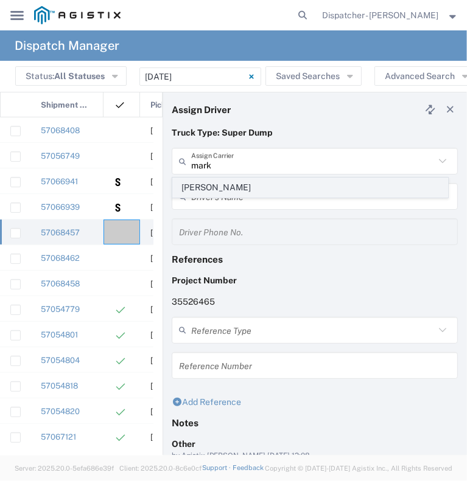
click at [217, 183] on span "[PERSON_NAME]" at bounding box center [310, 187] width 274 height 19
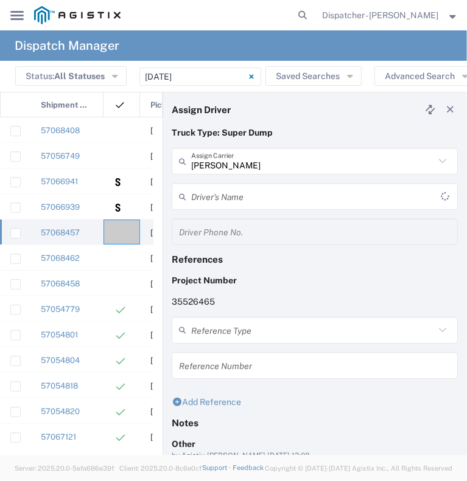
click at [214, 198] on input "text" at bounding box center [316, 196] width 250 height 21
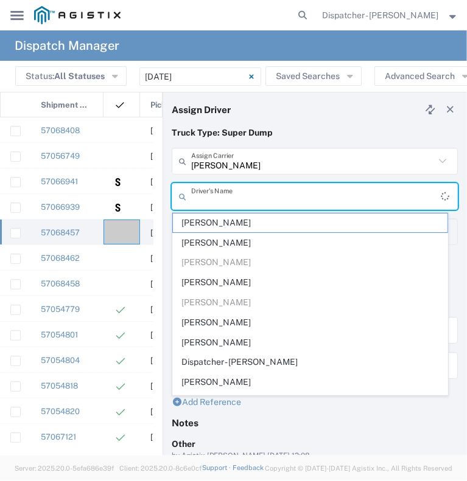
click at [224, 194] on input "text" at bounding box center [316, 196] width 250 height 21
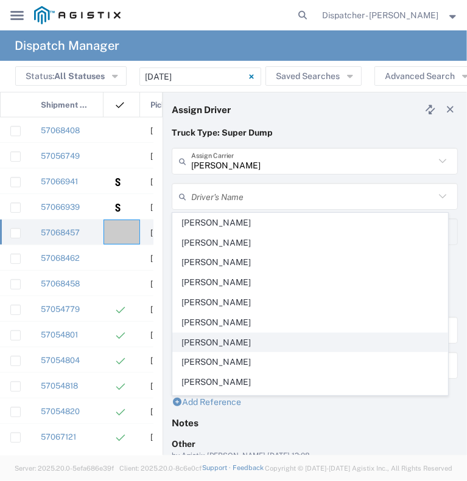
click at [220, 340] on span "[PERSON_NAME]" at bounding box center [310, 342] width 274 height 19
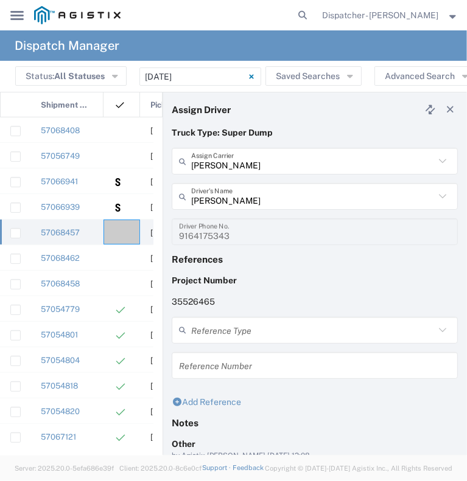
scroll to position [137, 0]
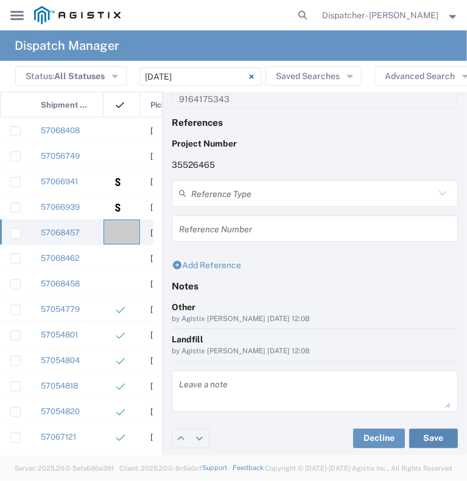
click at [414, 431] on button "Save" at bounding box center [433, 438] width 49 height 19
click at [118, 237] on agx-ag-table-icon-cell at bounding box center [118, 232] width 8 height 9
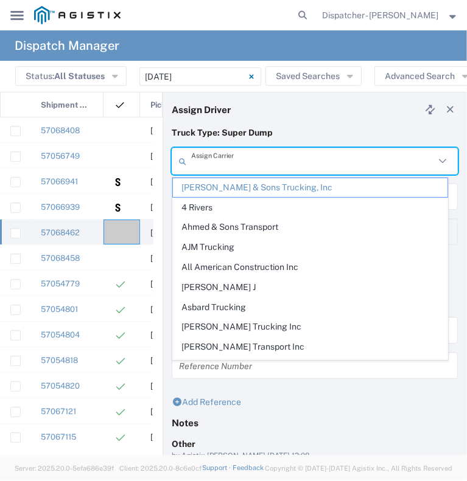
click at [259, 155] on input "text" at bounding box center [312, 161] width 243 height 21
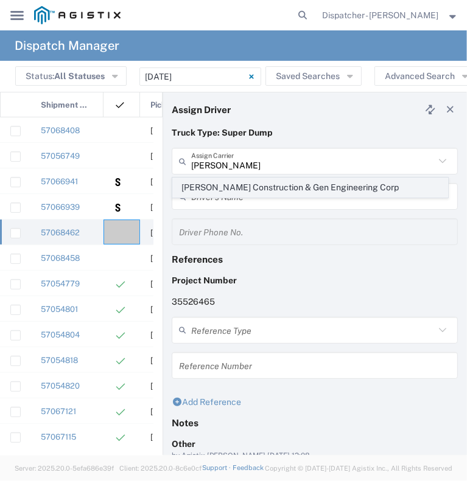
click at [260, 182] on span "[PERSON_NAME] Construction & Gen Engineering Corp" at bounding box center [310, 187] width 274 height 19
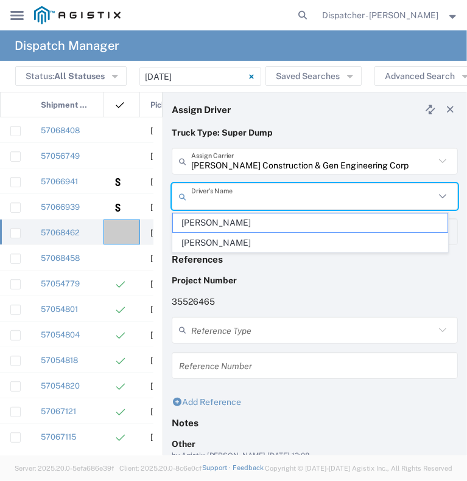
click at [254, 197] on input "text" at bounding box center [312, 196] width 243 height 21
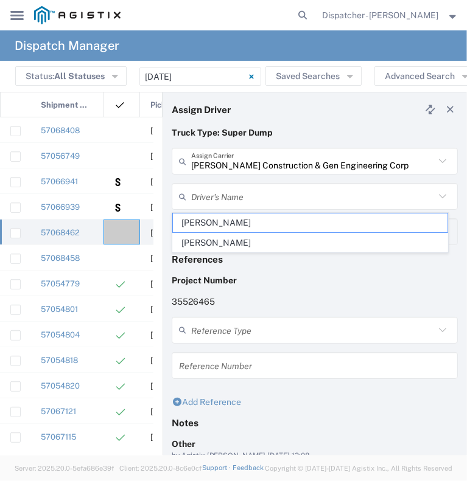
drag, startPoint x: 246, startPoint y: 225, endPoint x: 304, endPoint y: 352, distance: 140.3
click at [304, 352] on form "Truck Type: Super Dump [PERSON_NAME] Construction & Gen Engineering Corp Assign…" at bounding box center [315, 342] width 286 height 431
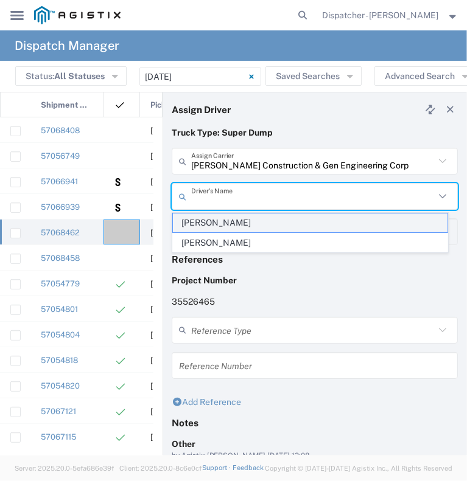
drag, startPoint x: 259, startPoint y: 195, endPoint x: 248, endPoint y: 224, distance: 31.4
click at [248, 210] on agx-dropdown-input "Driver's Name [PERSON_NAME] [PERSON_NAME]" at bounding box center [315, 196] width 286 height 27
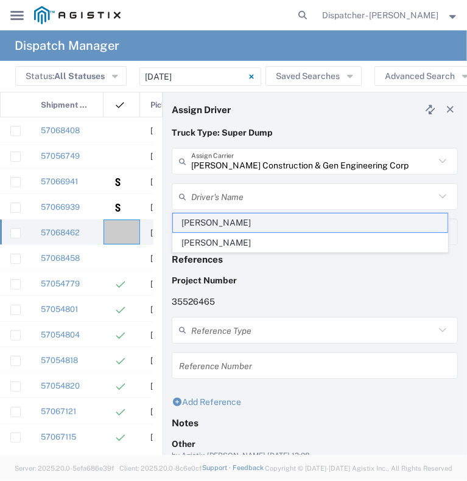
click at [248, 224] on span "[PERSON_NAME]" at bounding box center [310, 223] width 274 height 19
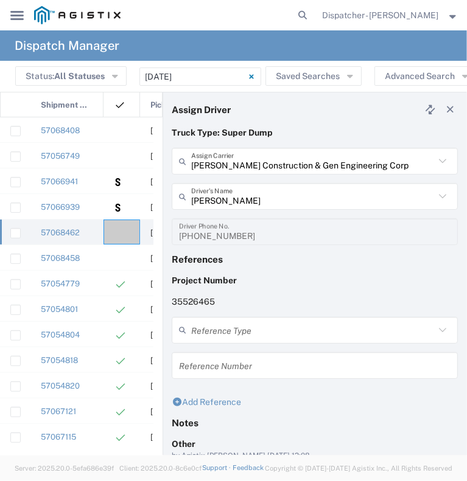
scroll to position [137, 0]
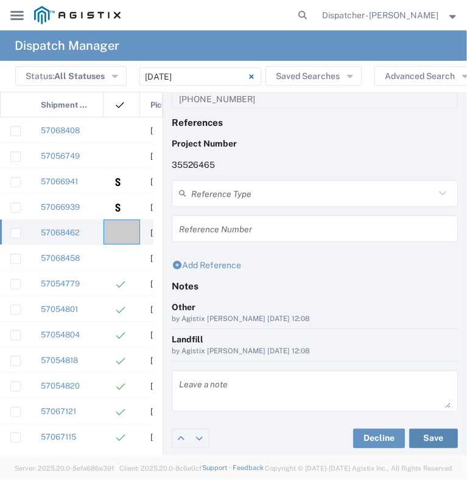
click at [423, 432] on button "Save" at bounding box center [433, 438] width 49 height 19
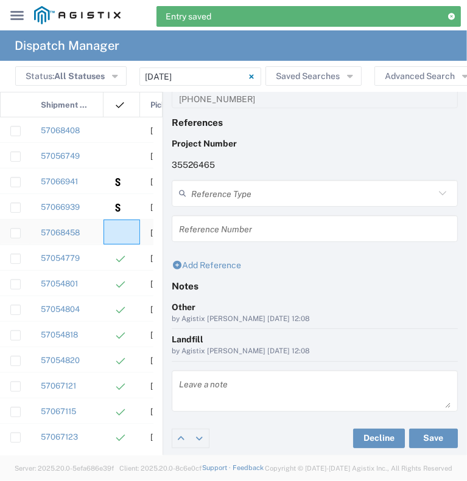
click at [122, 229] on div at bounding box center [121, 232] width 37 height 25
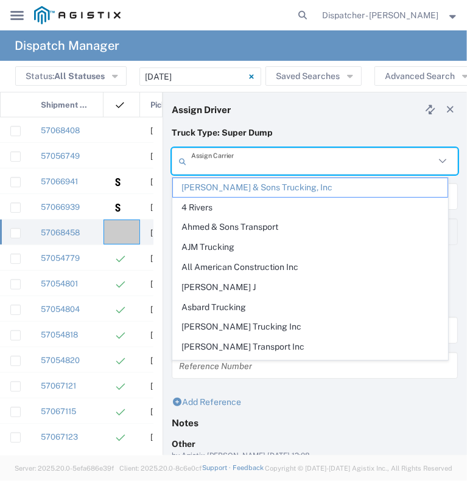
click at [243, 159] on input "text" at bounding box center [312, 161] width 243 height 21
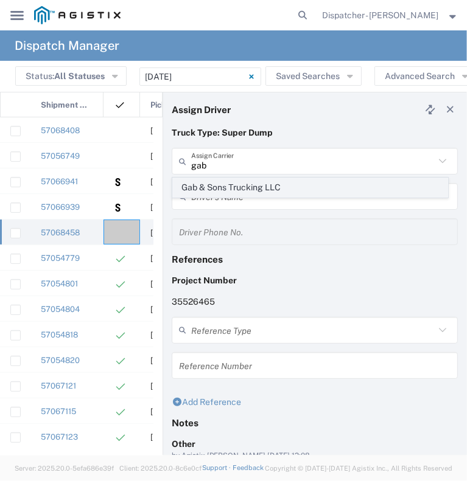
click at [231, 184] on span "Gab & Sons Trucking LLC" at bounding box center [310, 187] width 274 height 19
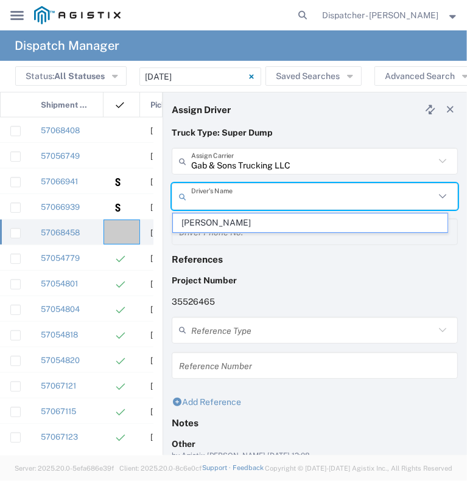
click at [225, 197] on input "text" at bounding box center [312, 196] width 243 height 21
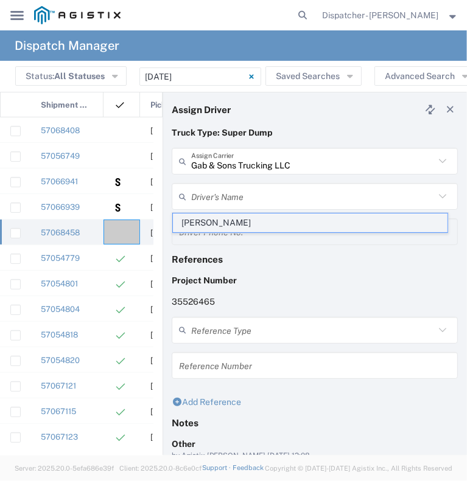
click at [219, 224] on span "[PERSON_NAME]" at bounding box center [310, 223] width 274 height 19
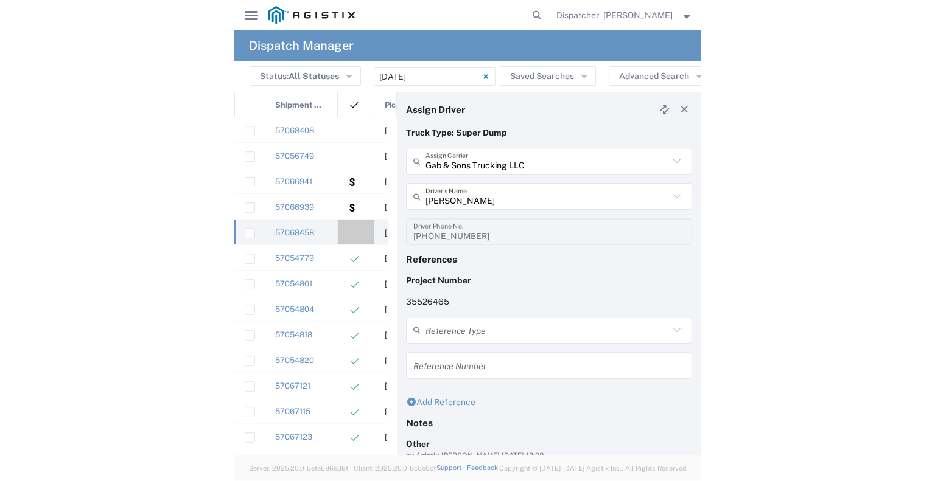
scroll to position [137, 0]
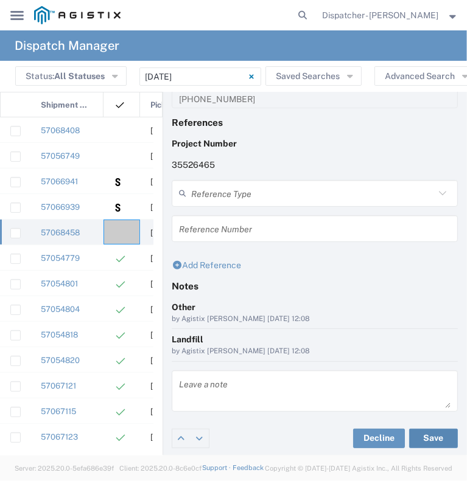
click at [430, 439] on button "Save" at bounding box center [433, 438] width 49 height 19
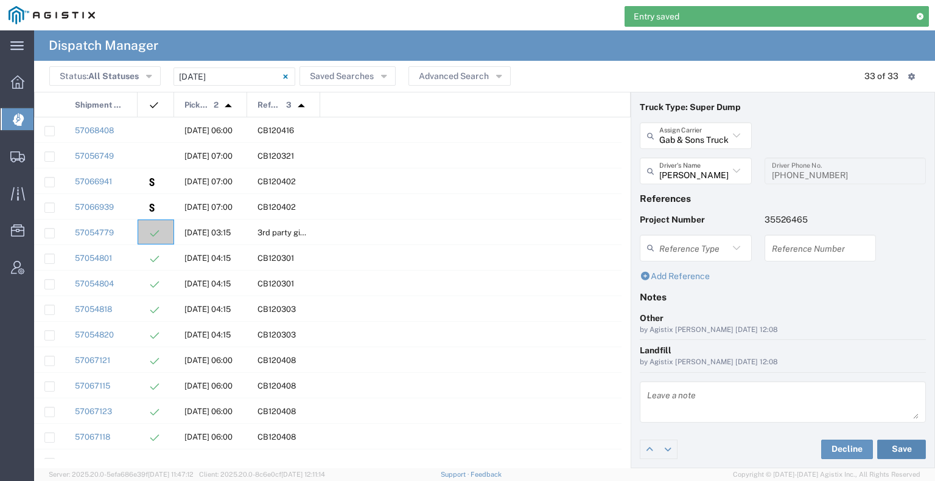
scroll to position [24, 0]
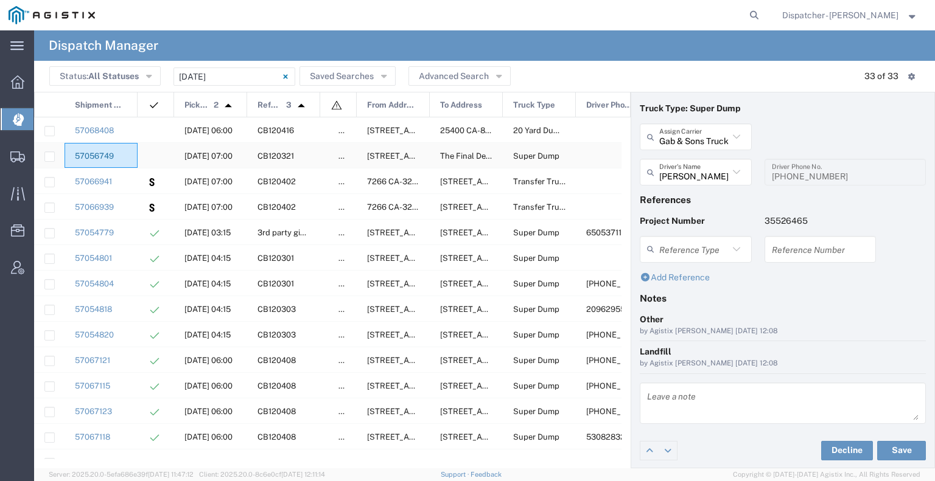
click at [88, 158] on link "57056749" at bounding box center [94, 156] width 39 height 9
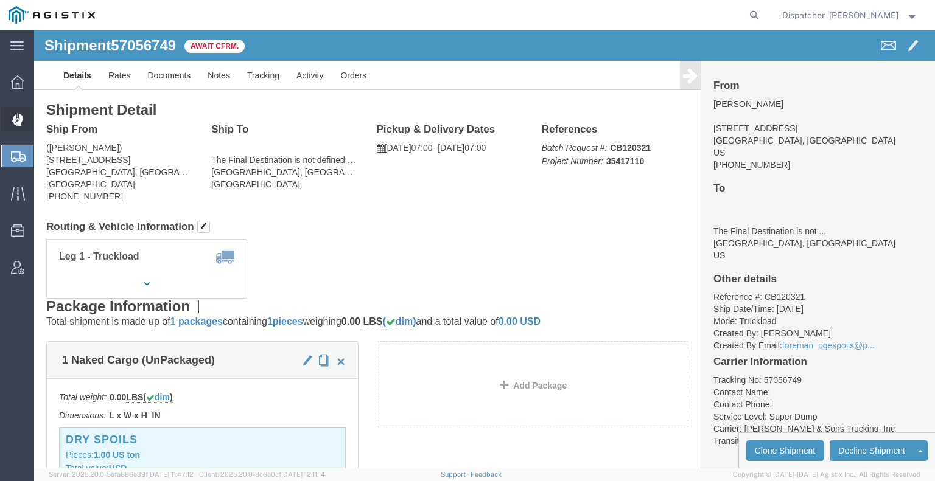
click at [16, 122] on icon at bounding box center [17, 120] width 11 height 12
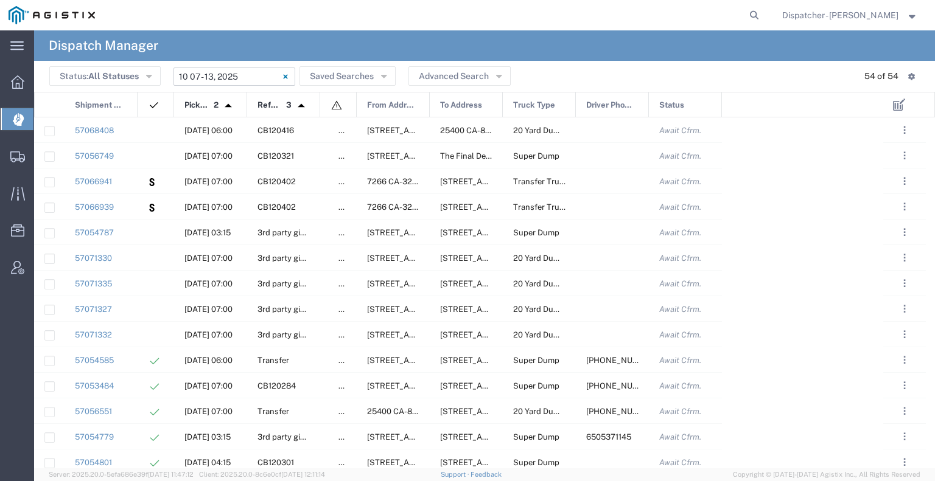
click at [203, 77] on input "[DATE] - [DATE]" at bounding box center [234, 77] width 122 height 18
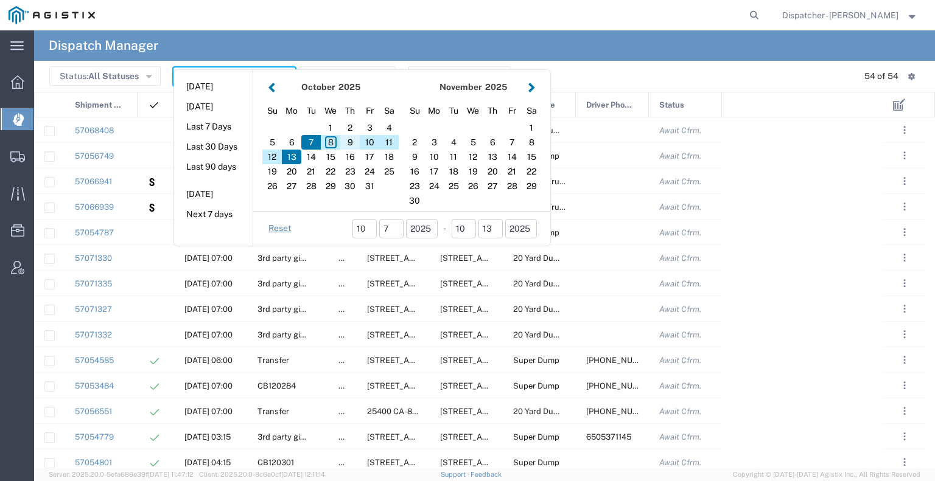
click at [351, 144] on div "9" at bounding box center [349, 142] width 19 height 15
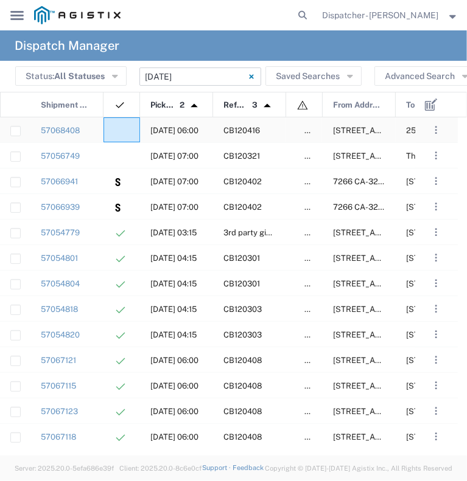
click at [116, 129] on agx-ag-table-icon-cell at bounding box center [118, 130] width 8 height 9
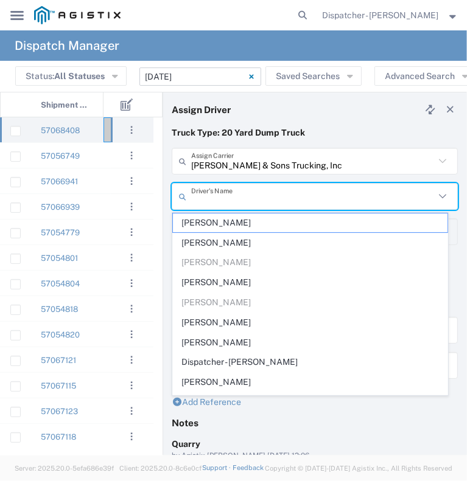
click at [241, 193] on input "text" at bounding box center [312, 196] width 243 height 21
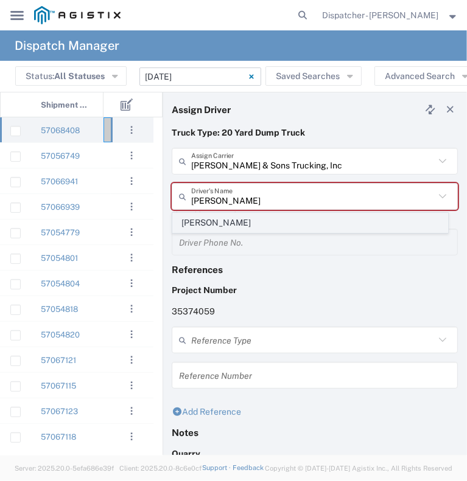
click at [222, 223] on span "[PERSON_NAME]" at bounding box center [310, 223] width 274 height 19
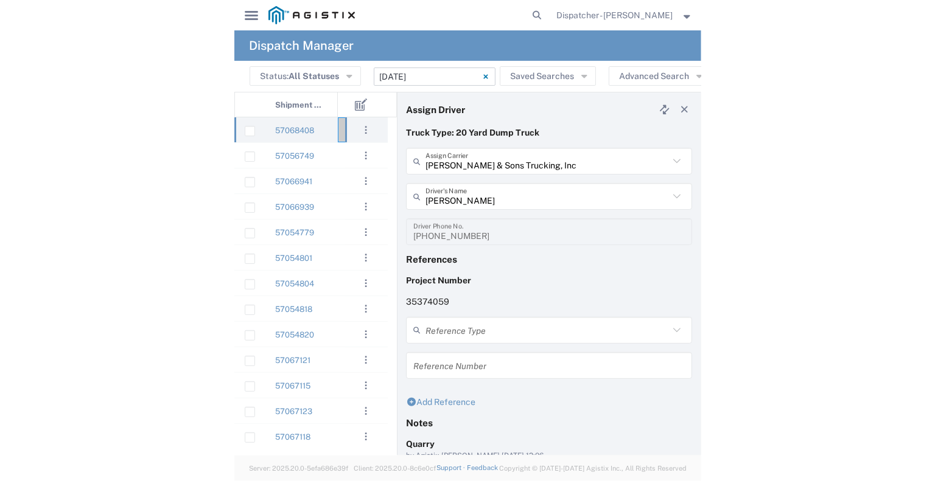
scroll to position [137, 0]
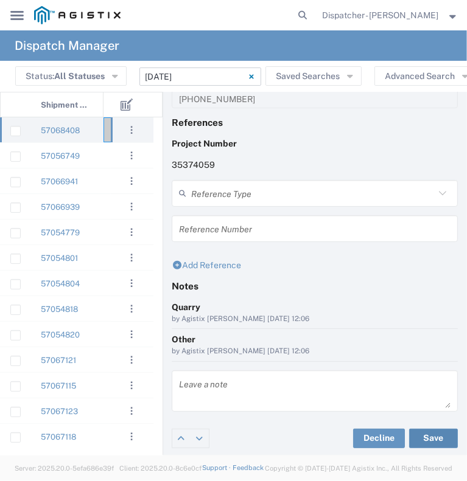
click at [419, 435] on button "Save" at bounding box center [433, 438] width 49 height 19
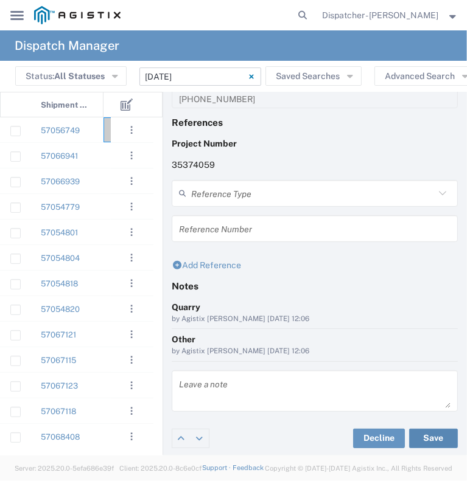
click at [409, 429] on button "Save" at bounding box center [433, 438] width 49 height 19
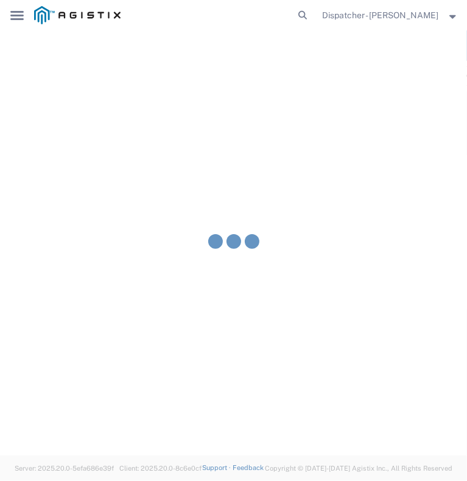
click at [409, 429] on button "Save" at bounding box center [433, 438] width 49 height 19
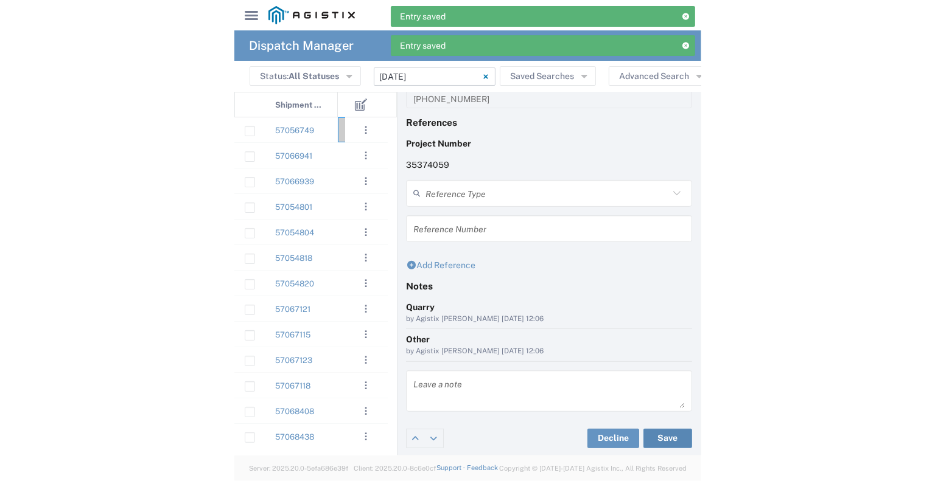
scroll to position [24, 0]
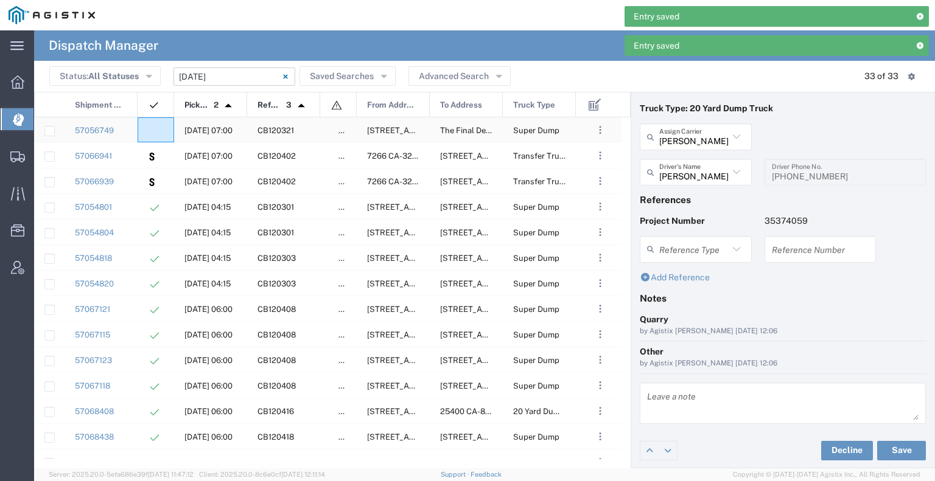
click at [155, 126] on agx-ag-table-icon-cell at bounding box center [152, 130] width 8 height 9
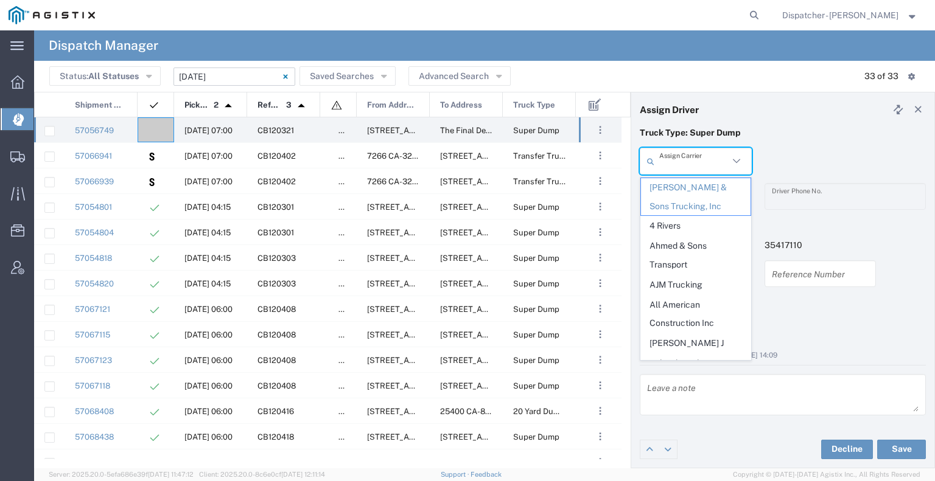
click at [466, 168] on input "text" at bounding box center [693, 161] width 69 height 21
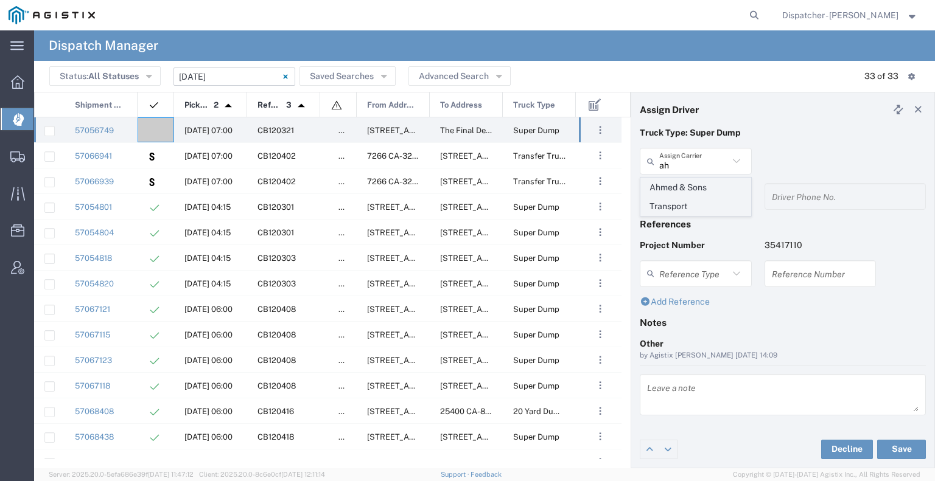
click at [466, 196] on span "Ahmed & Sons Transport" at bounding box center [696, 197] width 110 height 38
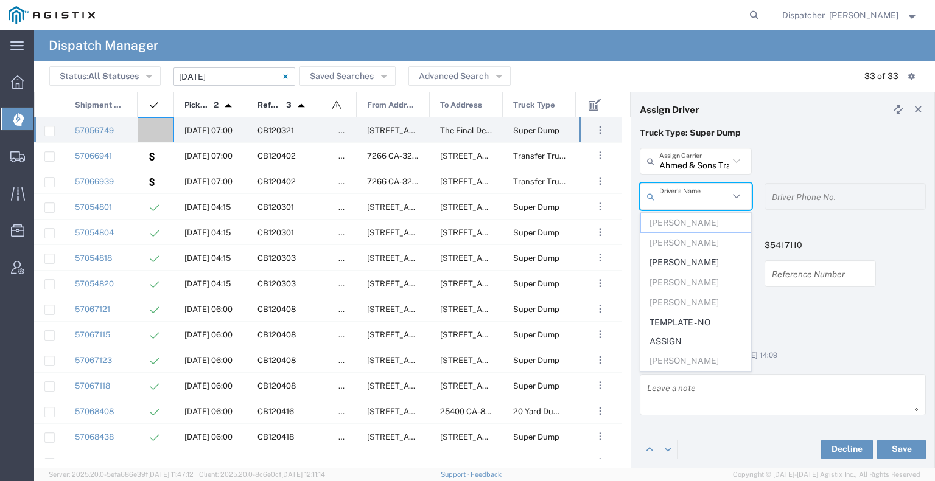
click at [466, 196] on input "text" at bounding box center [693, 196] width 69 height 21
click at [466, 330] on span "TEMPLATE - NO ASSIGN" at bounding box center [696, 332] width 110 height 38
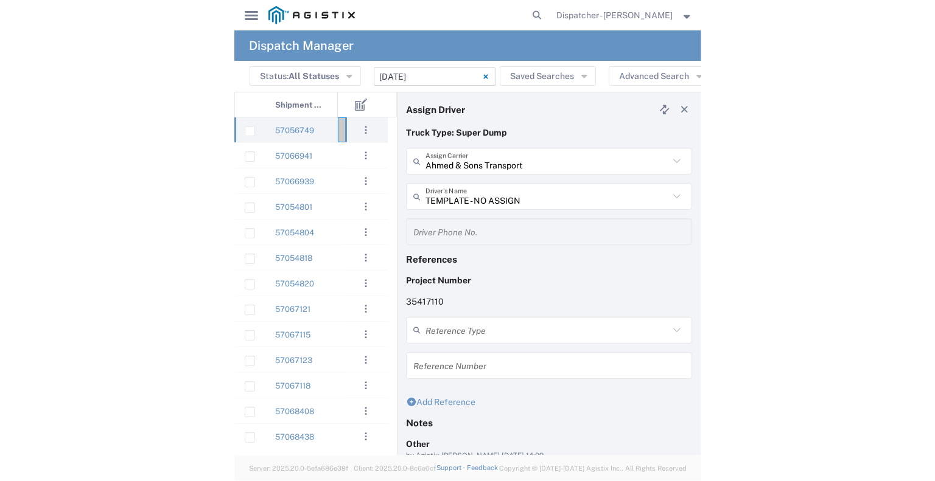
scroll to position [105, 0]
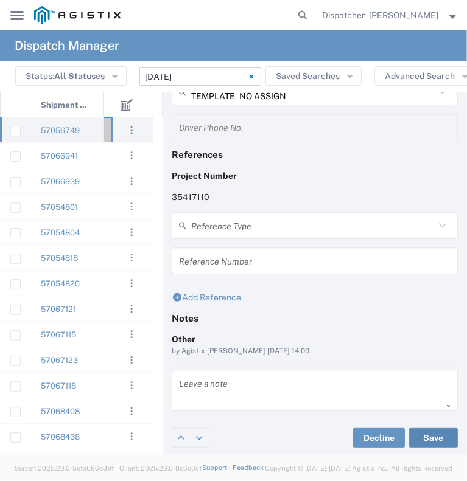
click at [409, 438] on button "Save" at bounding box center [433, 437] width 49 height 19
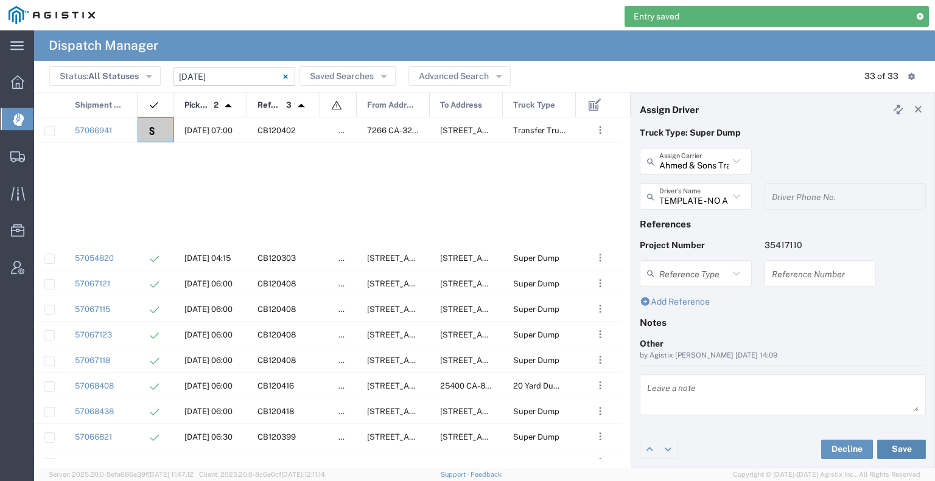
scroll to position [501, 0]
